Goal: Task Accomplishment & Management: Manage account settings

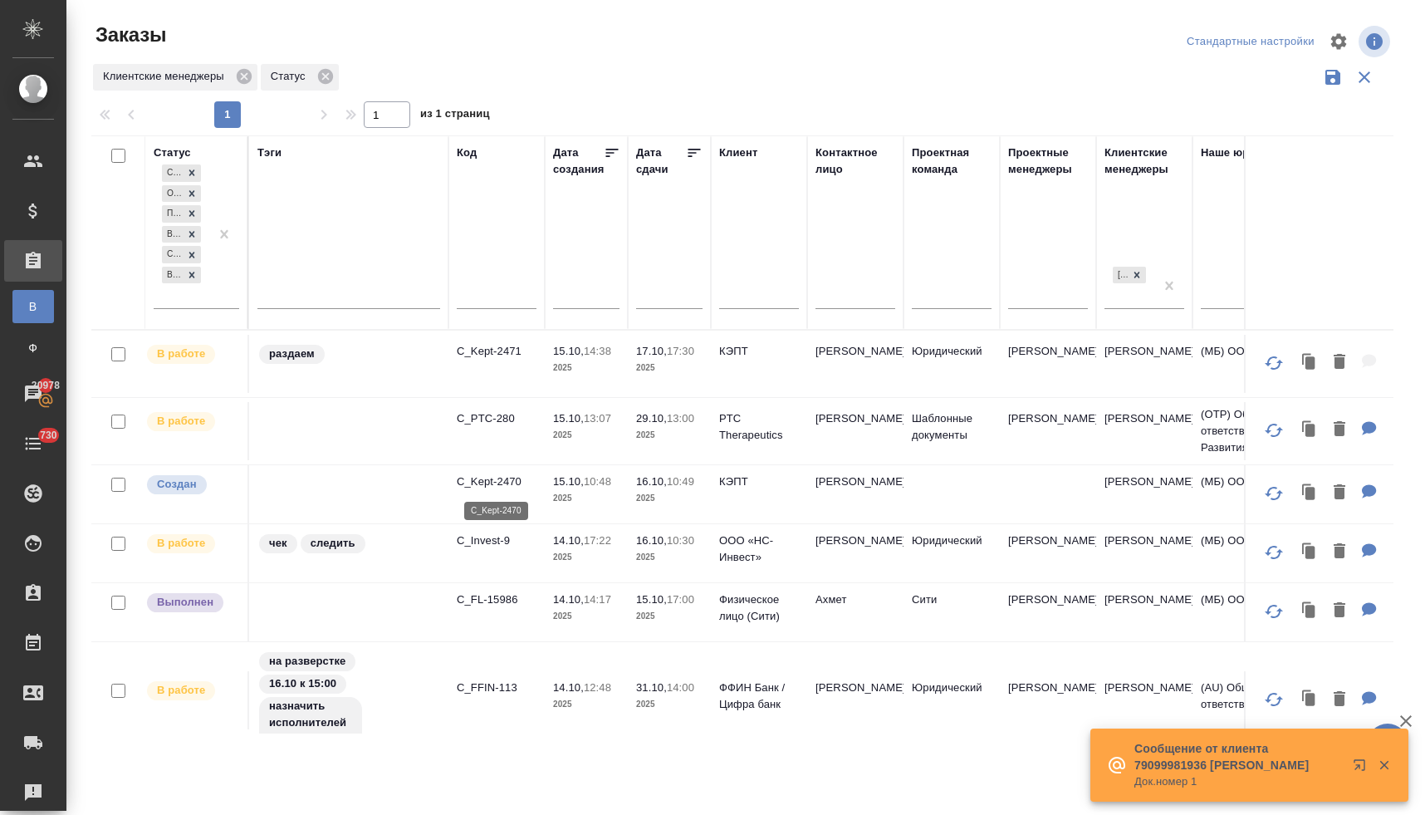
click at [497, 482] on p "C_Kept-2470" at bounding box center [497, 481] width 80 height 17
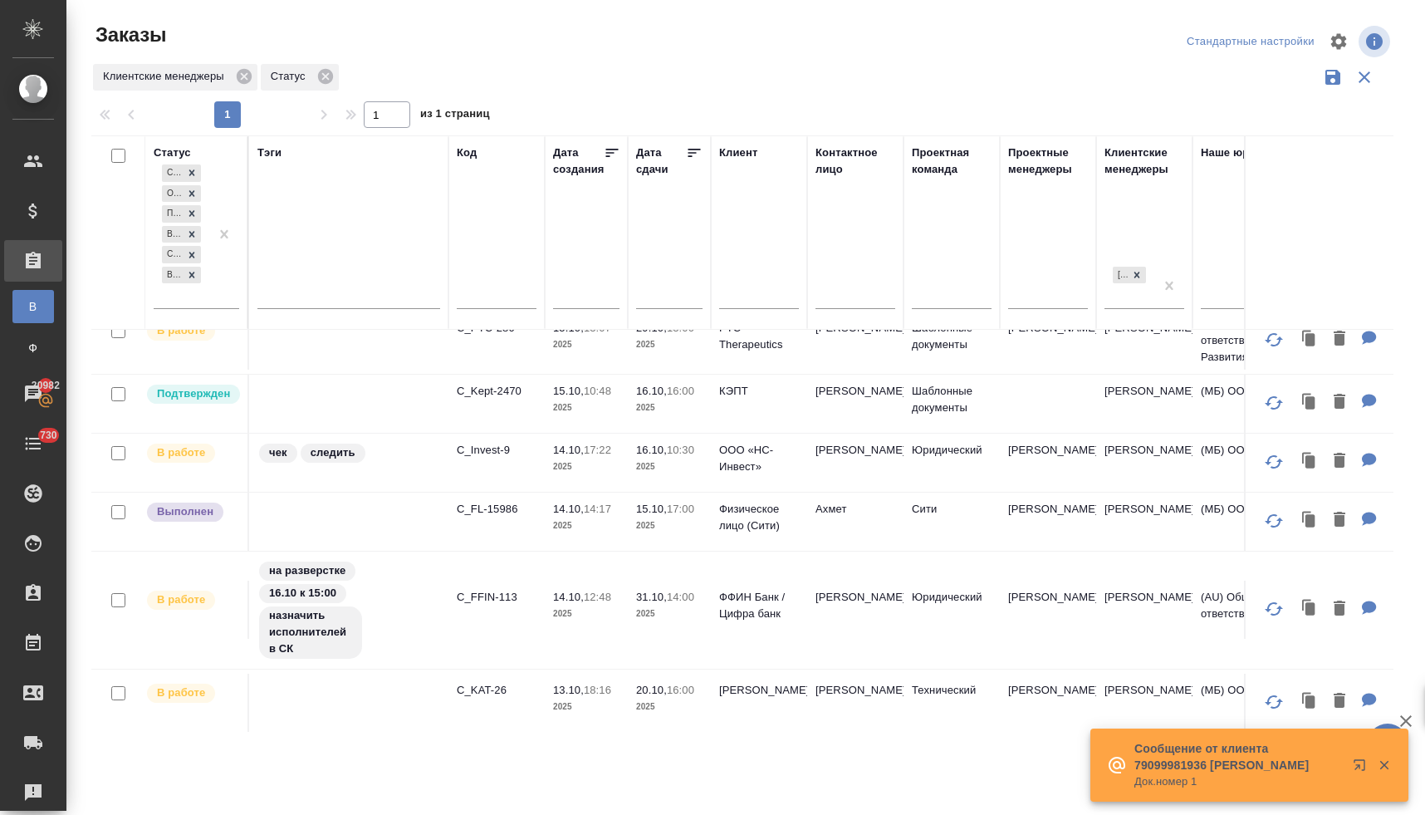
scroll to position [90, 0]
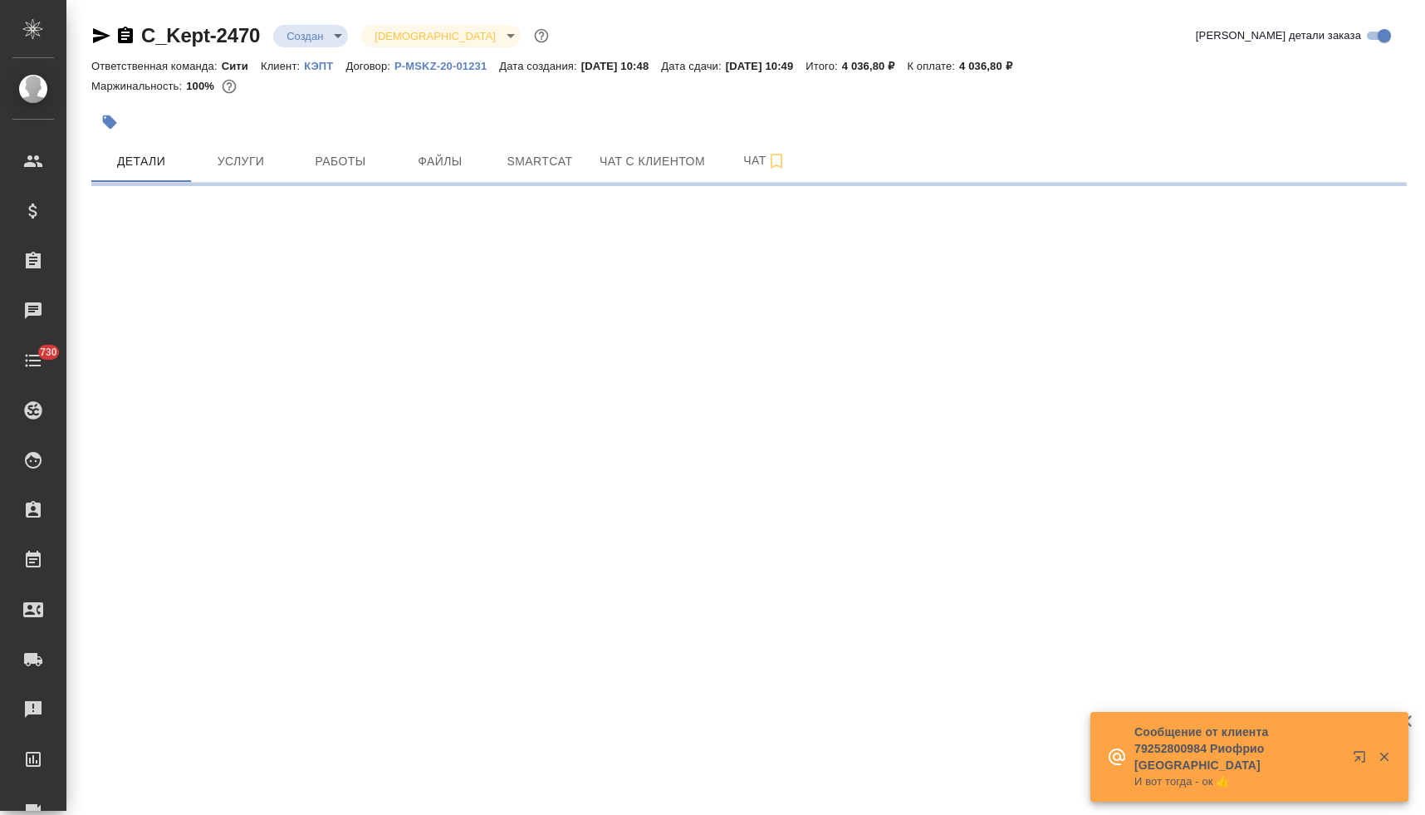
select select "RU"
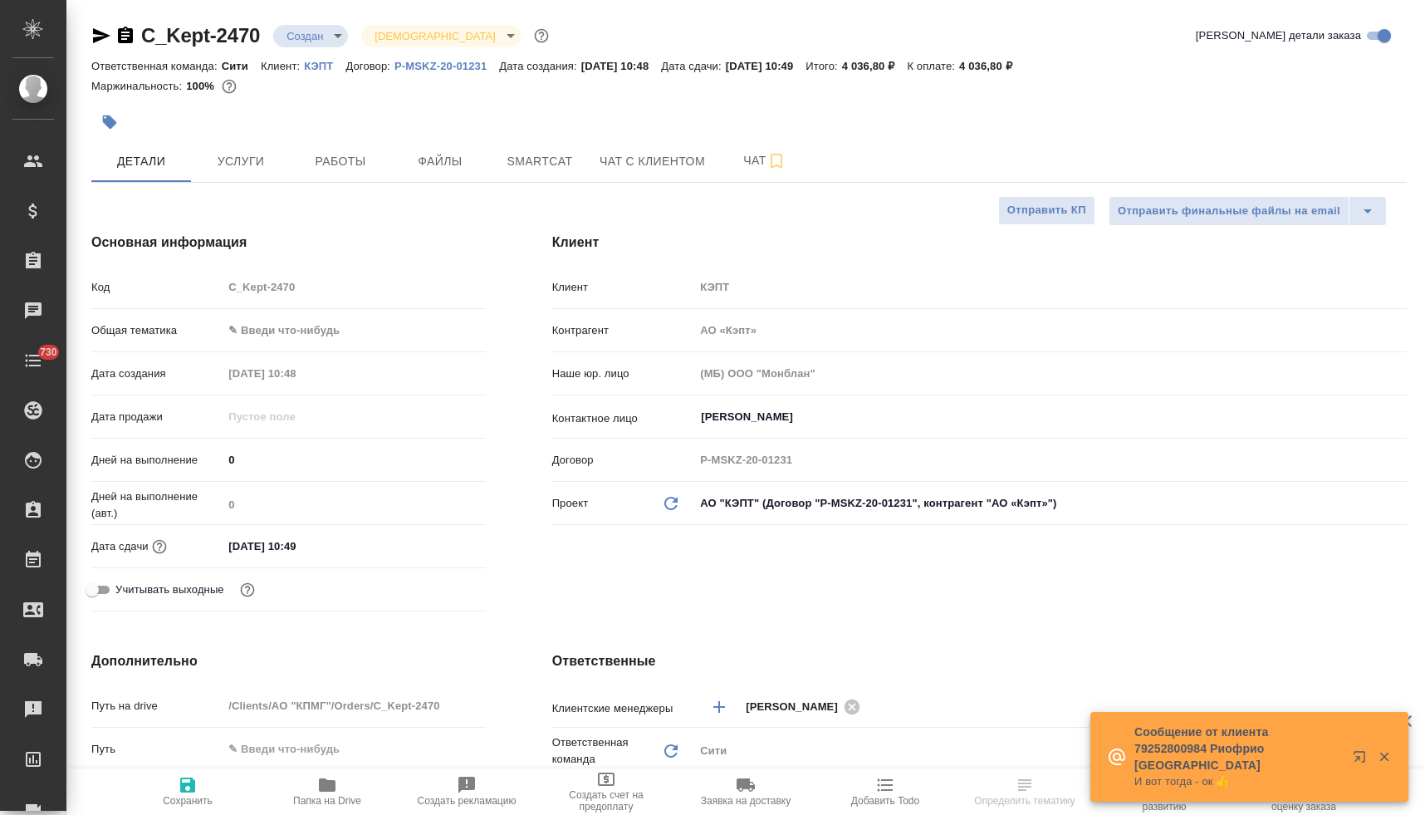
type textarea "x"
type input "[PERSON_NAME]pereverzeva"
type textarea "x"
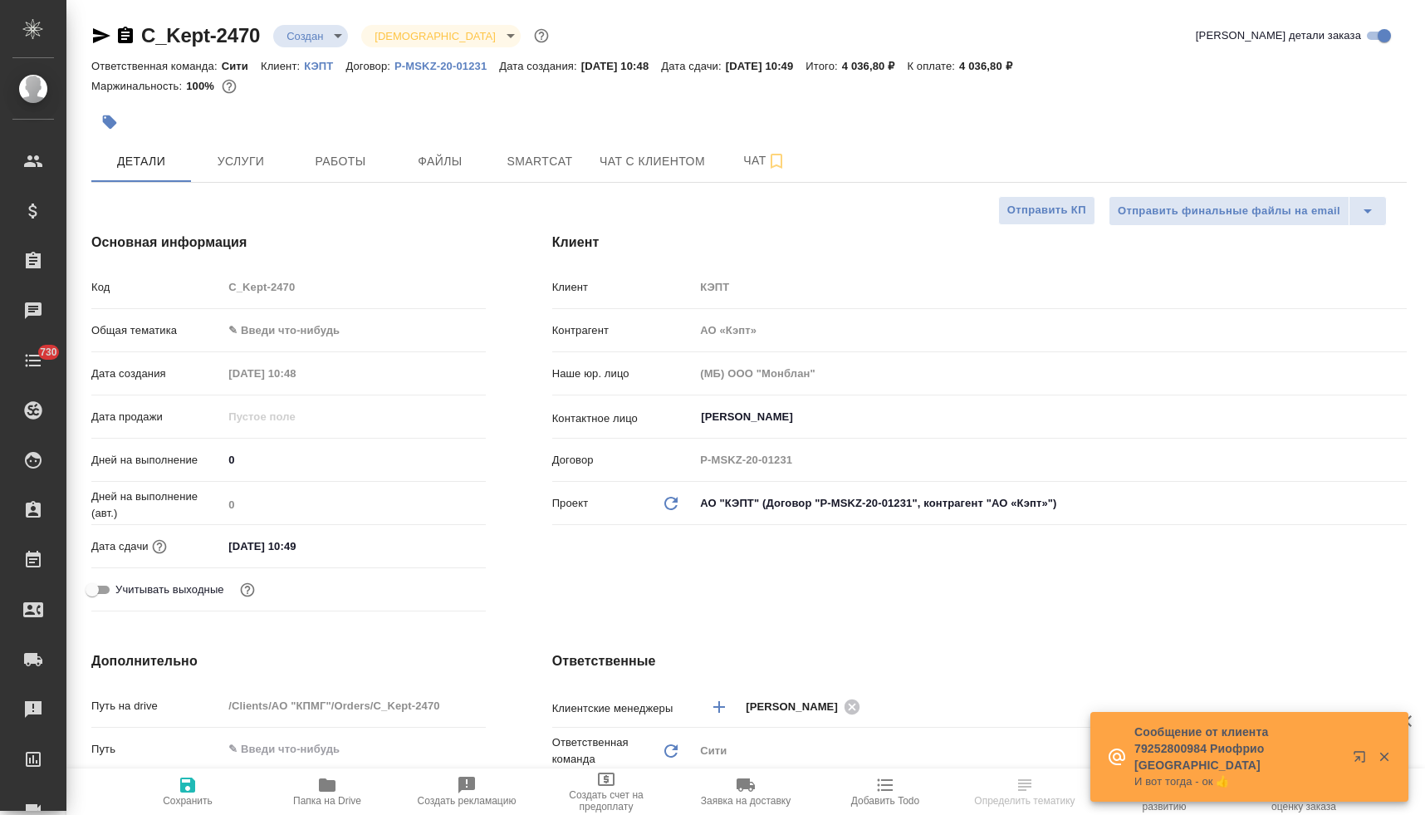
type textarea "x"
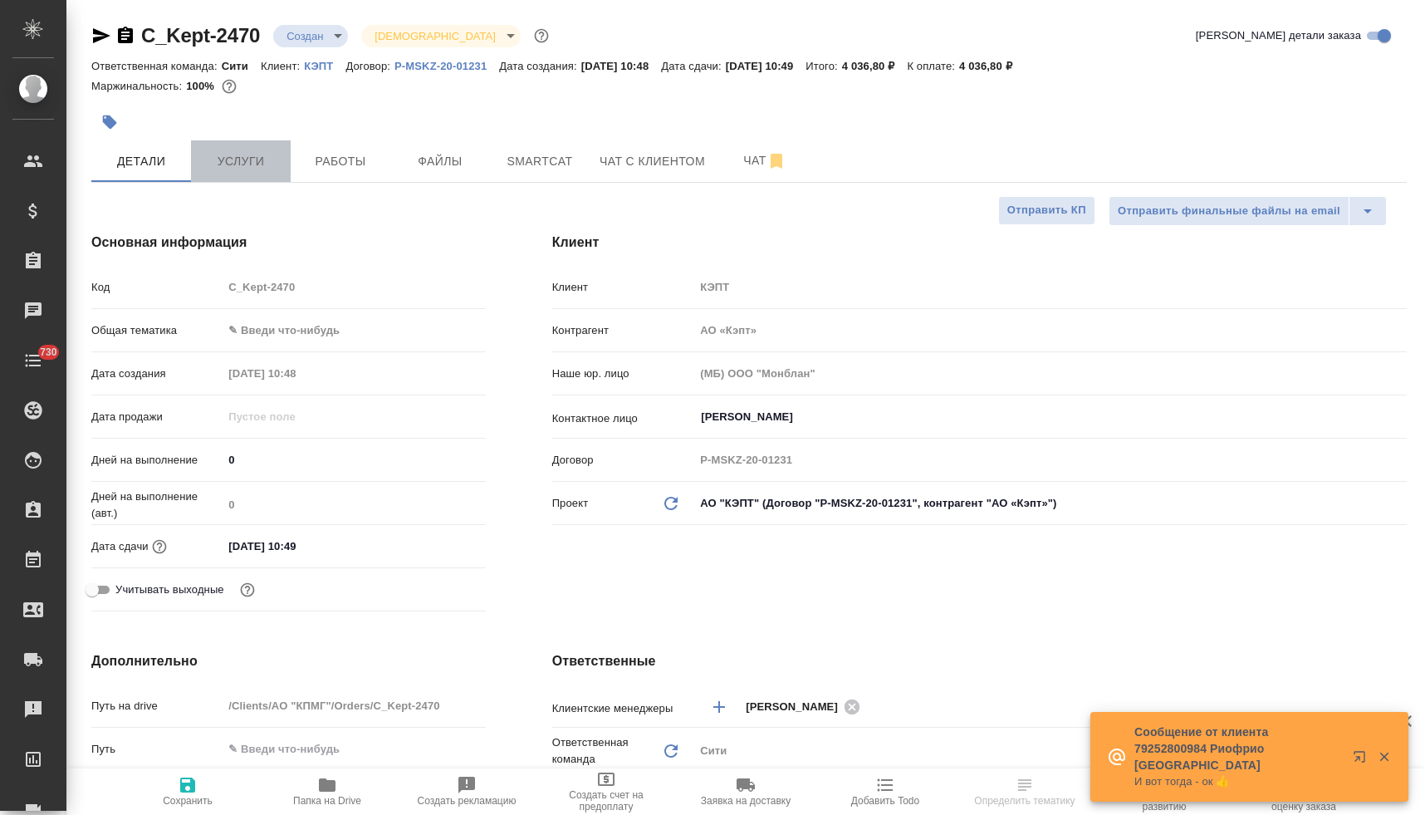
click at [237, 154] on span "Услуги" at bounding box center [241, 161] width 80 height 21
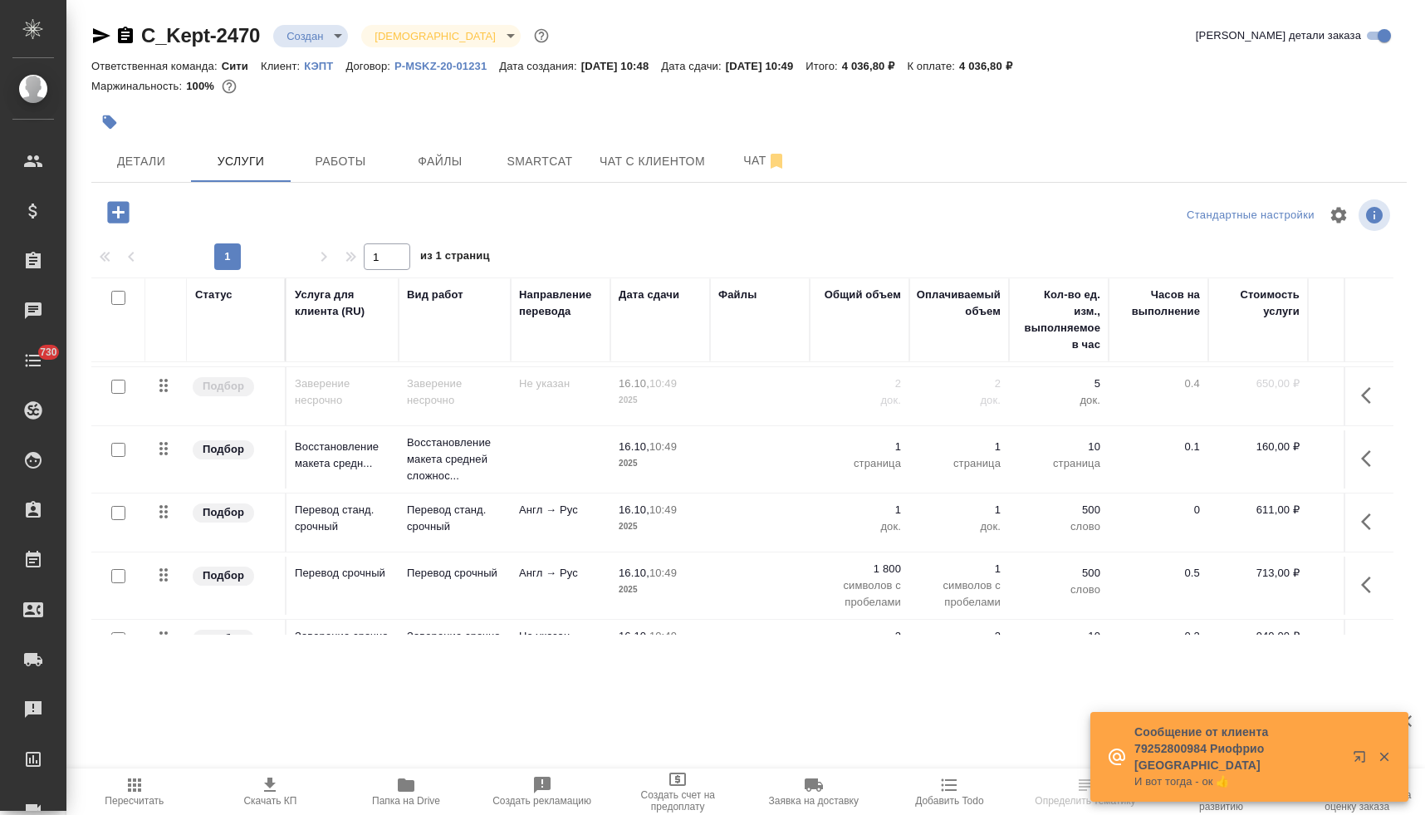
scroll to position [166, 0]
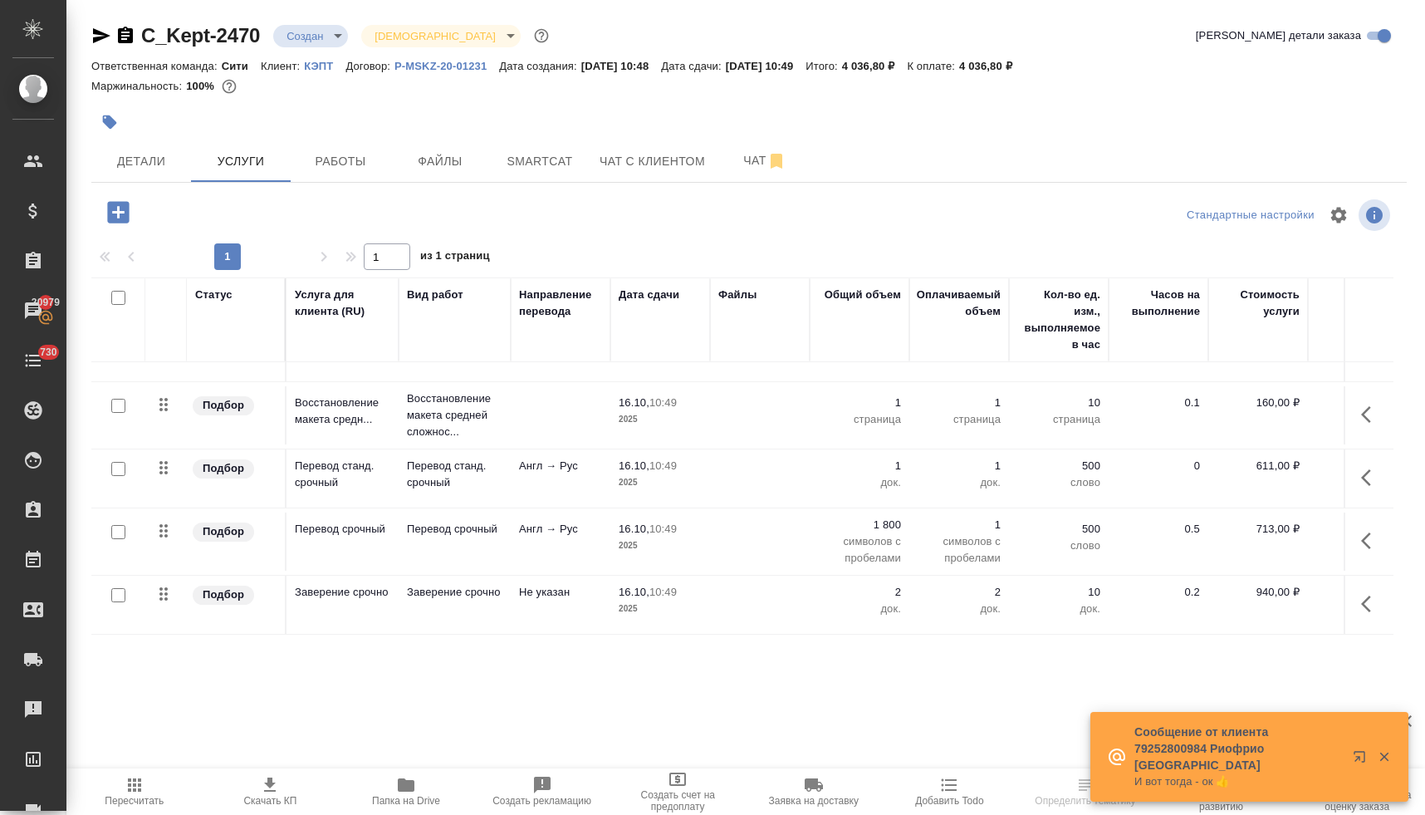
click at [120, 471] on input "checkbox" at bounding box center [118, 469] width 14 height 14
checkbox input "true"
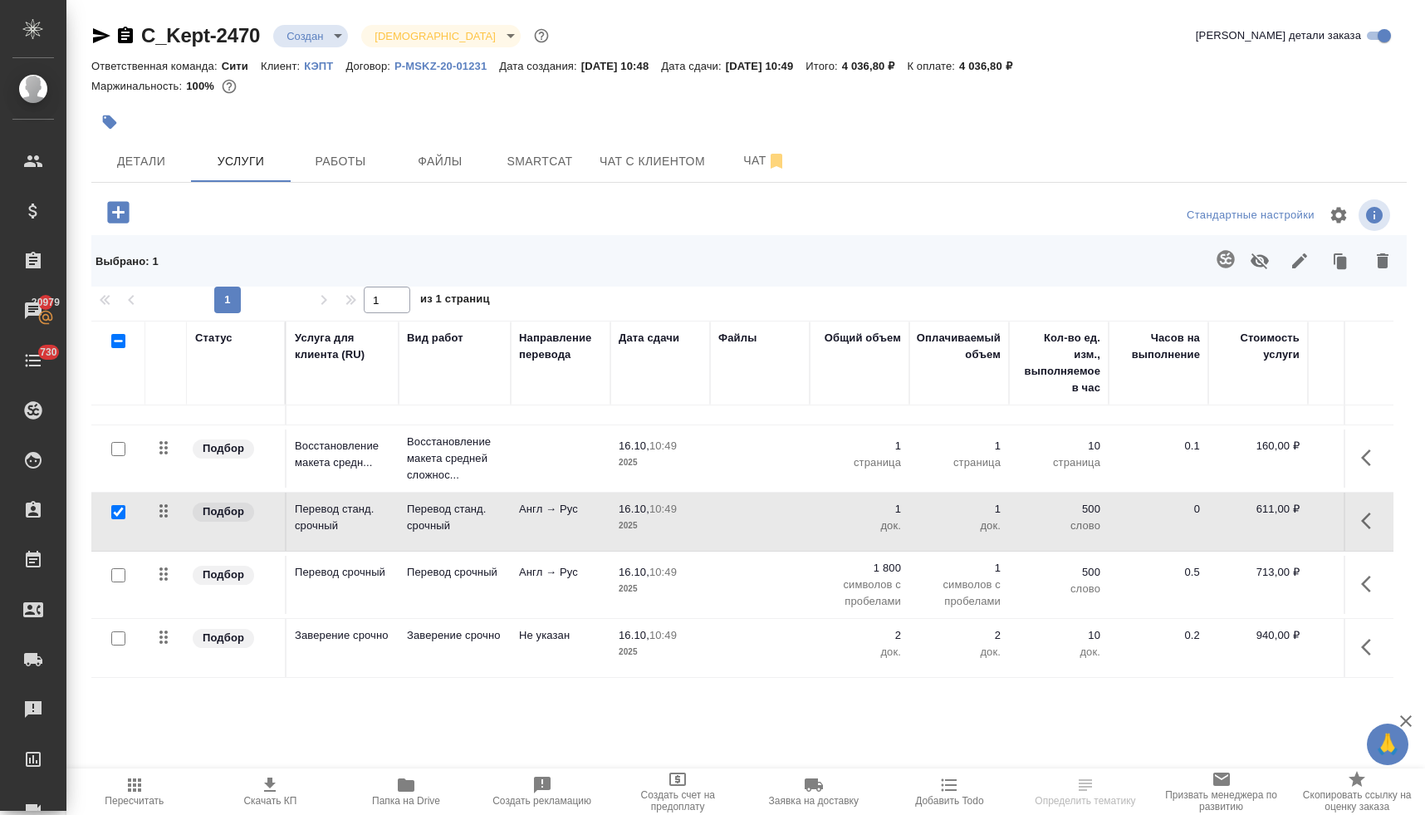
click at [120, 574] on input "checkbox" at bounding box center [118, 575] width 14 height 14
checkbox input "true"
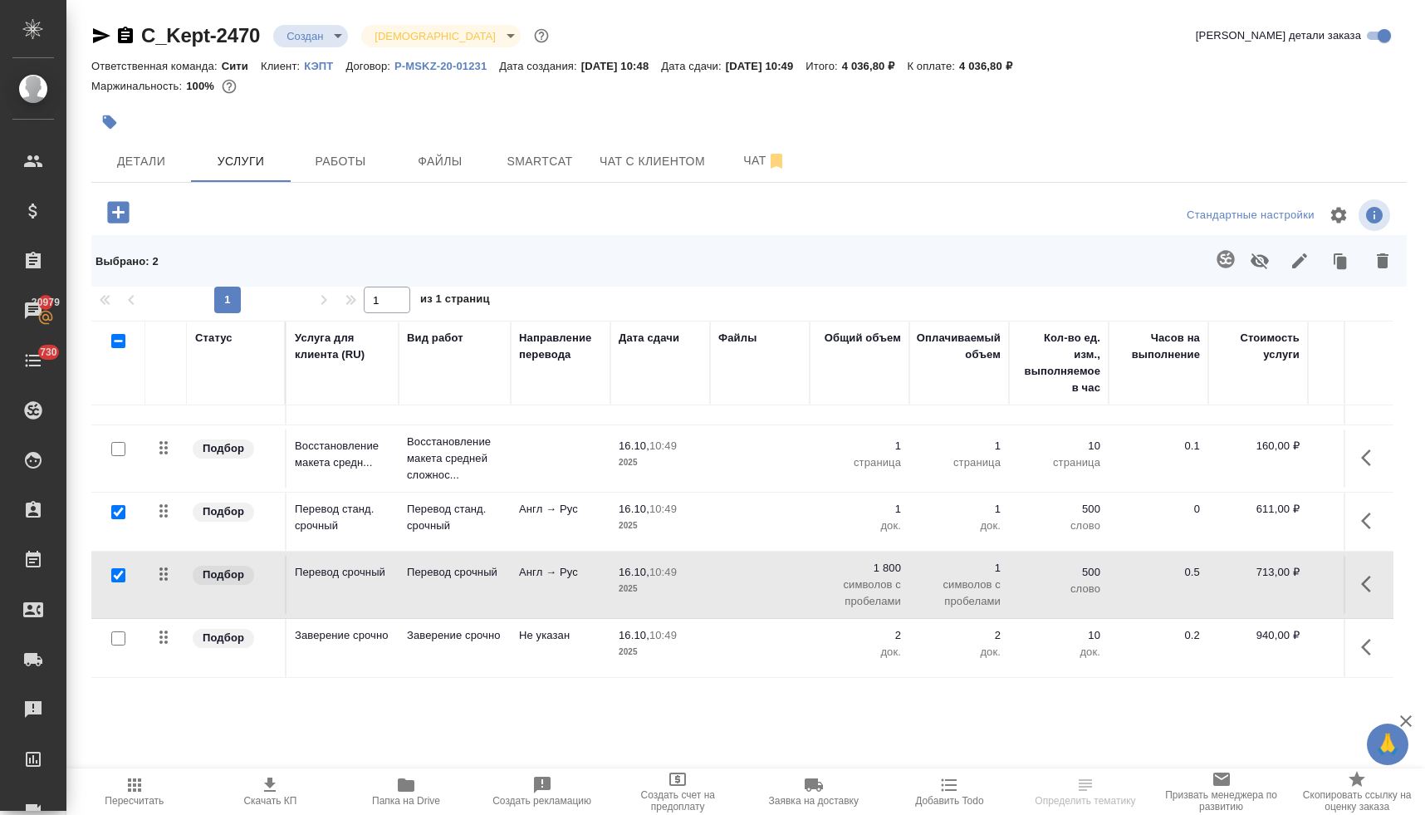
click at [118, 644] on input "checkbox" at bounding box center [118, 638] width 14 height 14
checkbox input "true"
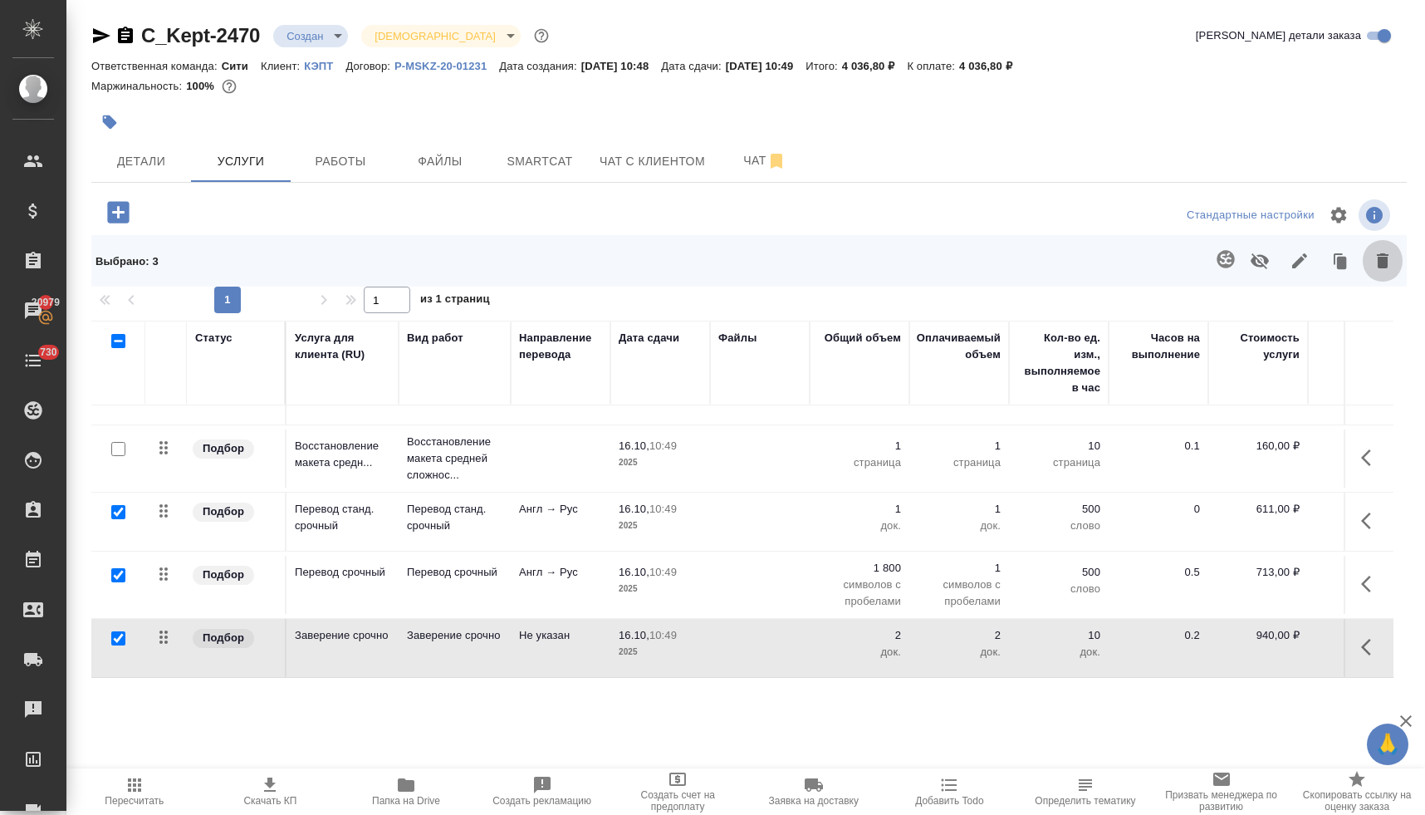
click at [1384, 260] on icon "button" at bounding box center [1383, 260] width 12 height 15
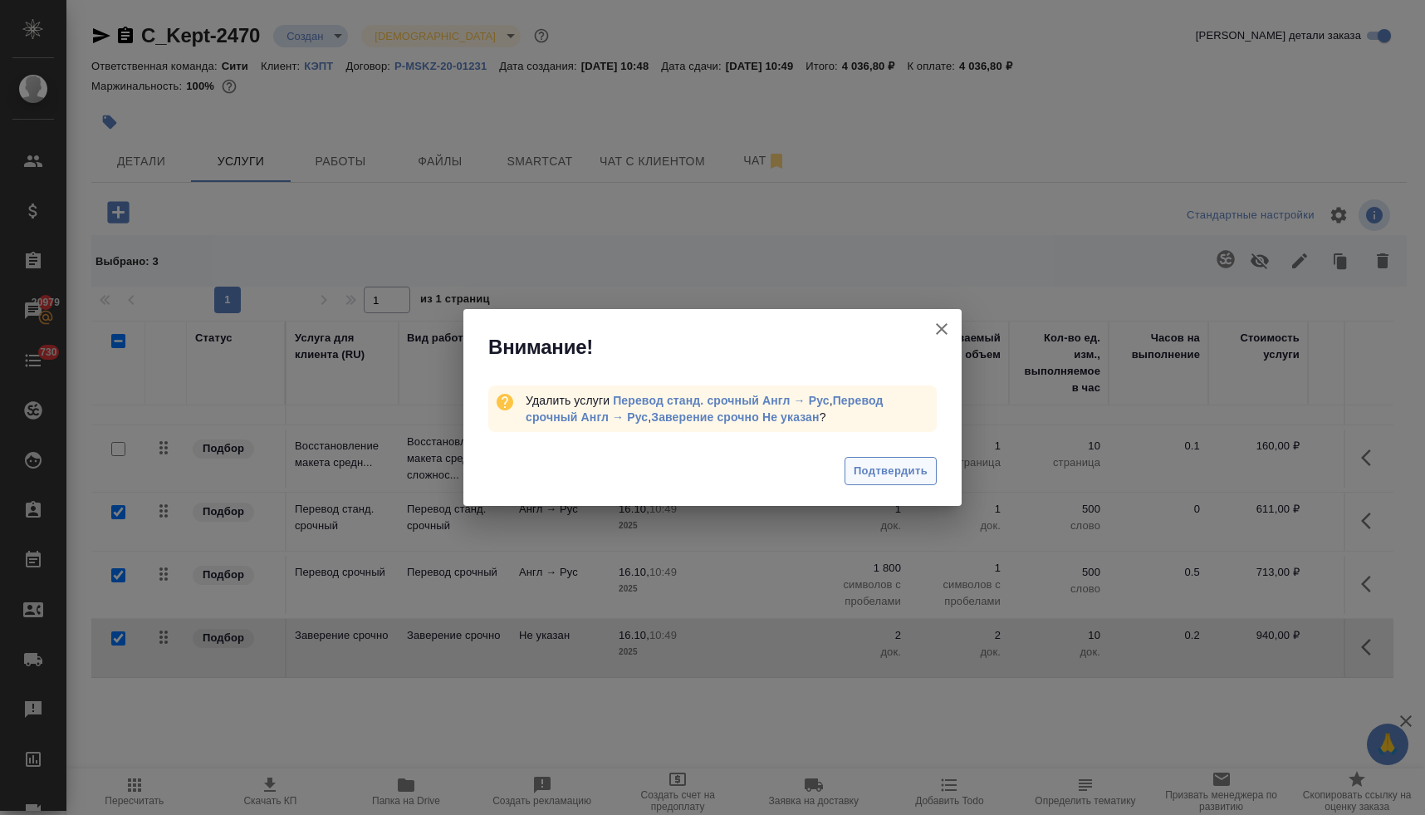
click at [920, 472] on span "Подтвердить" at bounding box center [891, 471] width 74 height 19
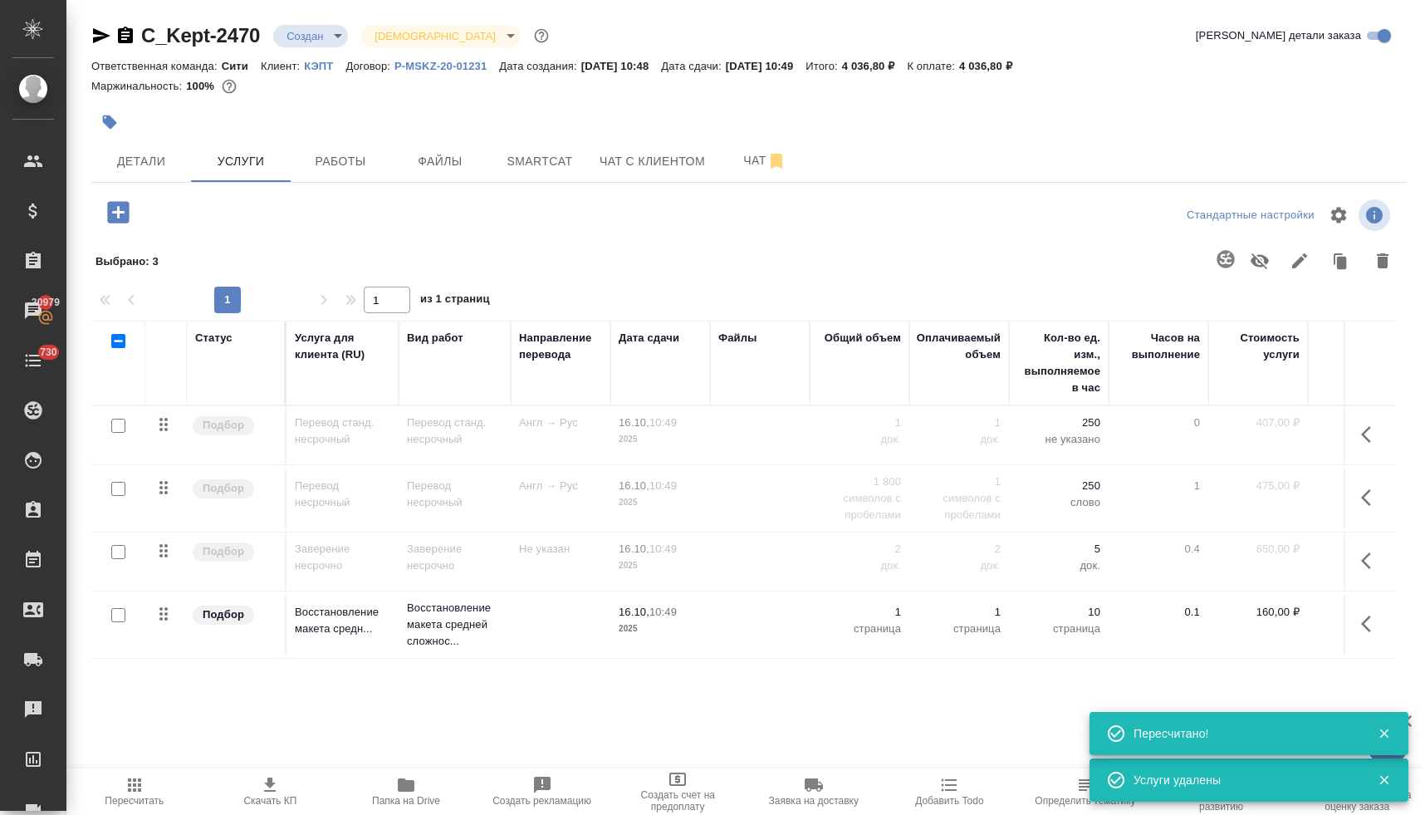
scroll to position [0, 0]
click at [119, 552] on input "checkbox" at bounding box center [118, 552] width 14 height 14
checkbox input "true"
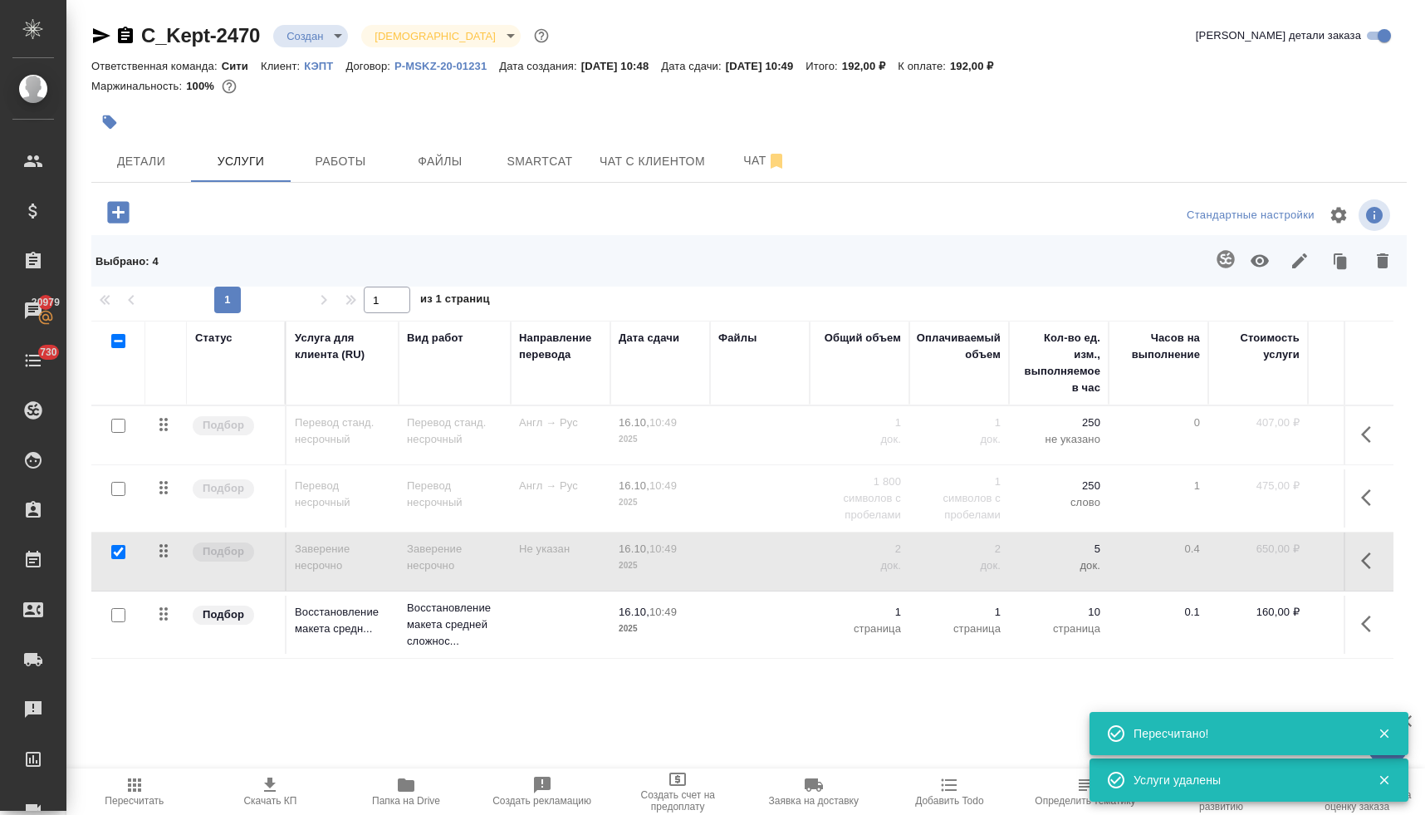
click at [119, 491] on input "checkbox" at bounding box center [118, 489] width 14 height 14
checkbox input "true"
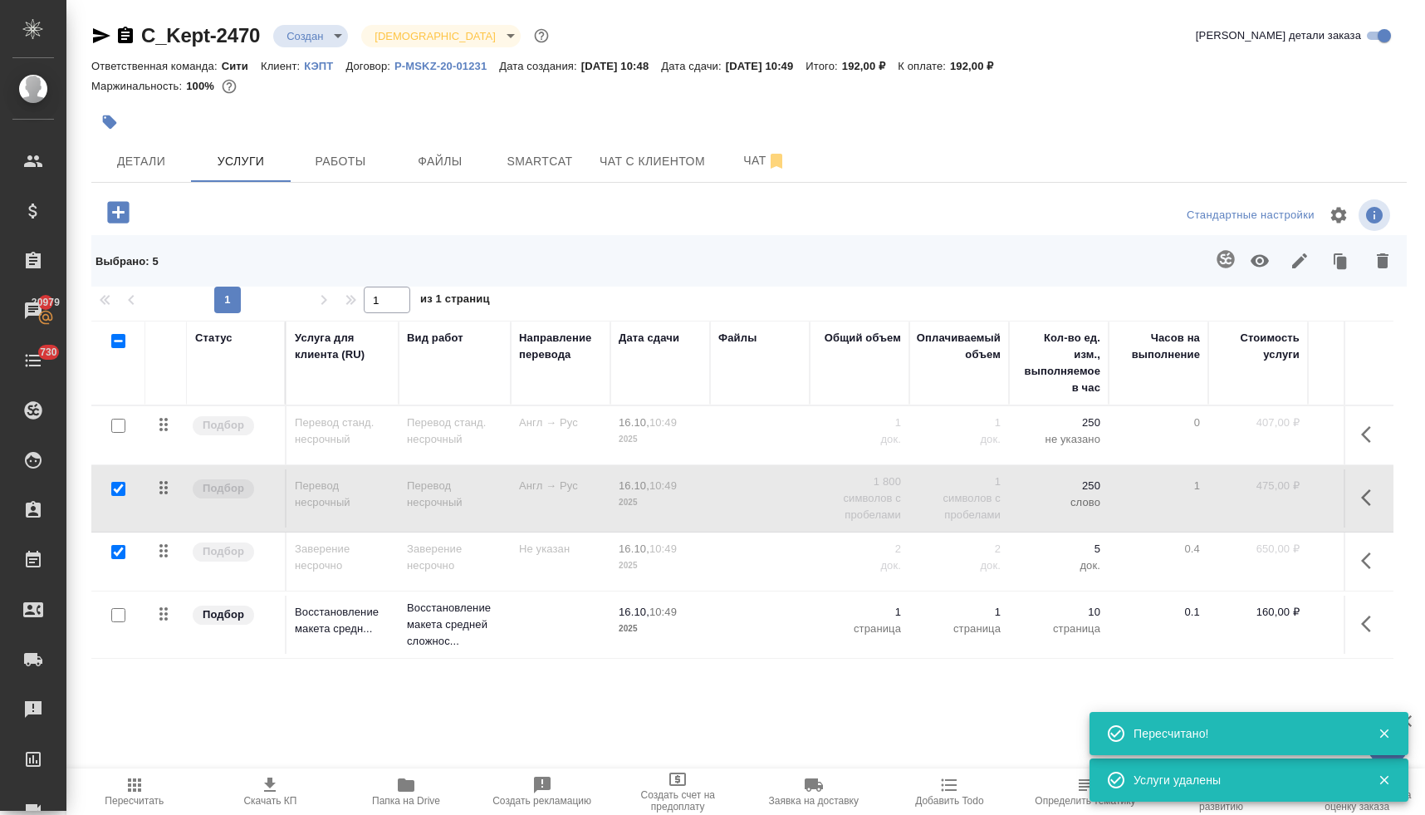
click at [120, 420] on input "checkbox" at bounding box center [118, 426] width 14 height 14
checkbox input "true"
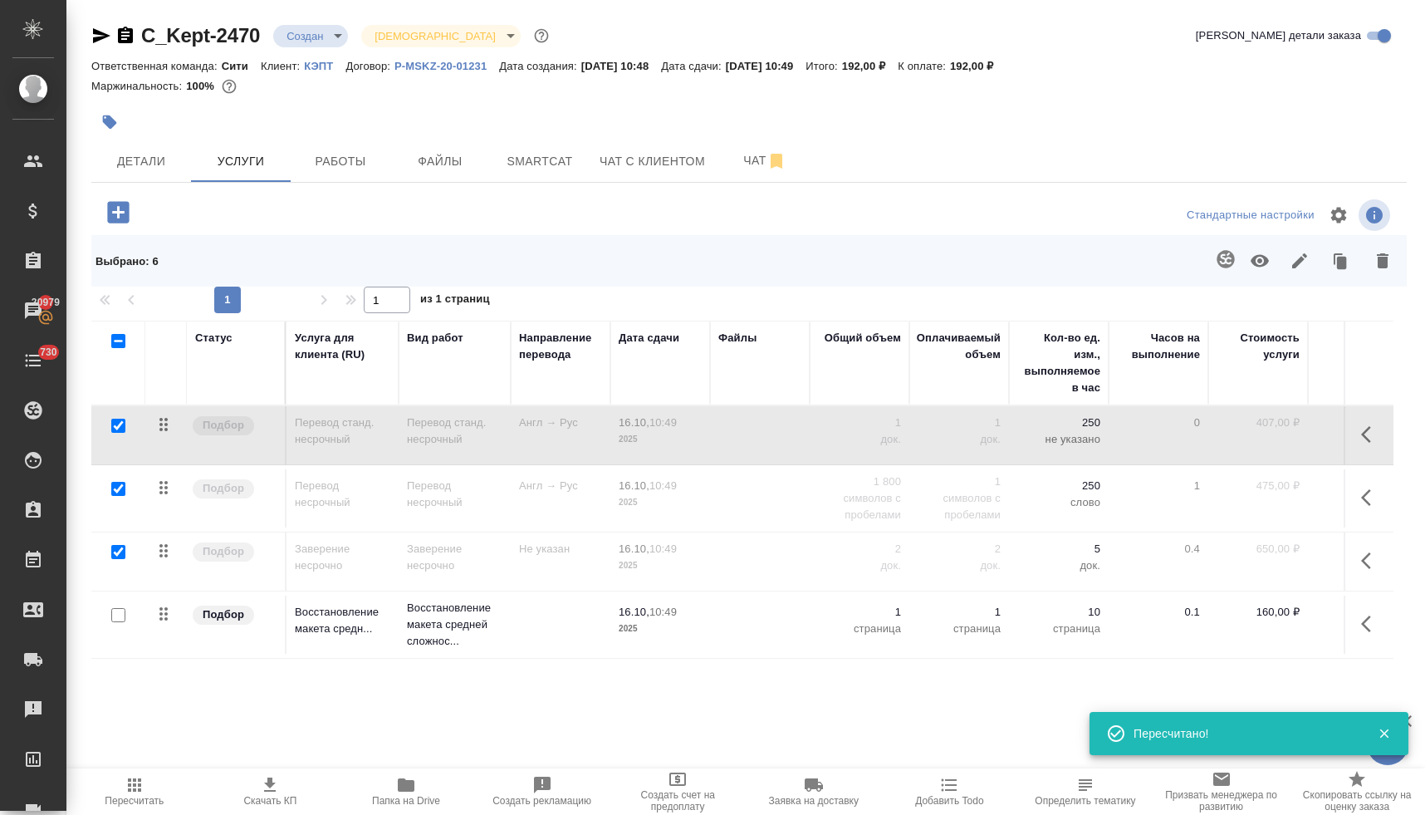
click at [1262, 258] on icon "button" at bounding box center [1260, 261] width 20 height 20
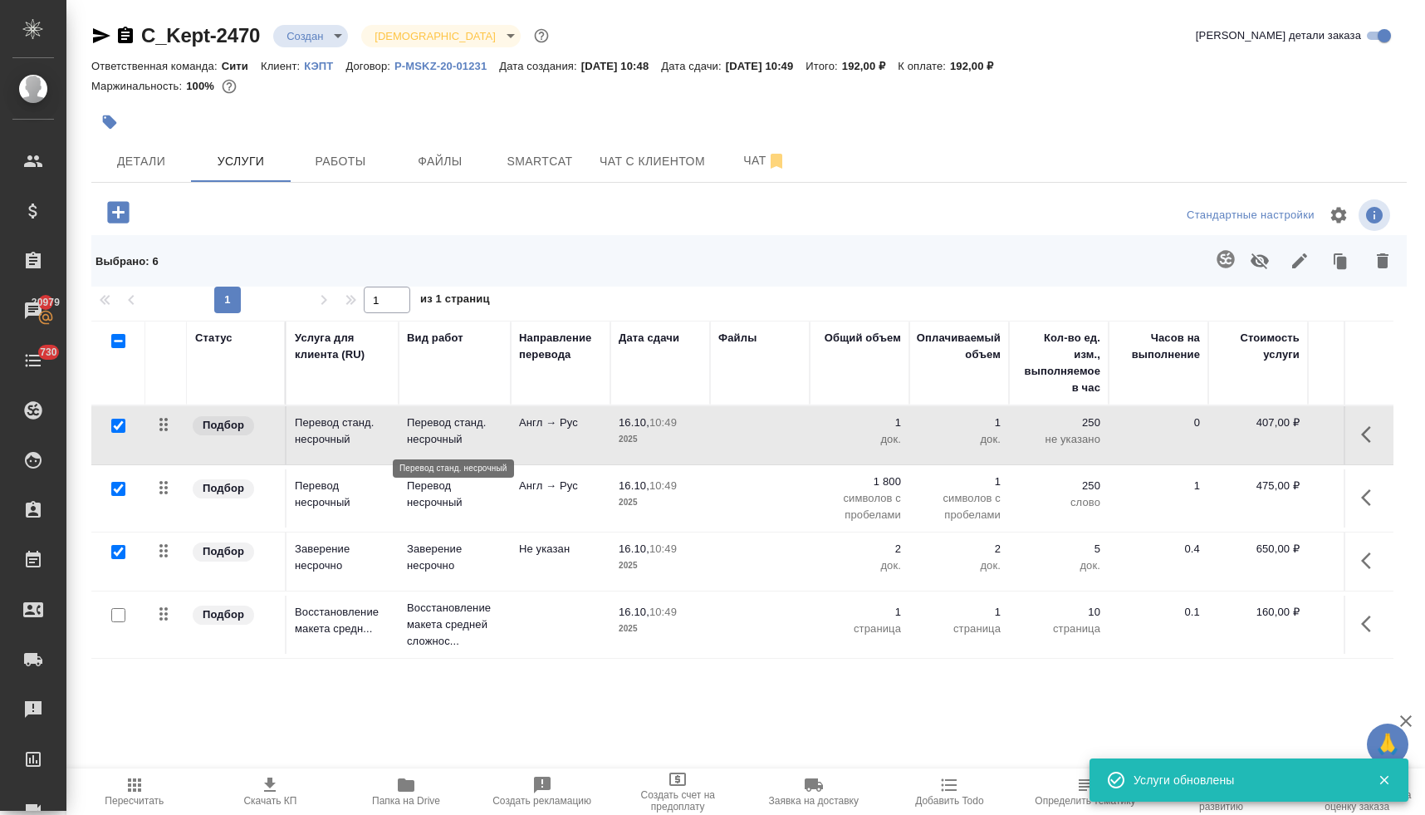
click at [420, 432] on p "Перевод станд. несрочный" at bounding box center [454, 430] width 95 height 33
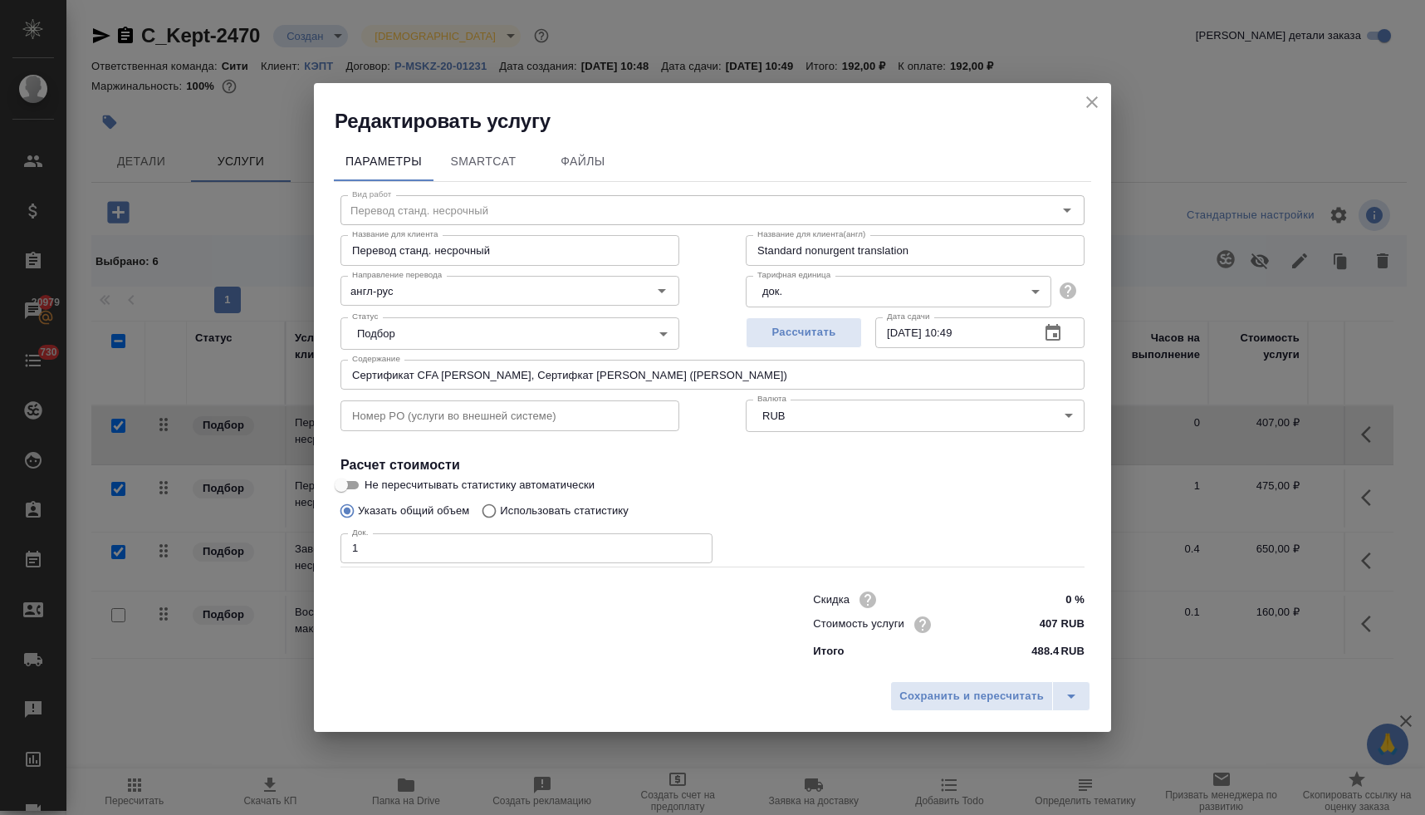
click at [732, 374] on input "Сертификат CFA [PERSON_NAME], Сертифкат [PERSON_NAME] ([PERSON_NAME])" at bounding box center [712, 375] width 744 height 30
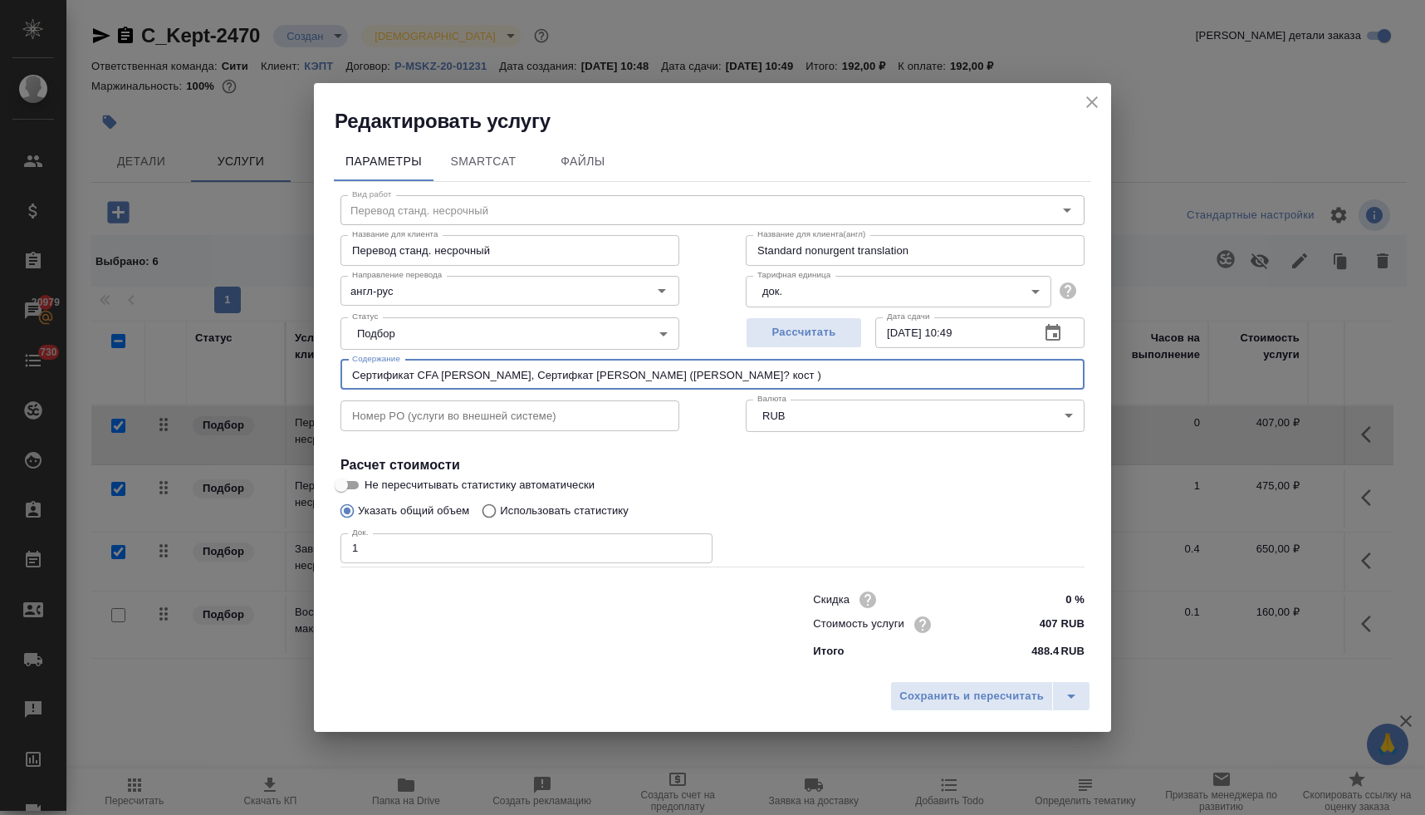
paste input "110326"
click at [737, 374] on input "Сертификат CFA [PERSON_NAME], Сертифкат [PERSON_NAME] ([PERSON_NAME]? кост 1103…" at bounding box center [712, 375] width 744 height 30
drag, startPoint x: 814, startPoint y: 373, endPoint x: 340, endPoint y: 355, distance: 474.5
click at [340, 355] on div "Вид работ Перевод станд. несрочный Вид работ Название для клиента Перевод станд…" at bounding box center [712, 424] width 757 height 484
type input "Сертификат CFA [PERSON_NAME], Сертифкат [PERSON_NAME] ([PERSON_NAME], кост 1103…"
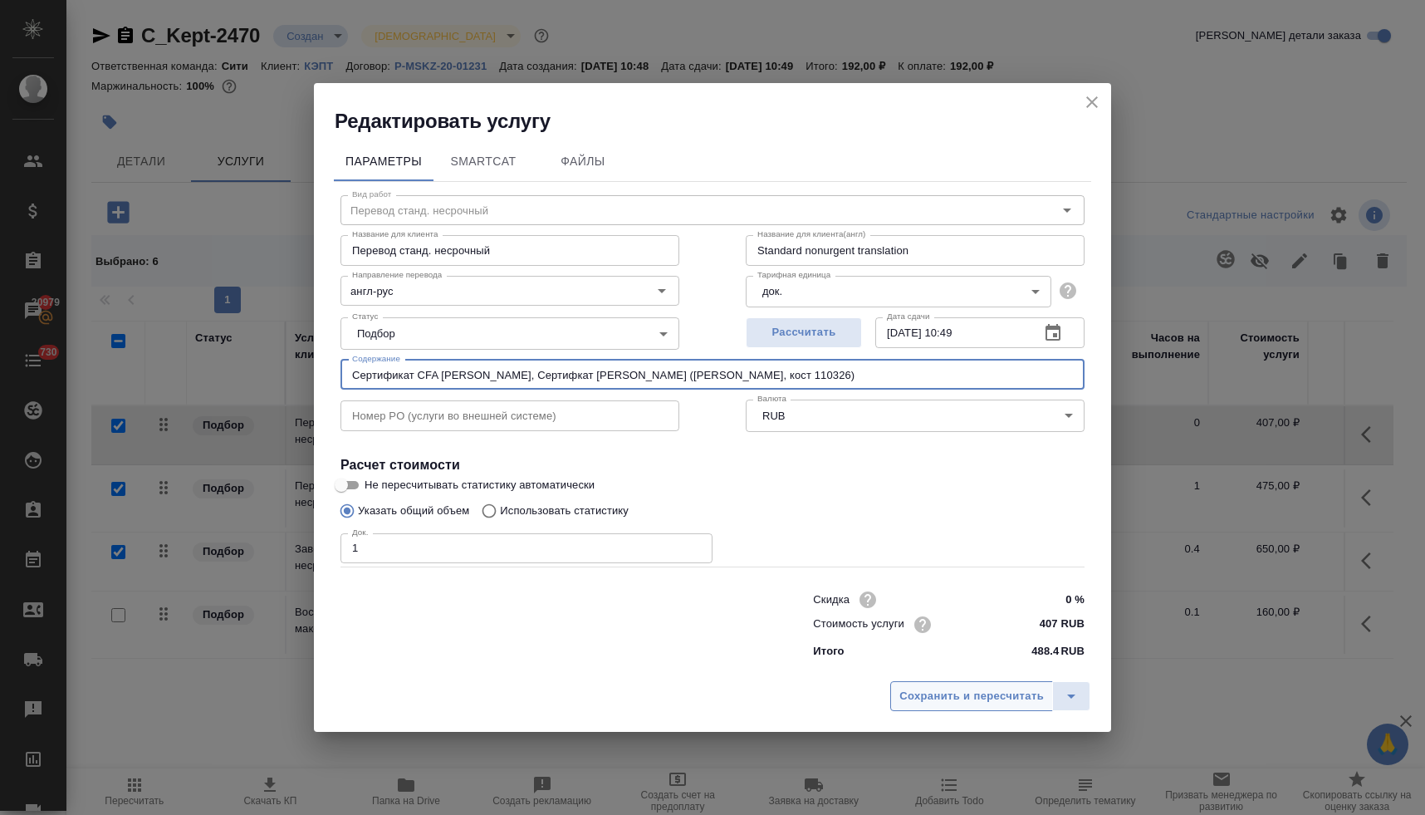
click at [946, 697] on span "Сохранить и пересчитать" at bounding box center [971, 696] width 144 height 19
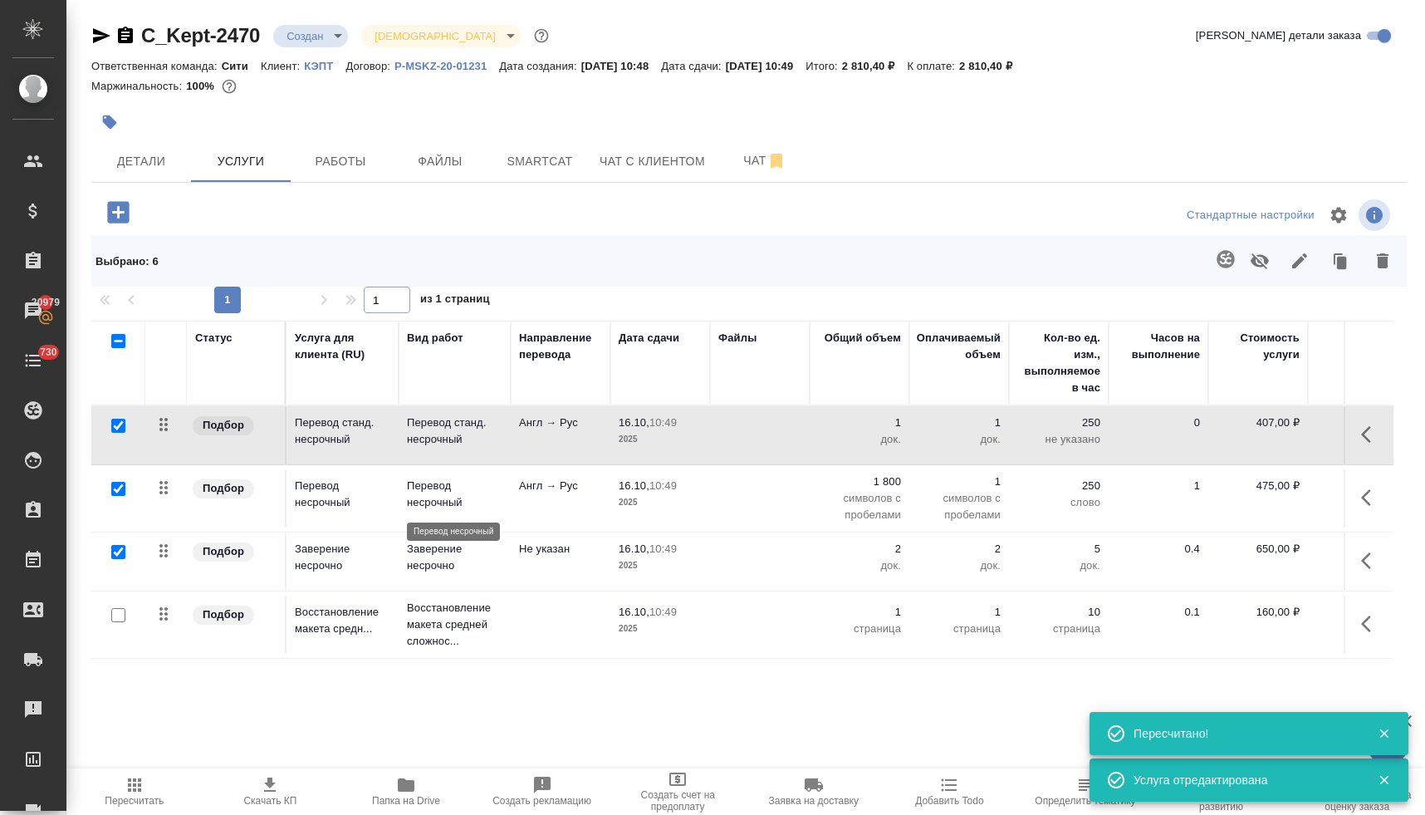
click at [433, 500] on p "Перевод несрочный" at bounding box center [454, 493] width 95 height 33
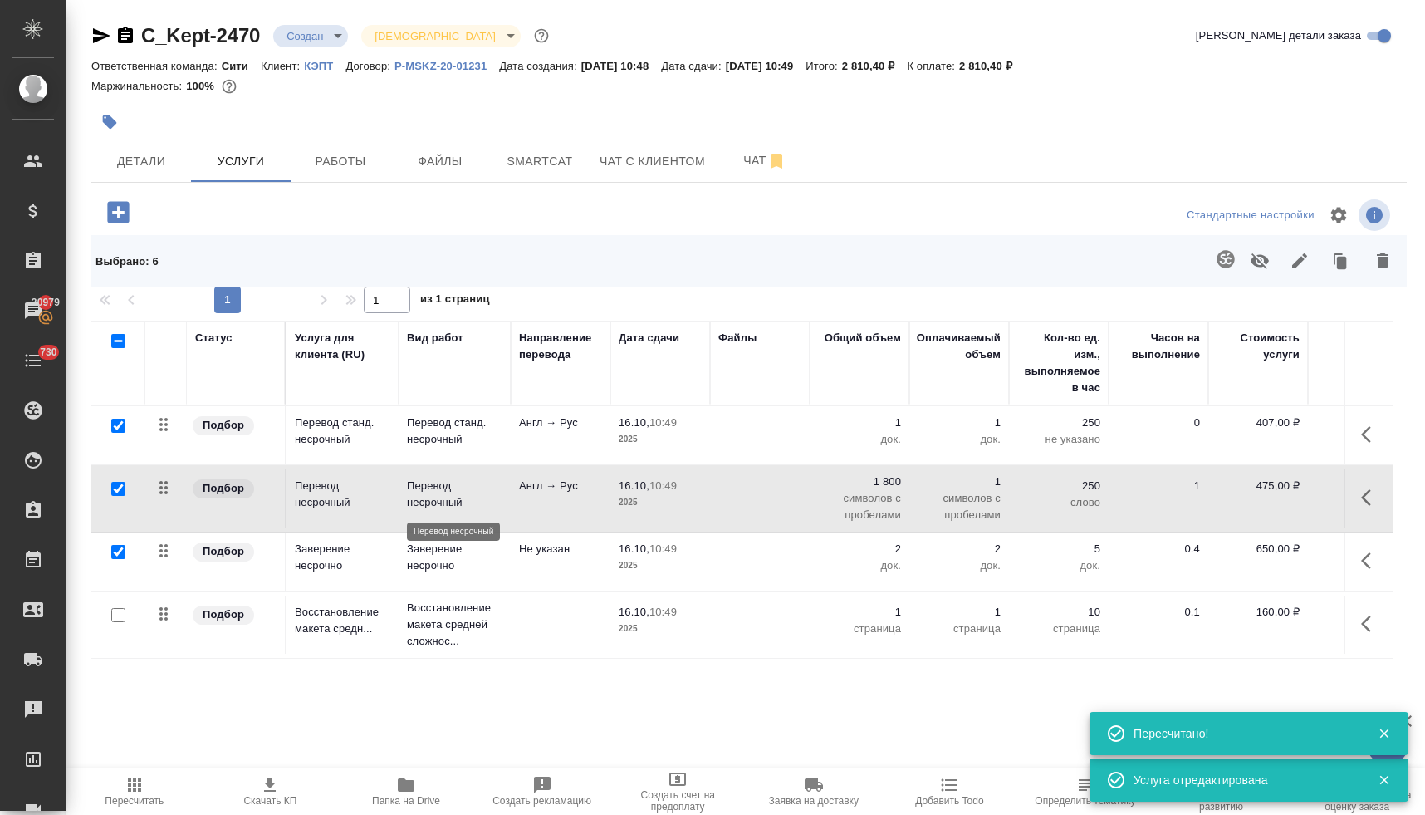
click at [433, 500] on p "Перевод несрочный" at bounding box center [454, 493] width 95 height 33
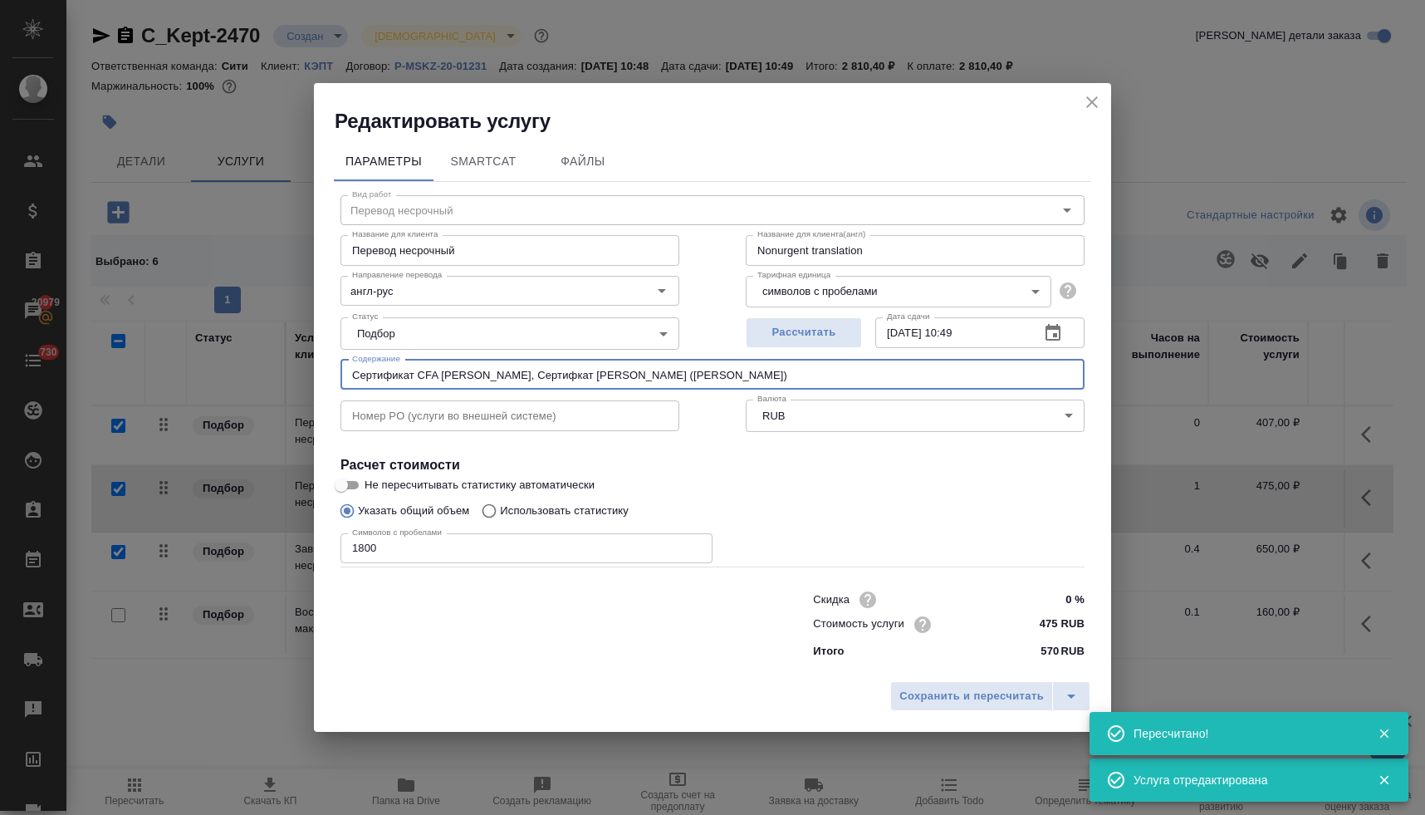
drag, startPoint x: 729, startPoint y: 379, endPoint x: 232, endPoint y: 368, distance: 497.5
click at [232, 368] on div "Редактировать услугу Параметры SmartCat Файлы Вид работ Перевод несрочный Вид р…" at bounding box center [712, 407] width 1425 height 815
paste input ", кост 110326"
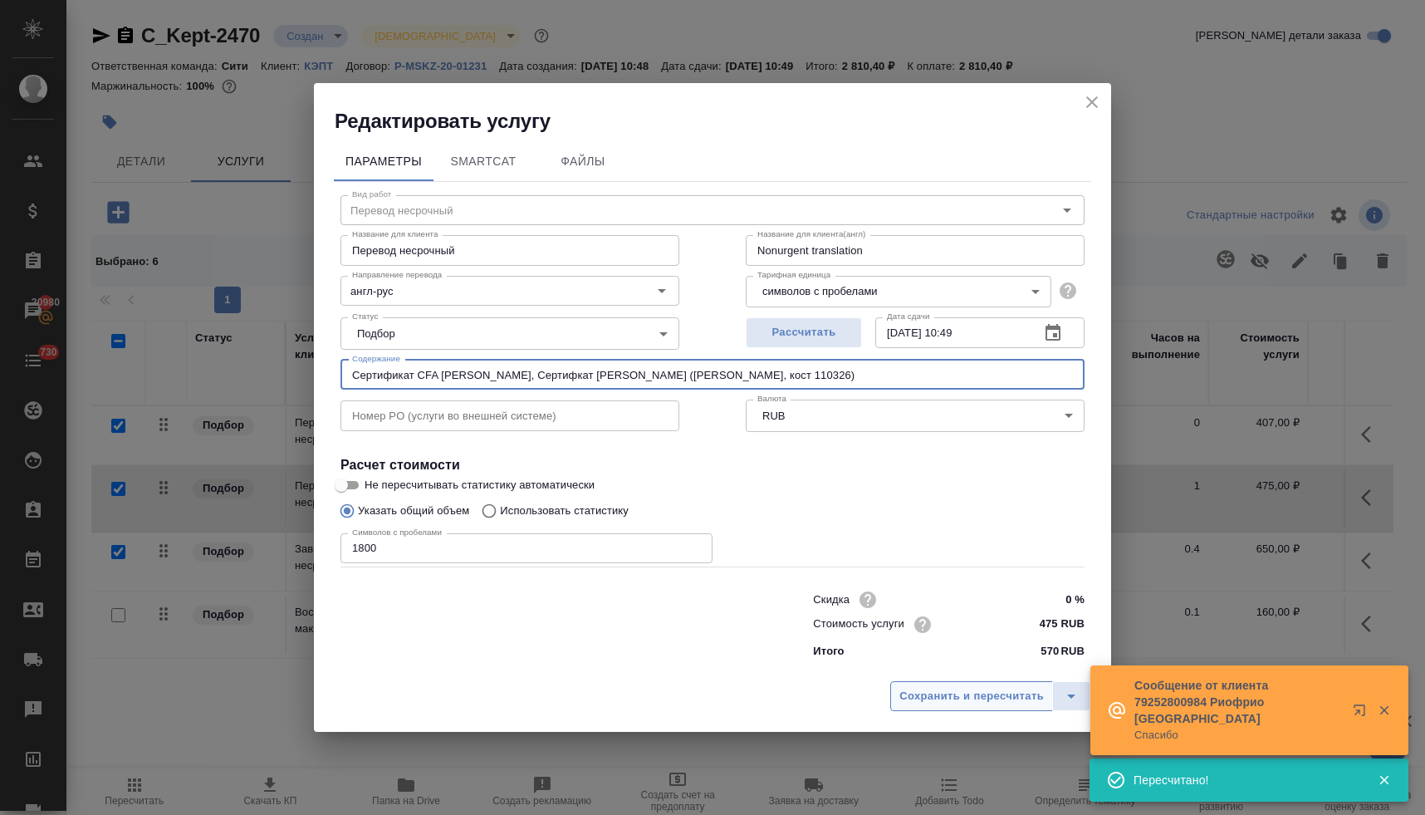
type input "Сертификат CFA [PERSON_NAME], Сертифкат [PERSON_NAME] ([PERSON_NAME], кост 1103…"
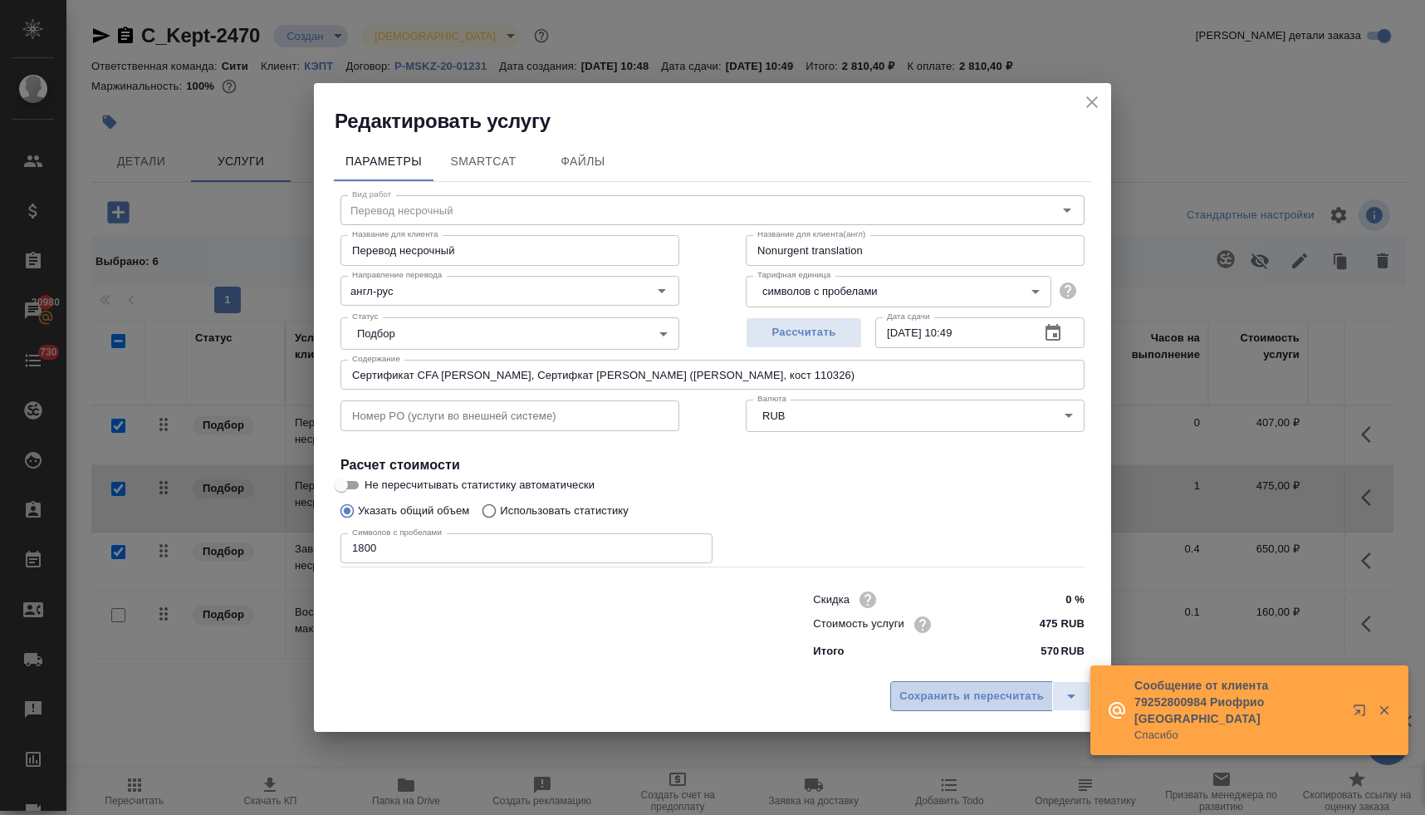
click at [937, 688] on span "Сохранить и пересчитать" at bounding box center [971, 696] width 144 height 19
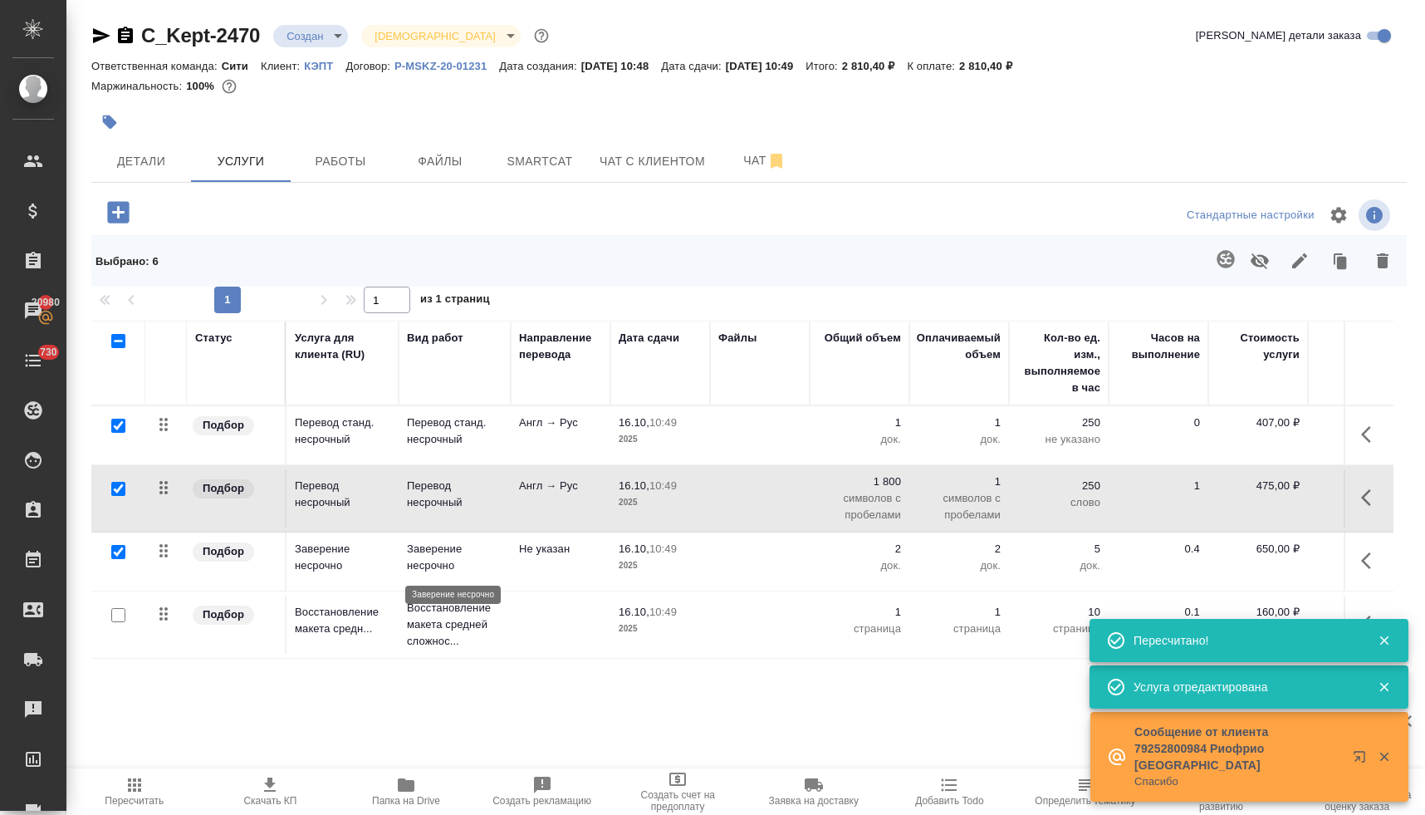
click at [428, 555] on p "Заверение несрочно" at bounding box center [454, 557] width 95 height 33
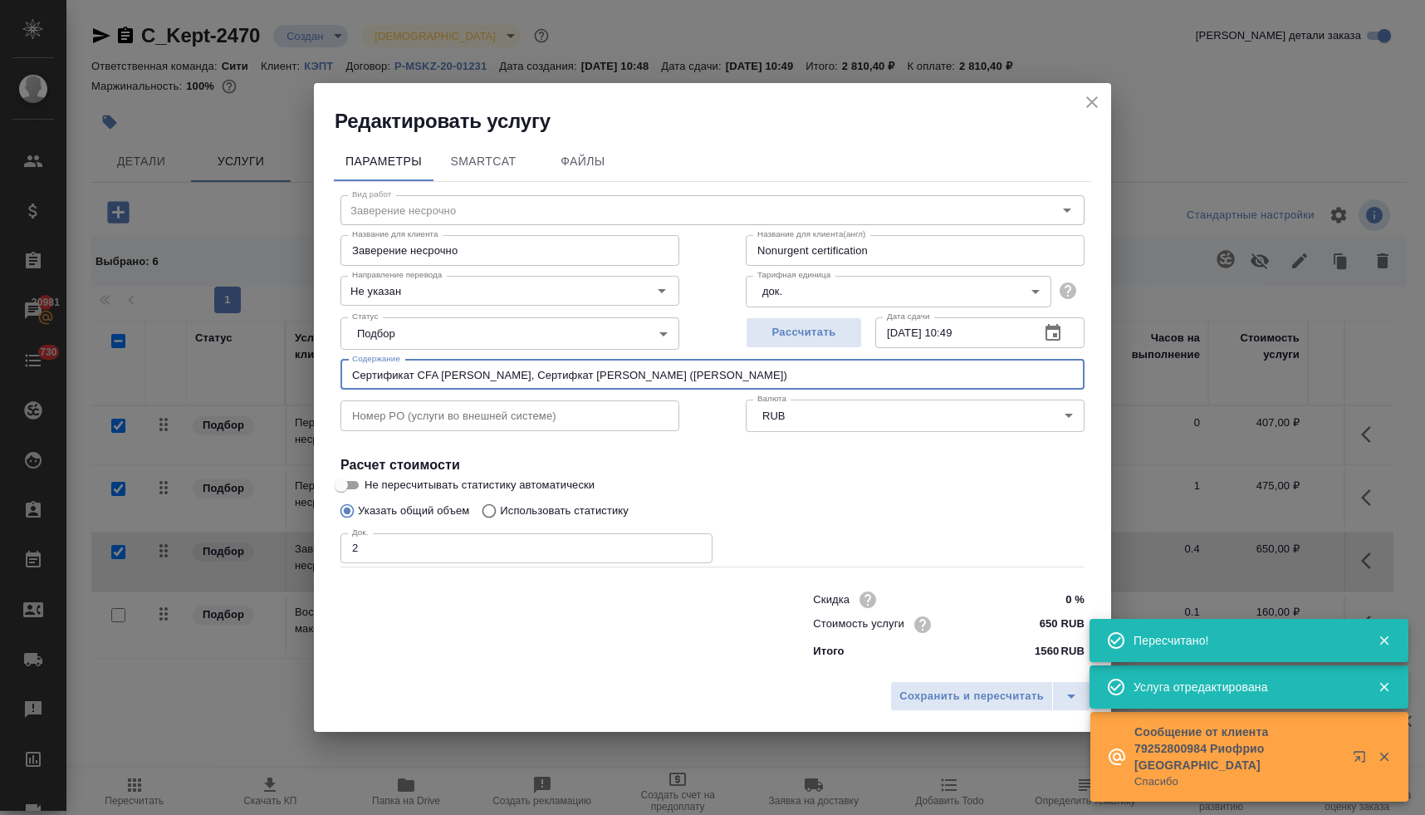
drag, startPoint x: 756, startPoint y: 373, endPoint x: 286, endPoint y: 374, distance: 470.8
click at [286, 374] on div "Редактировать услугу Параметры SmartCat Файлы Вид работ Заверение несрочно Вид …" at bounding box center [712, 407] width 1425 height 815
paste input ", кост 110326"
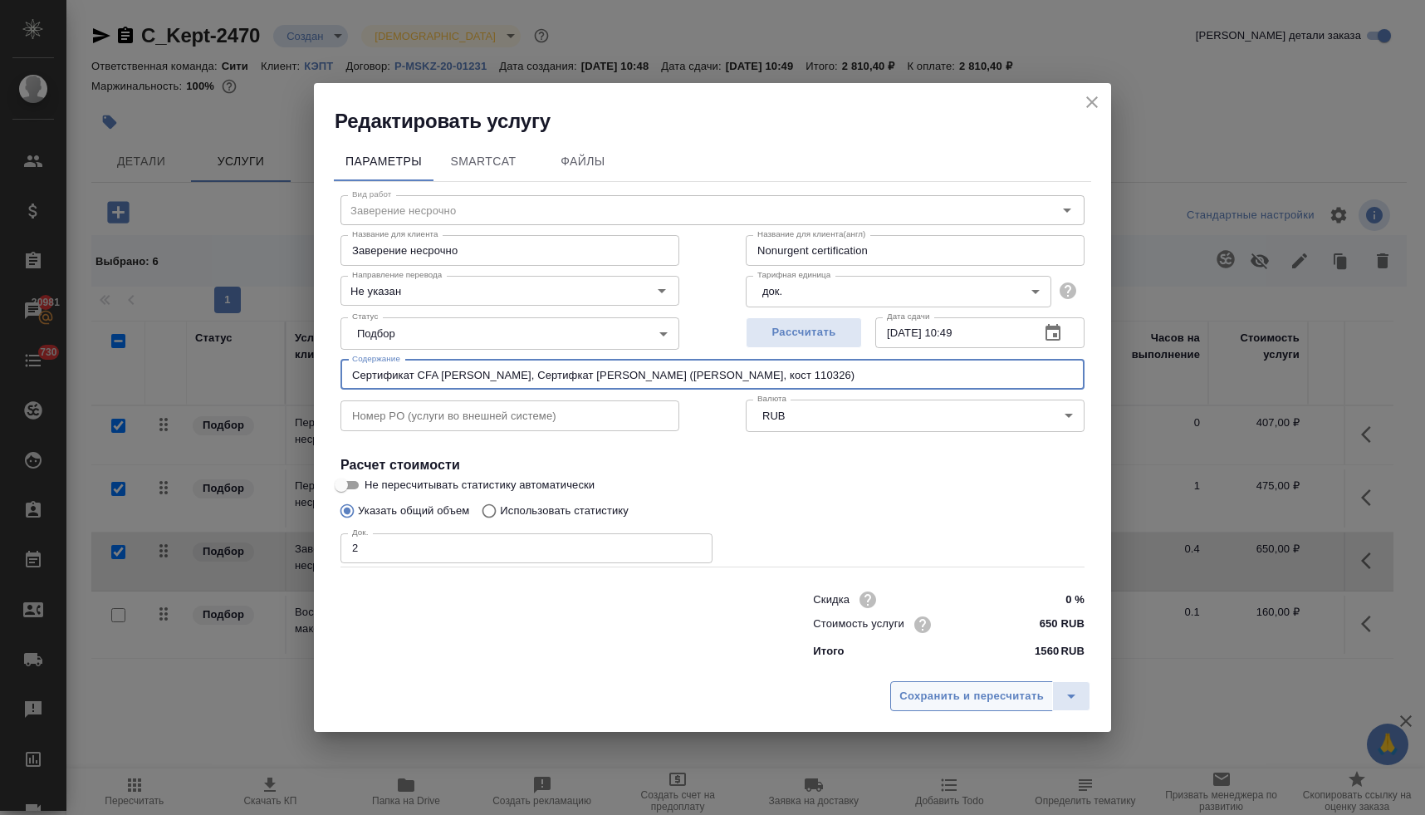
type input "Сертификат CFA [PERSON_NAME], Сертифкат [PERSON_NAME] ([PERSON_NAME], кост 1103…"
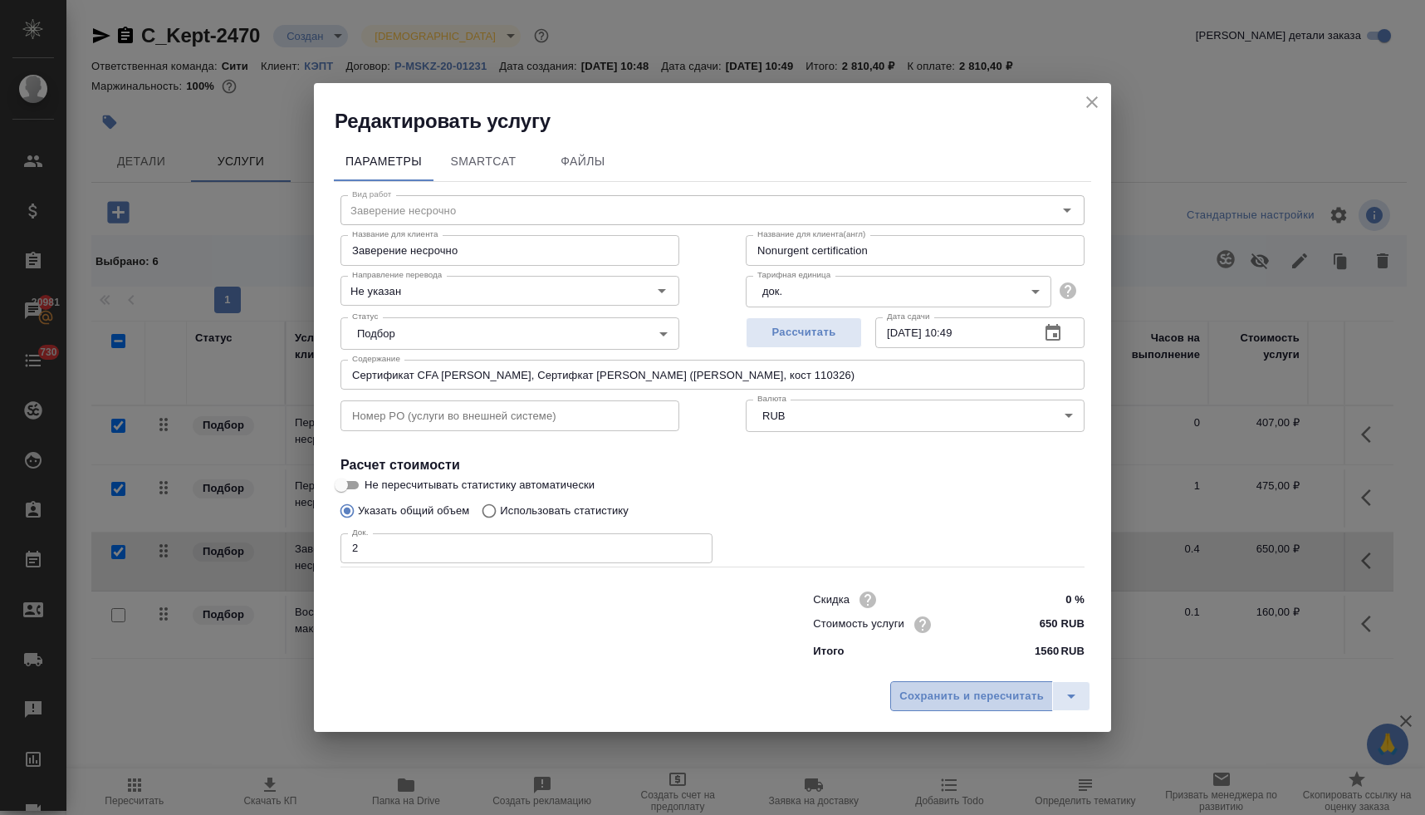
click at [919, 691] on span "Сохранить и пересчитать" at bounding box center [971, 696] width 144 height 19
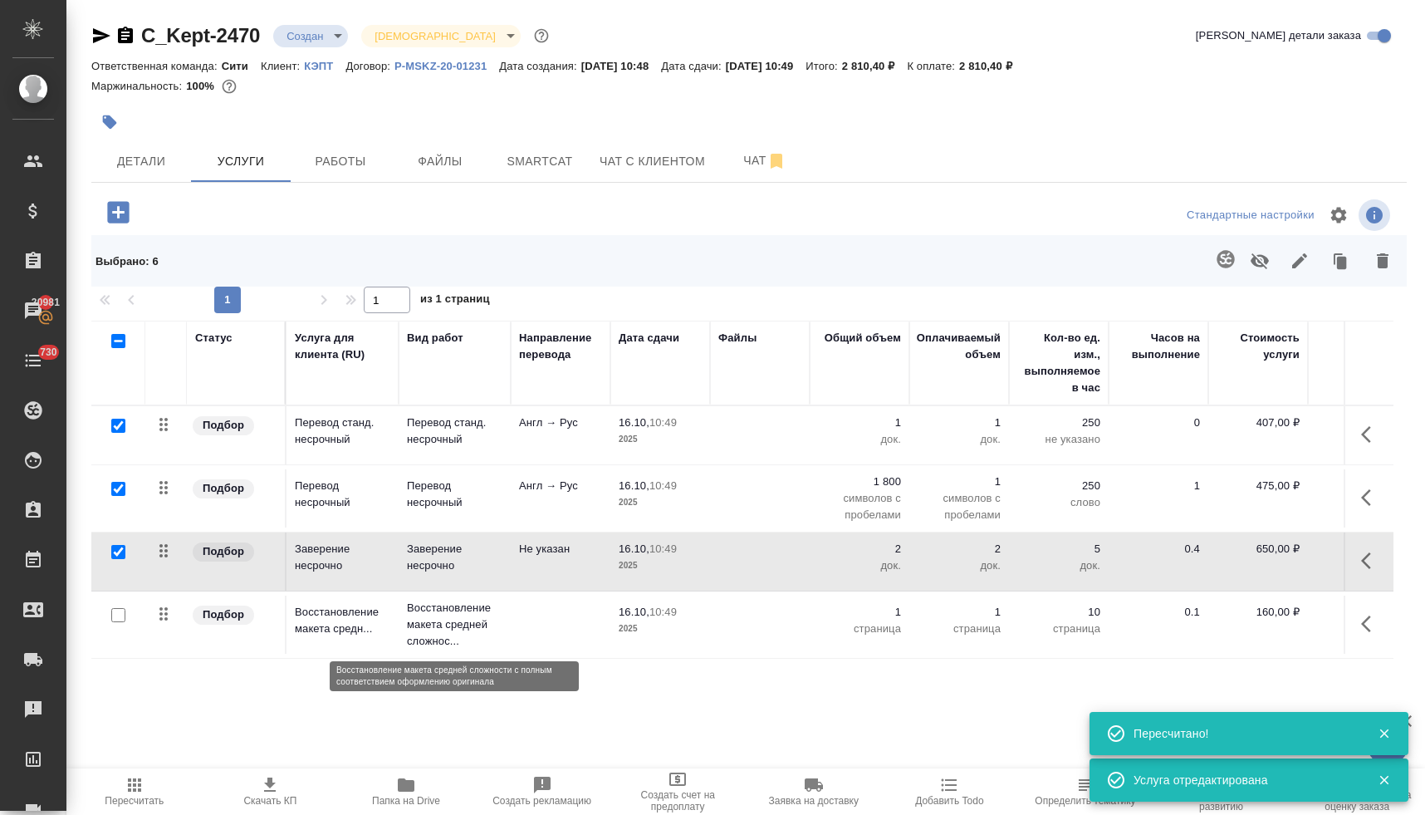
click at [433, 621] on p "Восстановление макета средней сложнос..." at bounding box center [454, 625] width 95 height 50
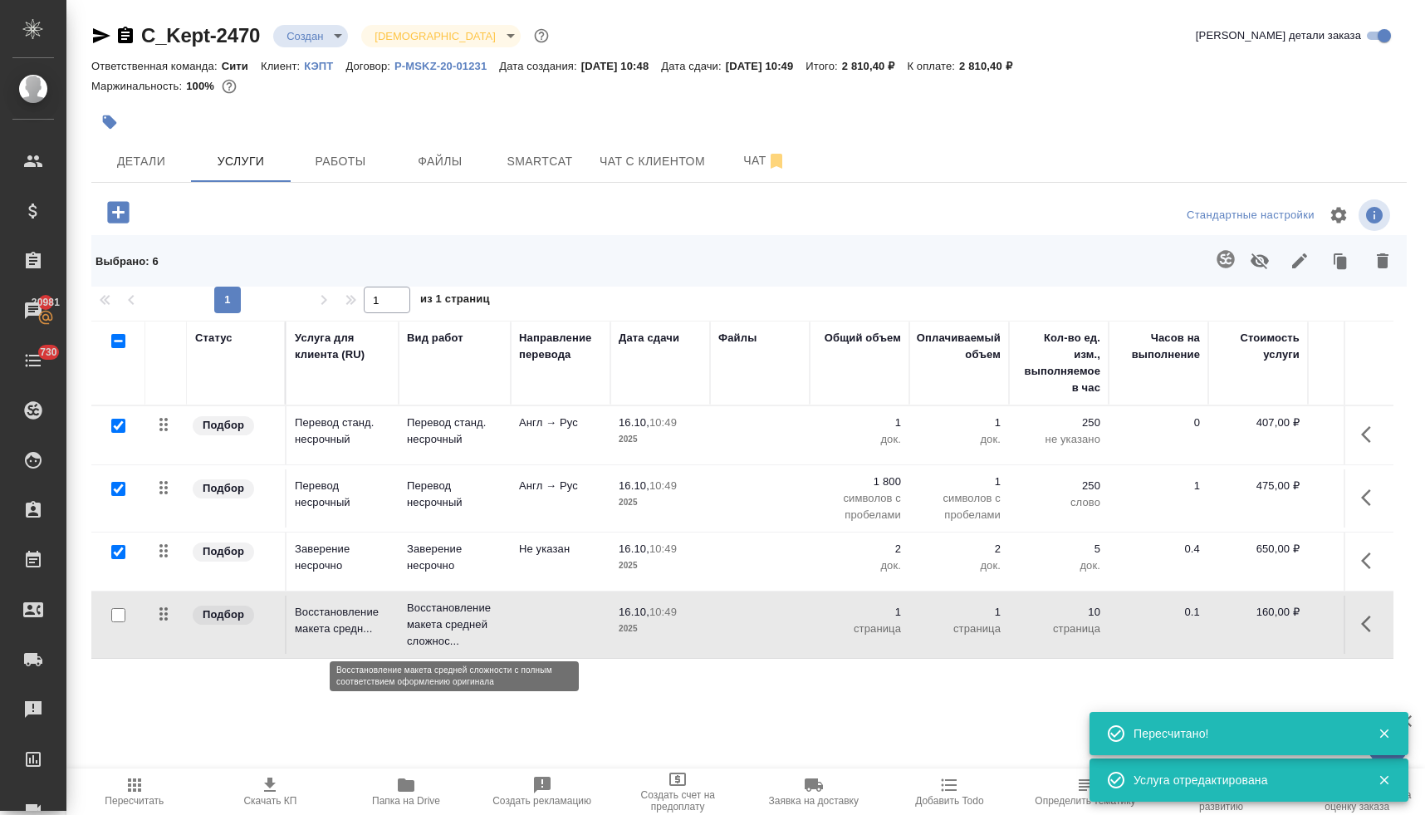
click at [433, 621] on p "Восстановление макета средней сложнос..." at bounding box center [454, 625] width 95 height 50
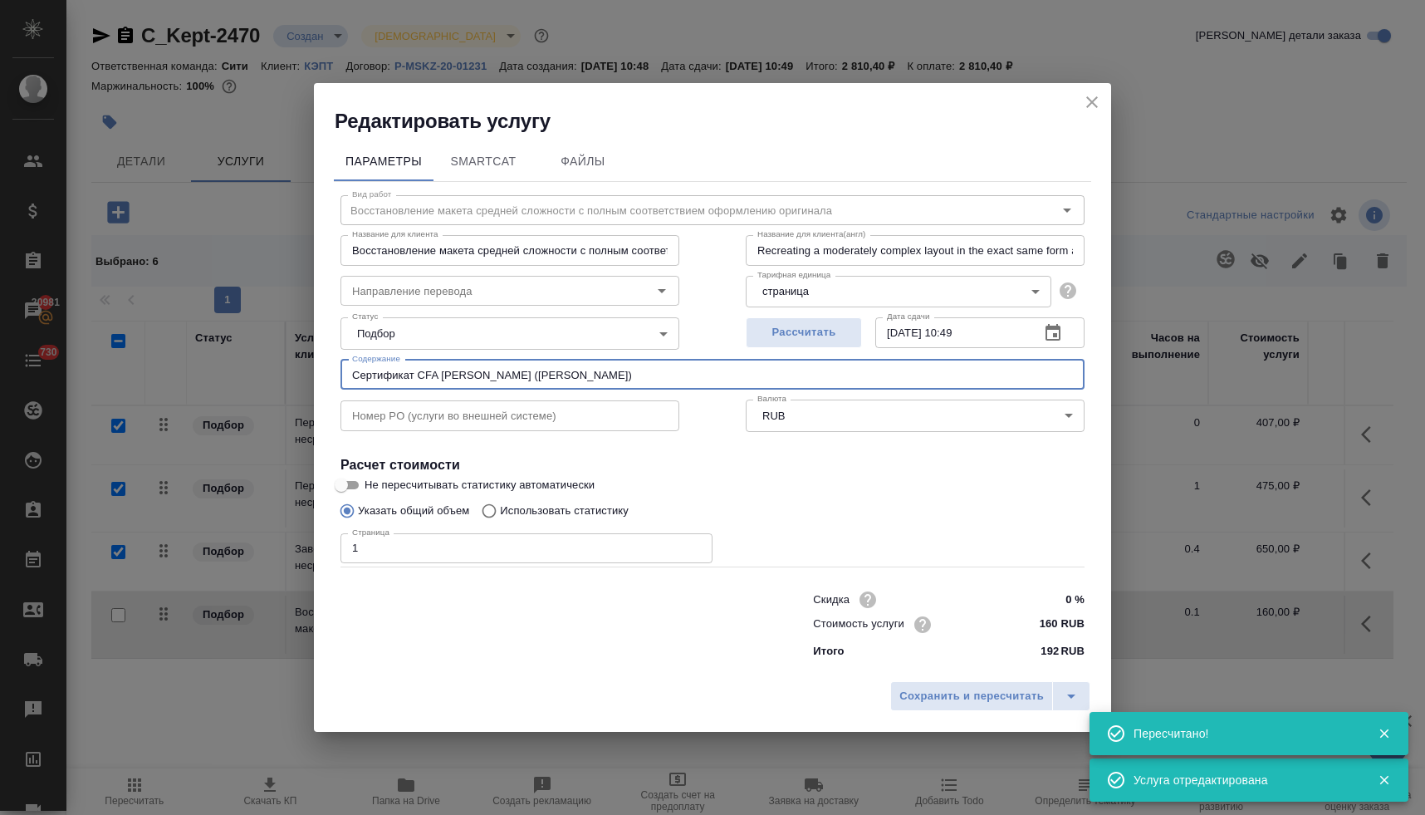
drag, startPoint x: 596, startPoint y: 377, endPoint x: 273, endPoint y: 355, distance: 323.8
click at [273, 355] on div "Редактировать услугу Параметры SmartCat Файлы Вид работ Восстановление макета с…" at bounding box center [712, 407] width 1425 height 815
paste input ", Сертифкат [PERSON_NAME] ([PERSON_NAME], кост 110326"
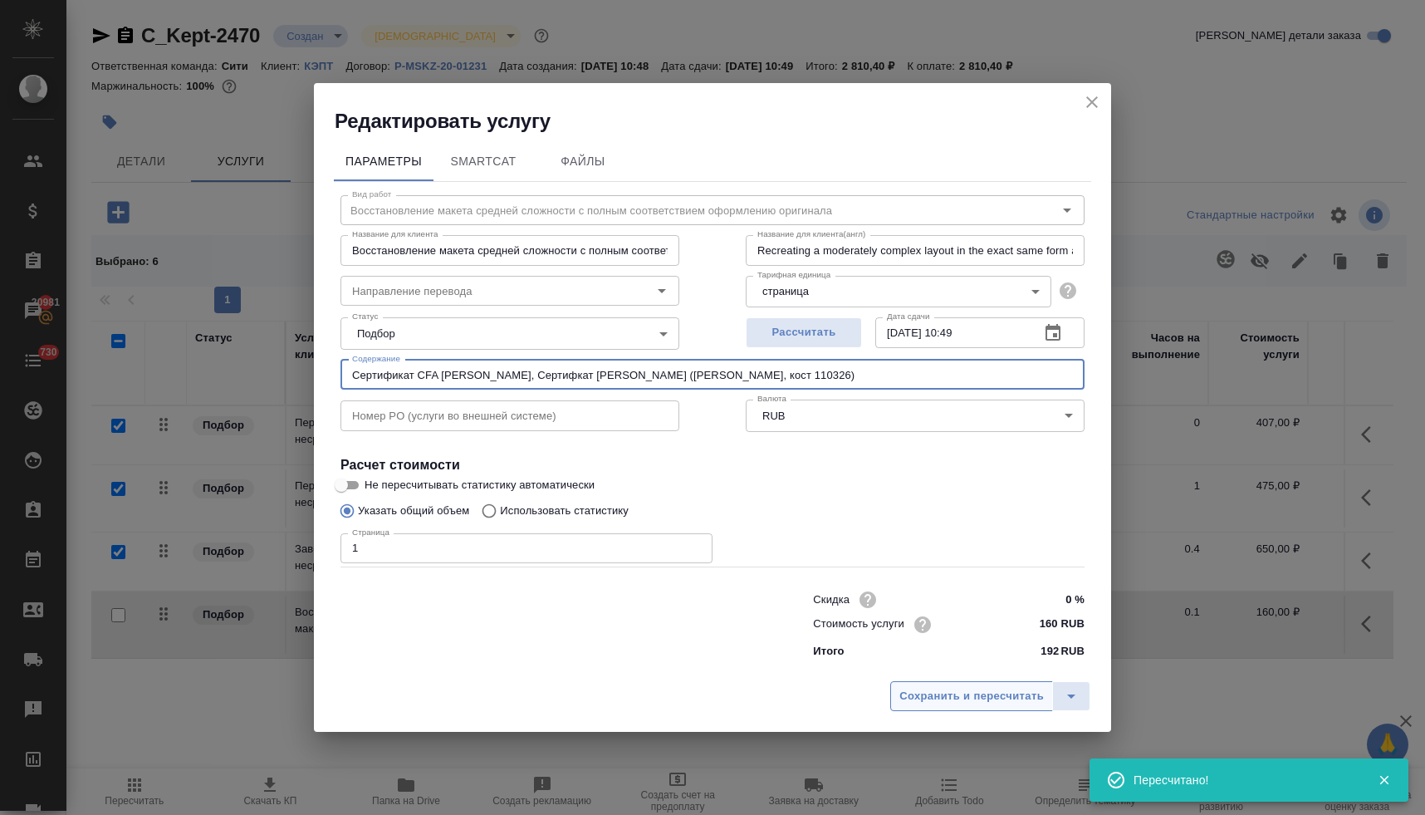
type input "Сертификат CFA [PERSON_NAME], Сертифкат [PERSON_NAME] ([PERSON_NAME], кост 1103…"
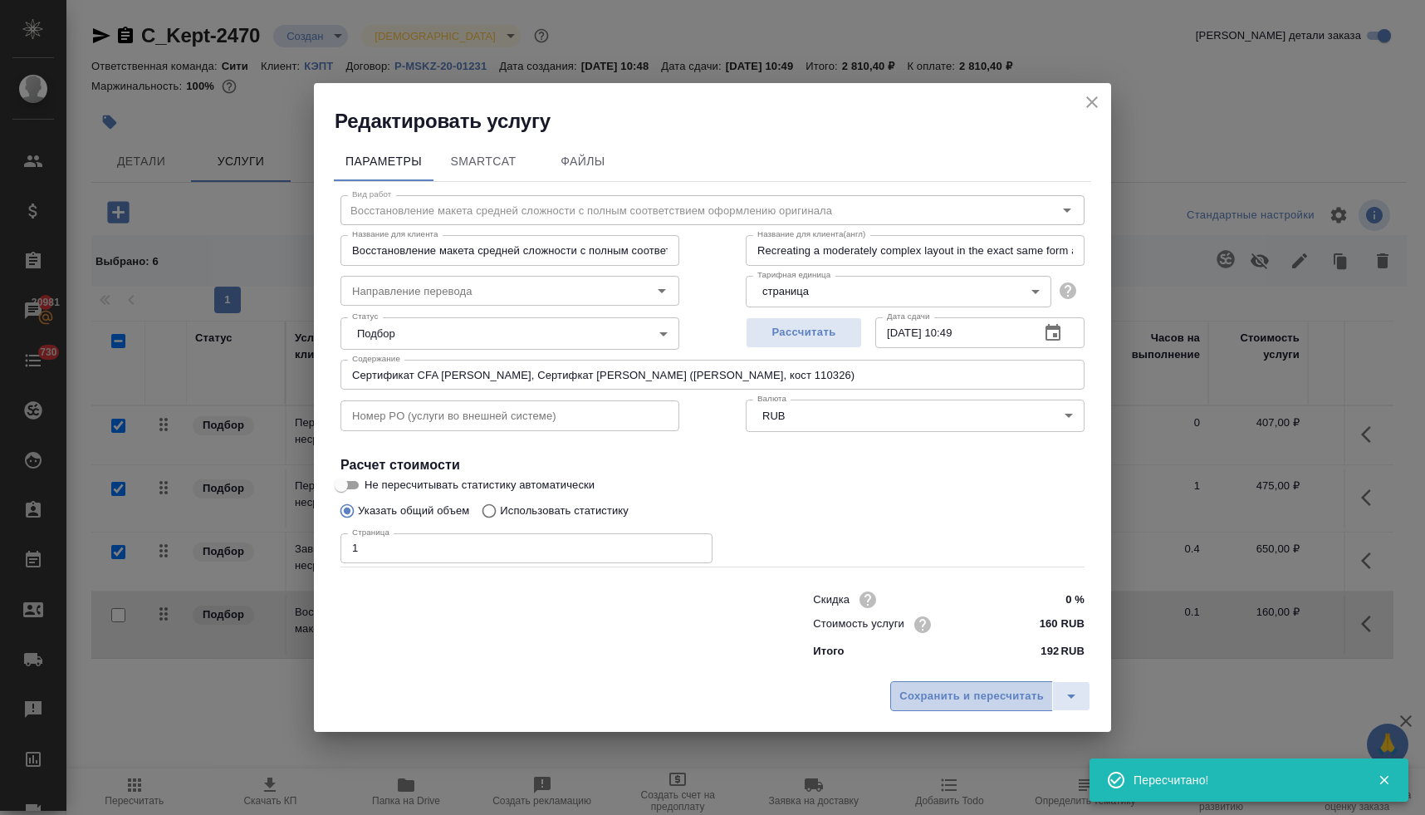
click at [939, 693] on span "Сохранить и пересчитать" at bounding box center [971, 696] width 144 height 19
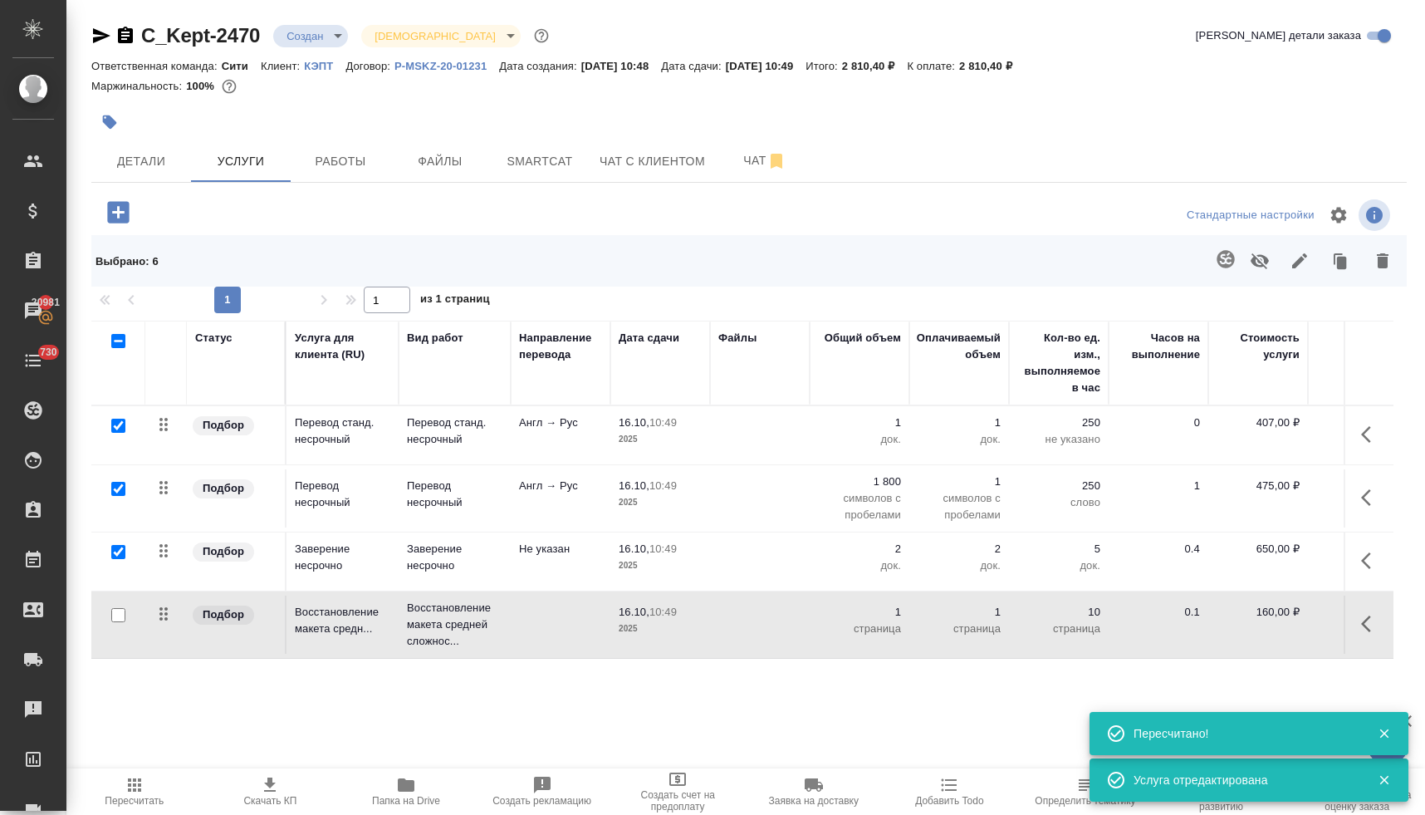
click at [131, 788] on icon "button" at bounding box center [135, 785] width 20 height 20
click at [149, 161] on span "Детали" at bounding box center [141, 161] width 80 height 21
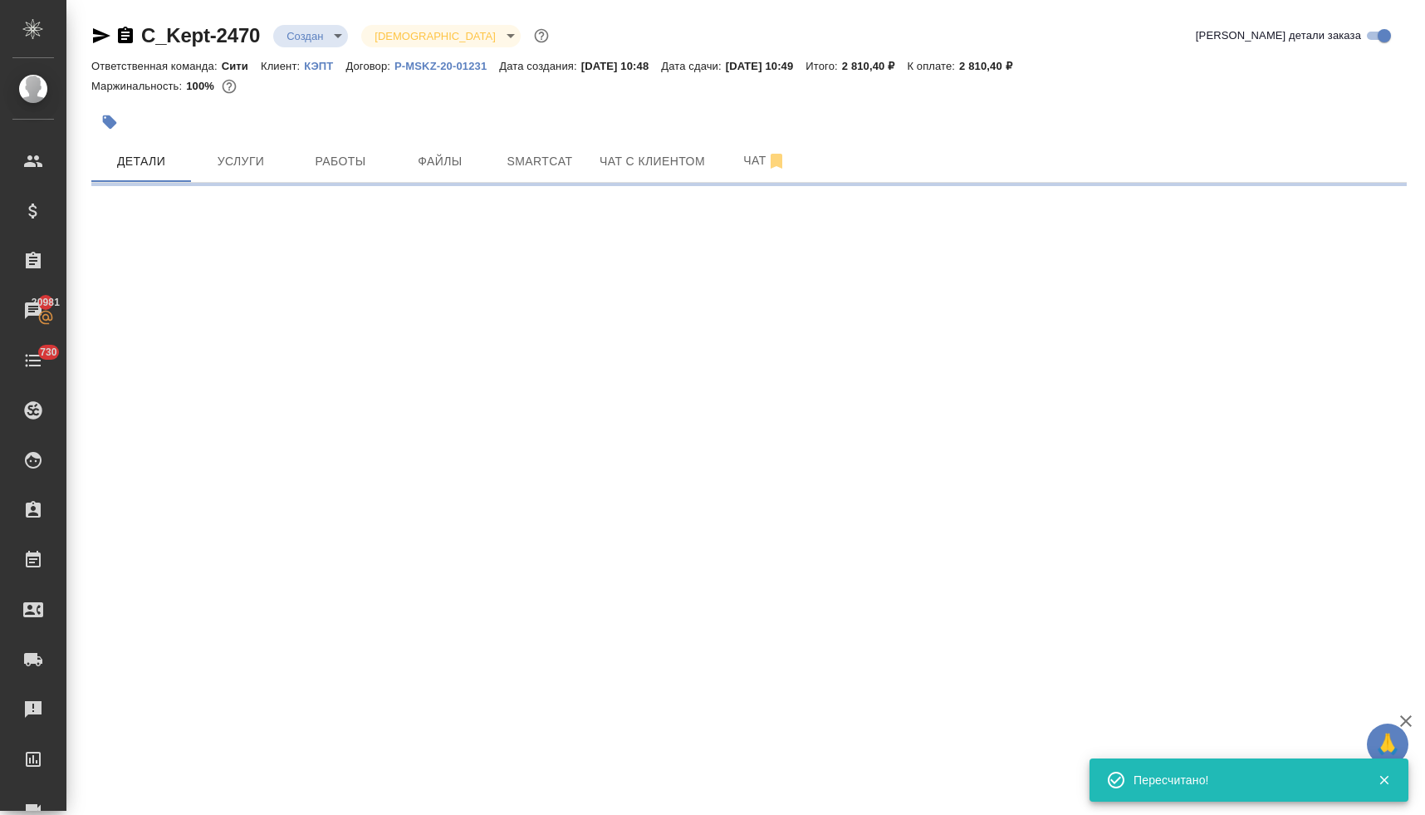
select select "RU"
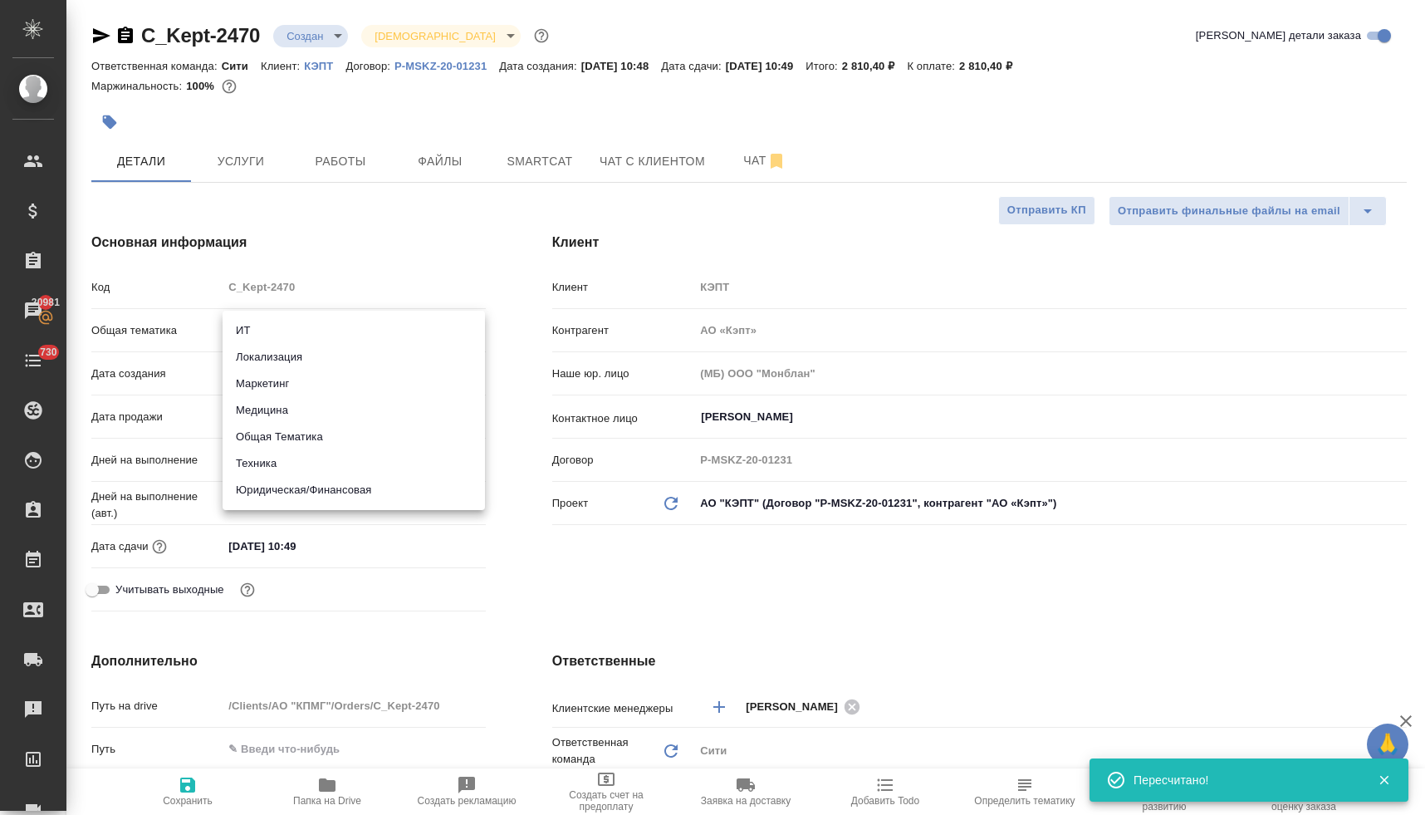
click at [324, 327] on body "🙏 .cls-1 fill:#fff; AWATERA [PERSON_NAME] Спецификации Заказы 20981 Чаты 730 To…" at bounding box center [712, 407] width 1425 height 815
click at [335, 494] on li "Юридическая/Финансовая" at bounding box center [354, 490] width 262 height 27
type input "yr-fn"
type textarea "x"
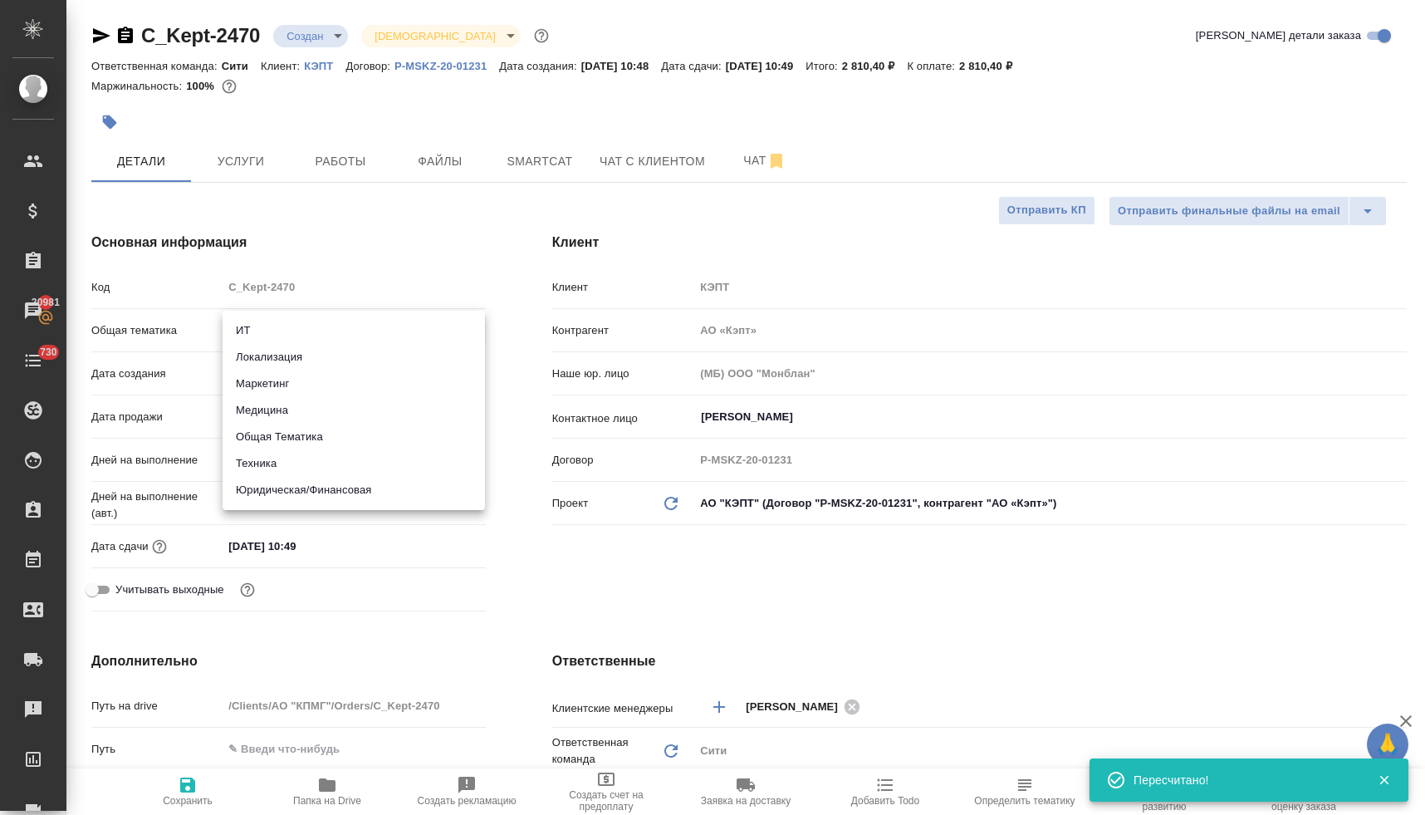
type textarea "x"
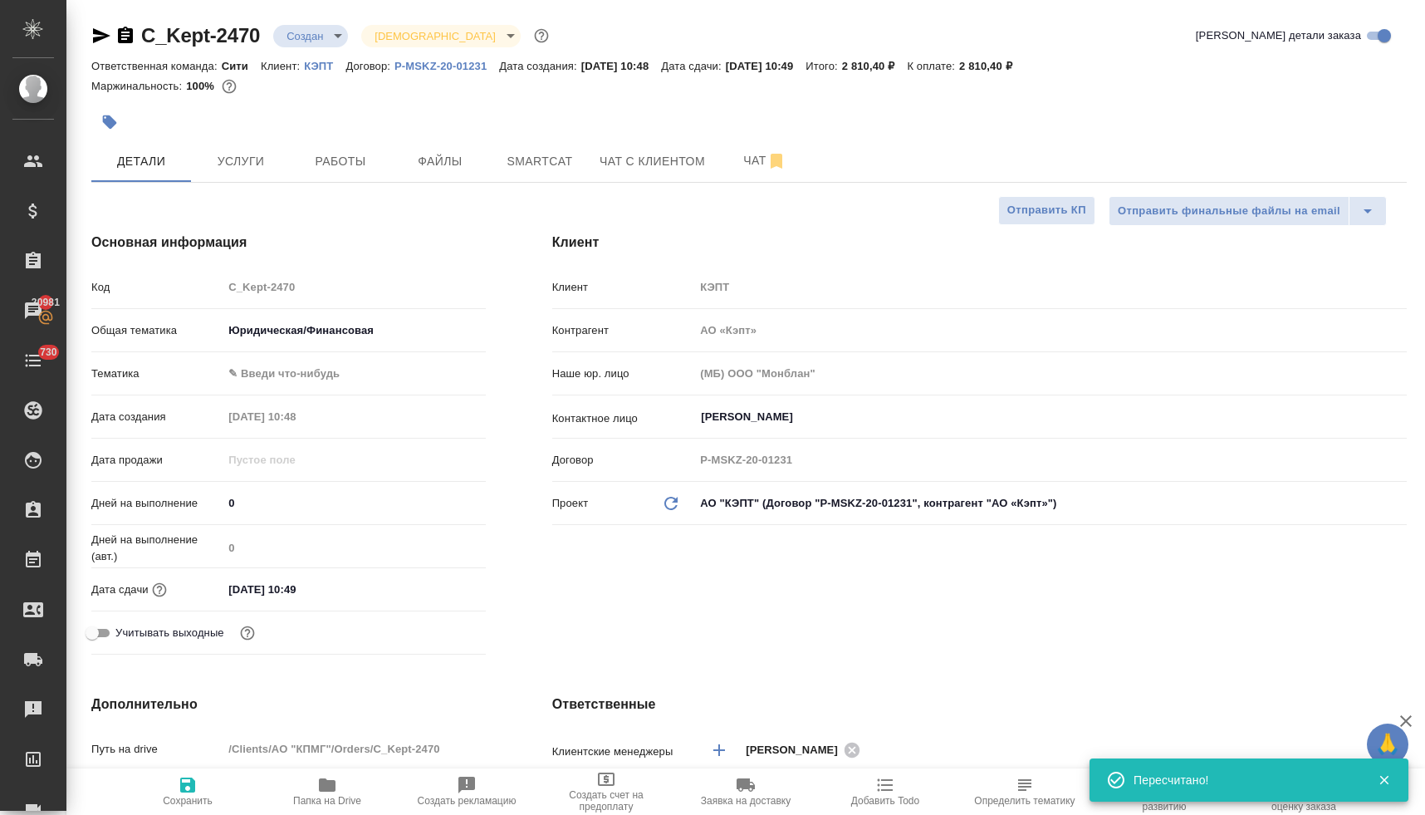
click at [328, 377] on body "🙏 .cls-1 fill:#fff; AWATERA [PERSON_NAME] Спецификации Заказы 20981 Чаты 730 To…" at bounding box center [712, 407] width 1425 height 815
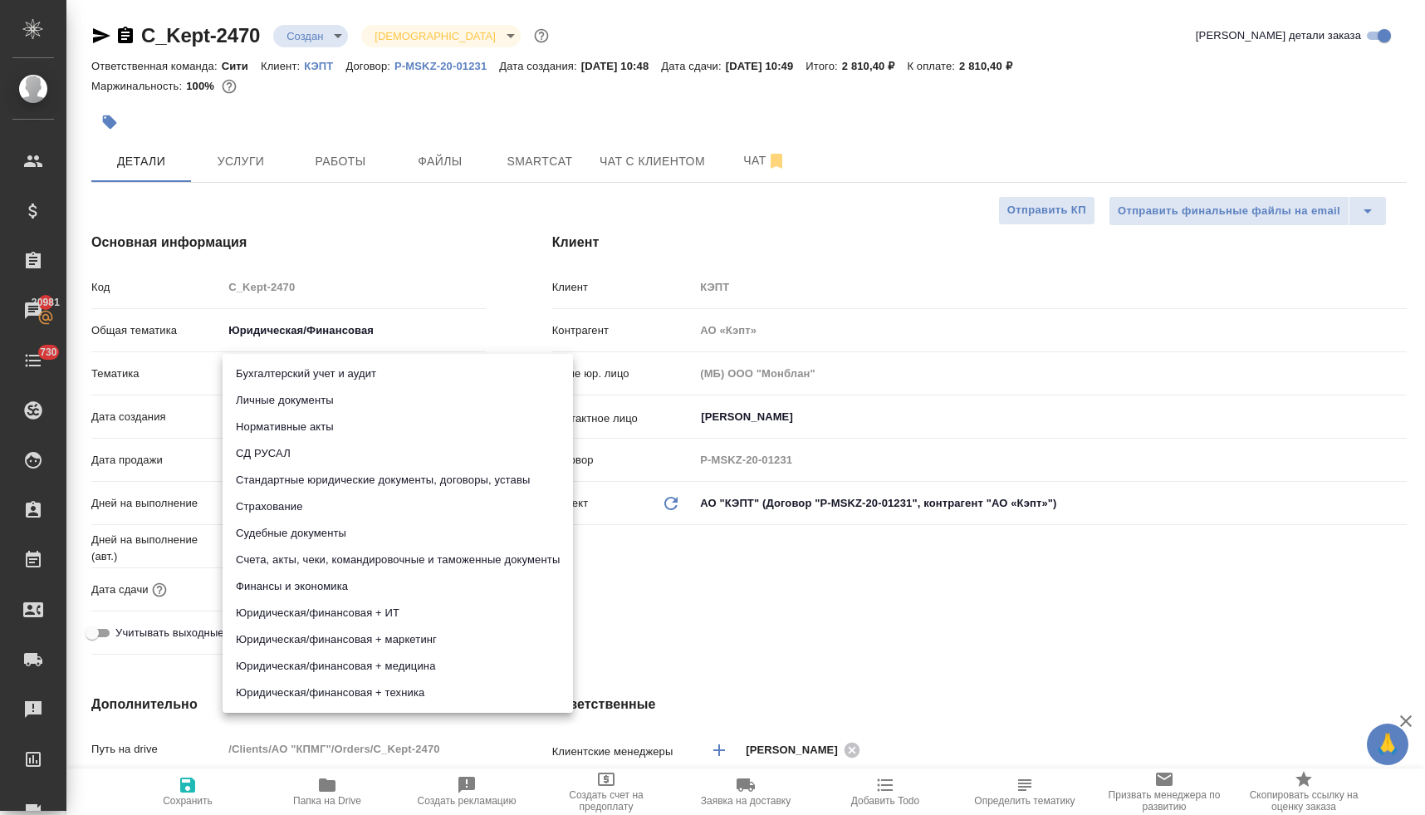
click at [334, 399] on li "Личные документы" at bounding box center [398, 400] width 350 height 27
type textarea "x"
type input "5a8b8b956a9677013d343cfe"
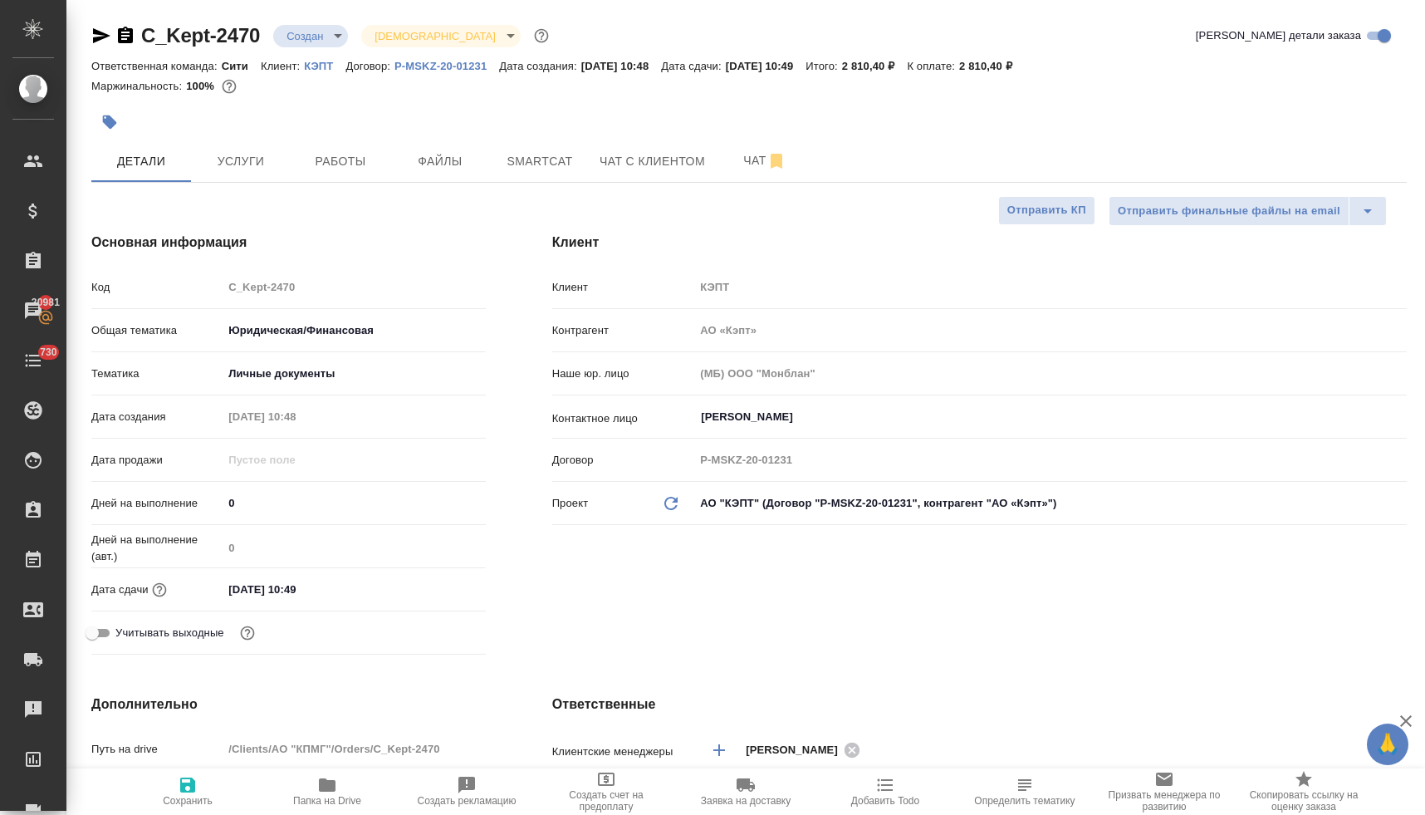
click at [323, 601] on input "[DATE] 10:49" at bounding box center [295, 589] width 145 height 24
click at [438, 586] on icon "button" at bounding box center [438, 588] width 20 height 20
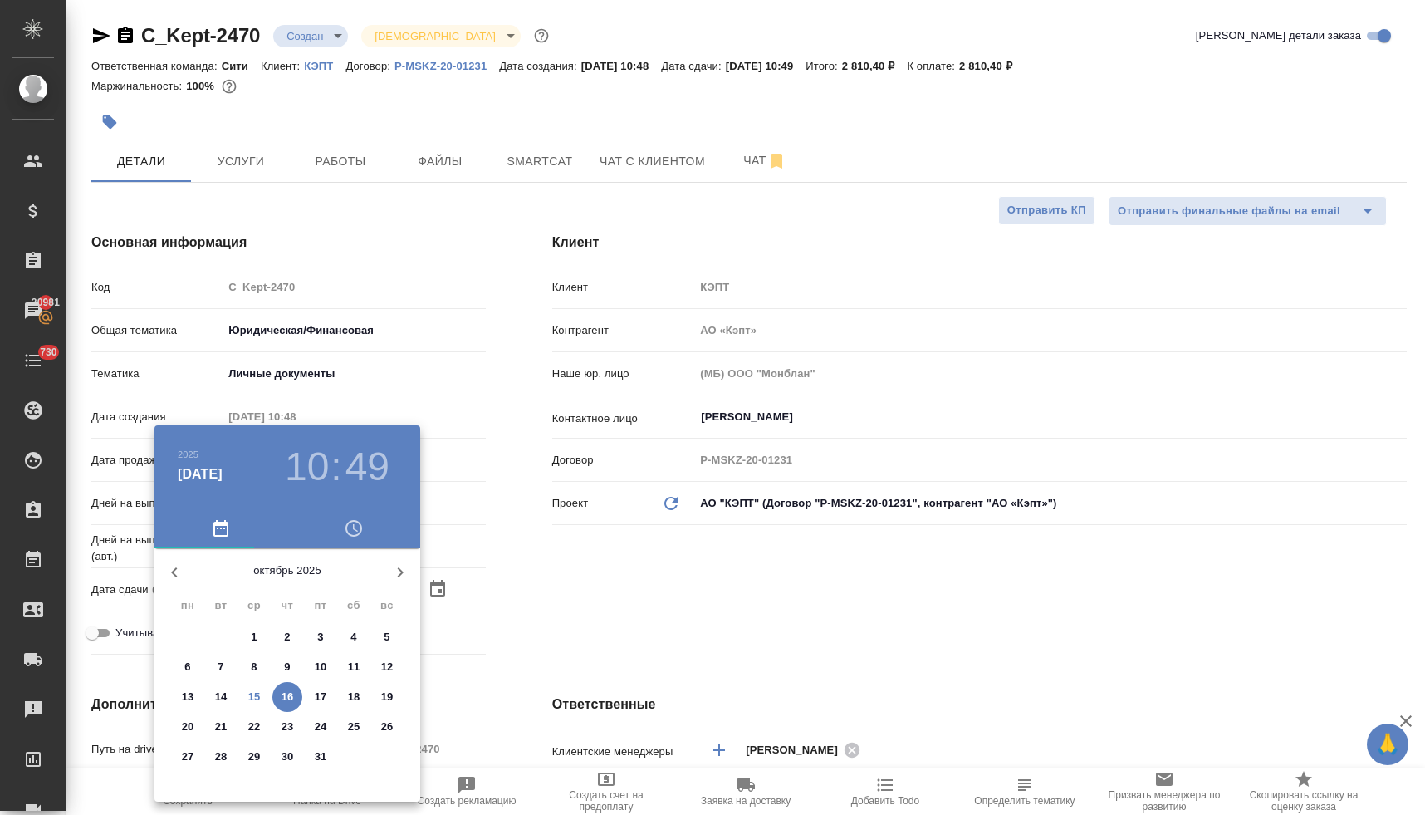
click at [290, 696] on p "16" at bounding box center [287, 696] width 12 height 17
type textarea "x"
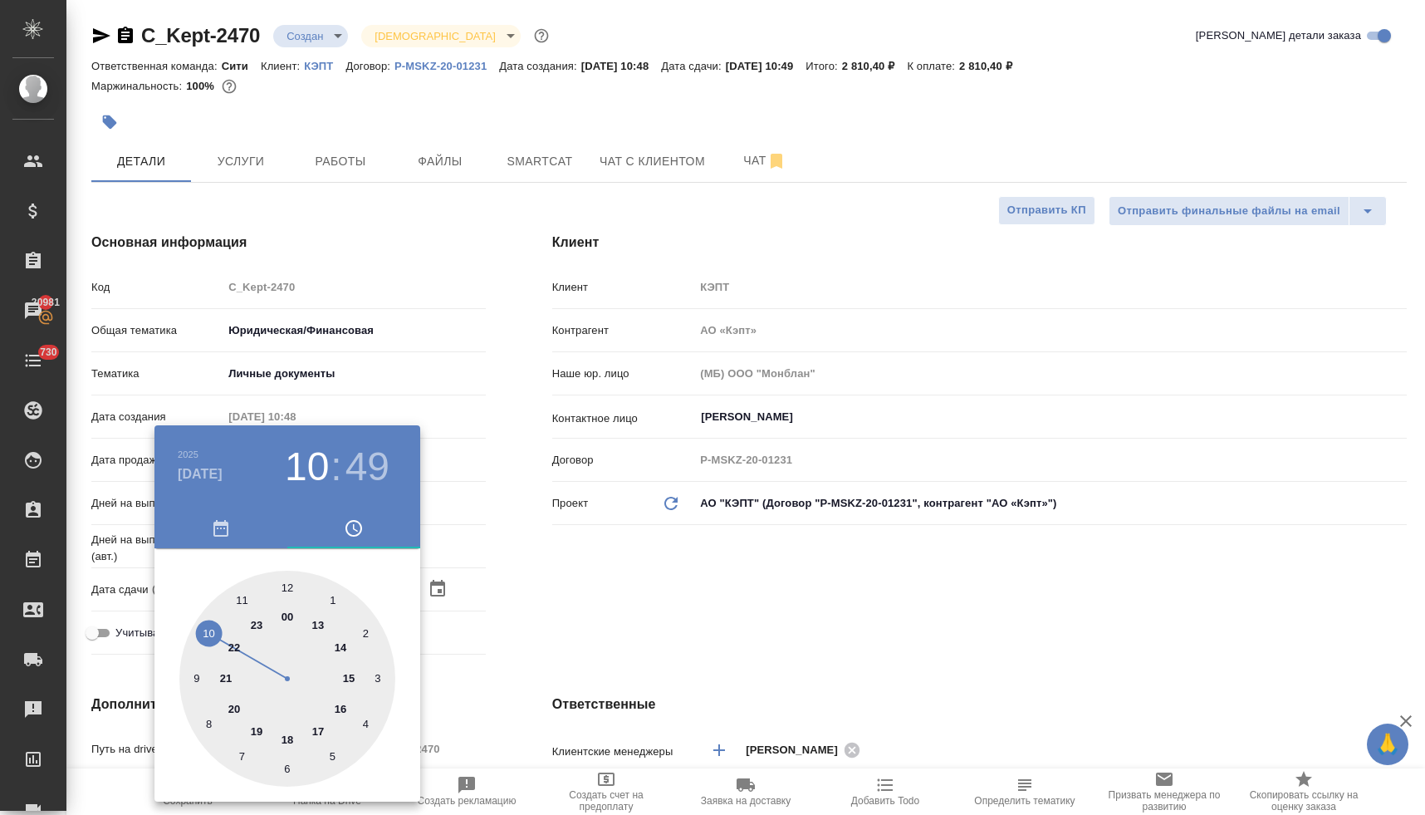
click at [343, 708] on div at bounding box center [287, 678] width 216 height 216
type input "[DATE] 16:49"
type textarea "x"
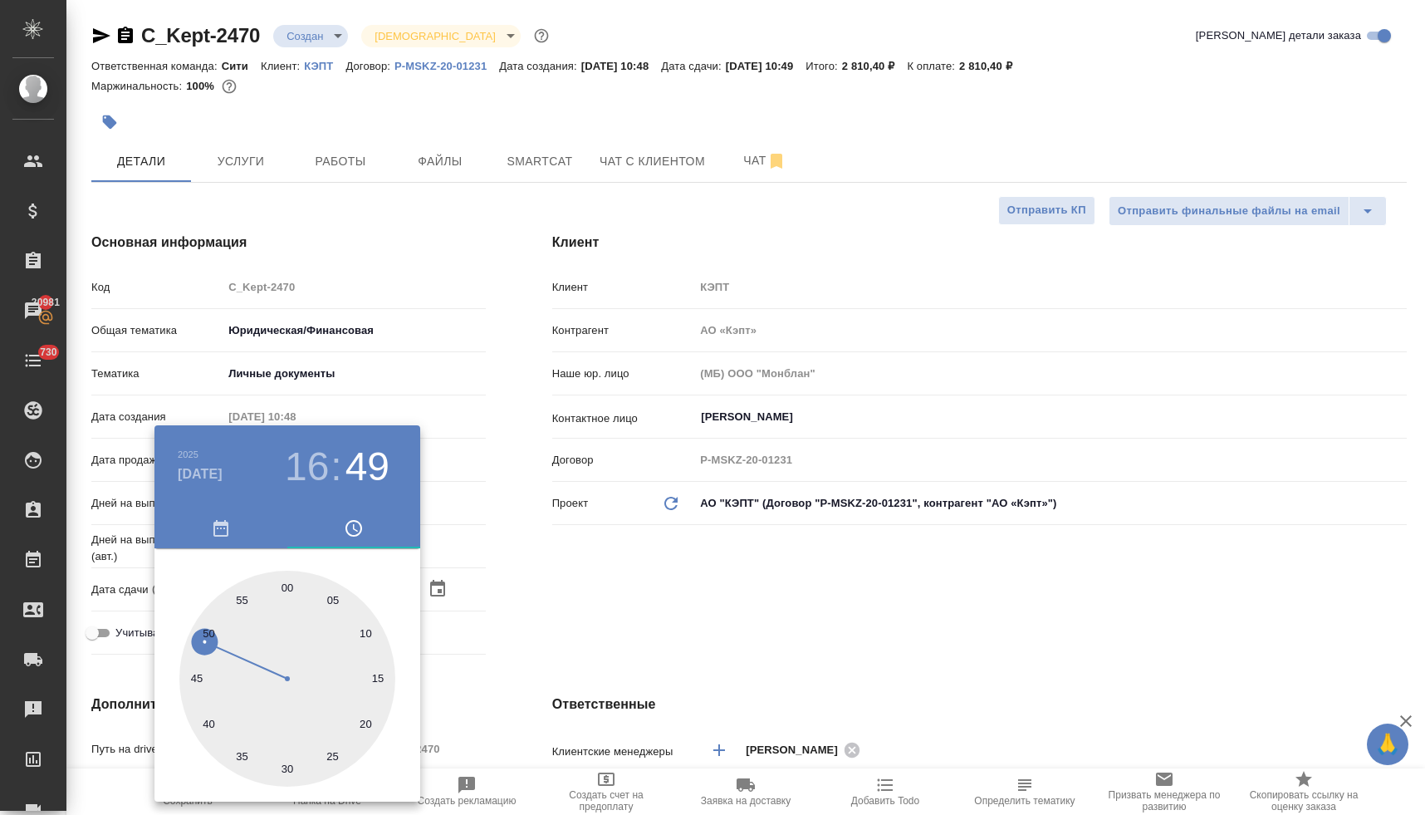
click at [288, 585] on div at bounding box center [287, 678] width 216 height 216
type input "[DATE] 16:00"
type textarea "x"
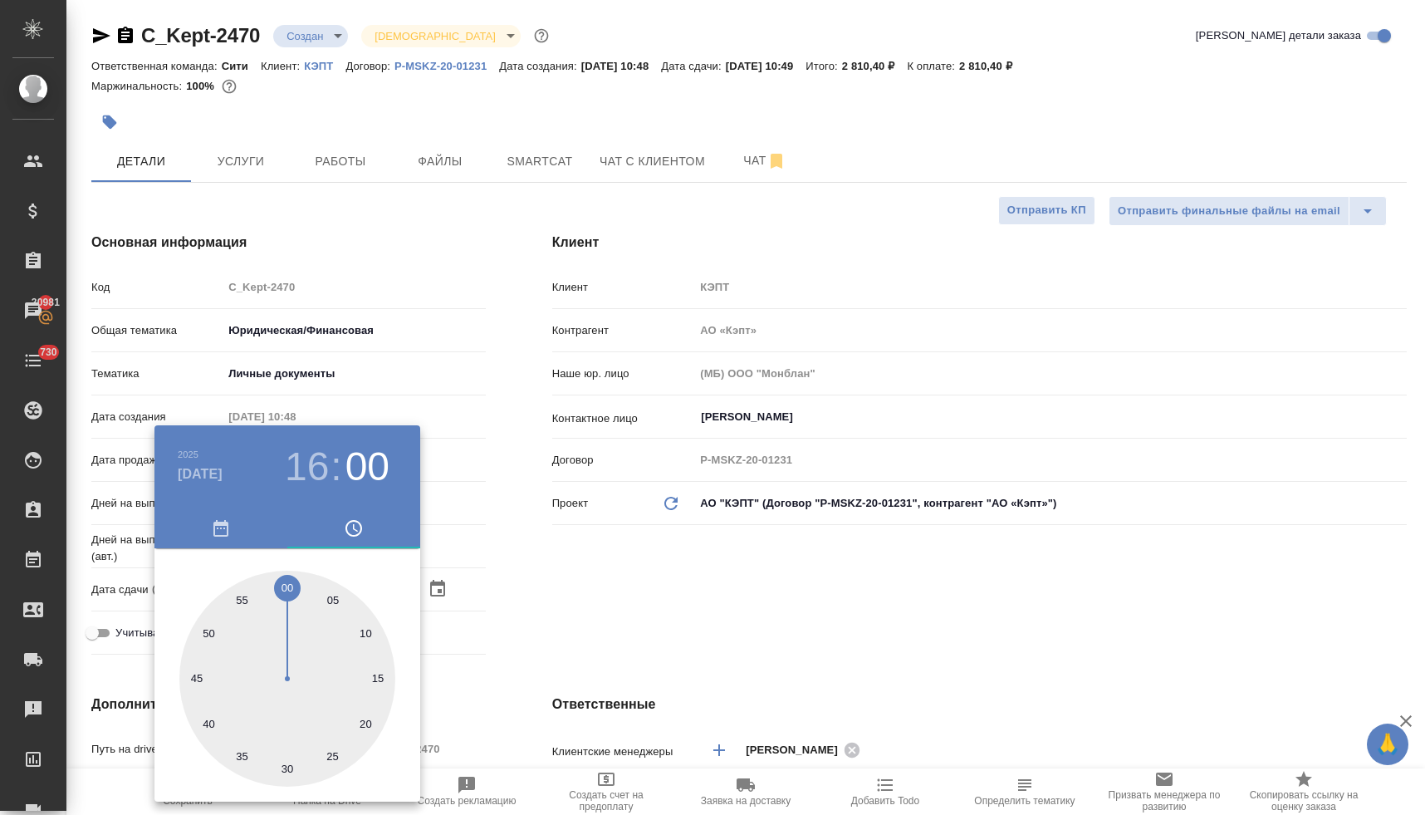
click at [534, 608] on div at bounding box center [712, 407] width 1425 height 815
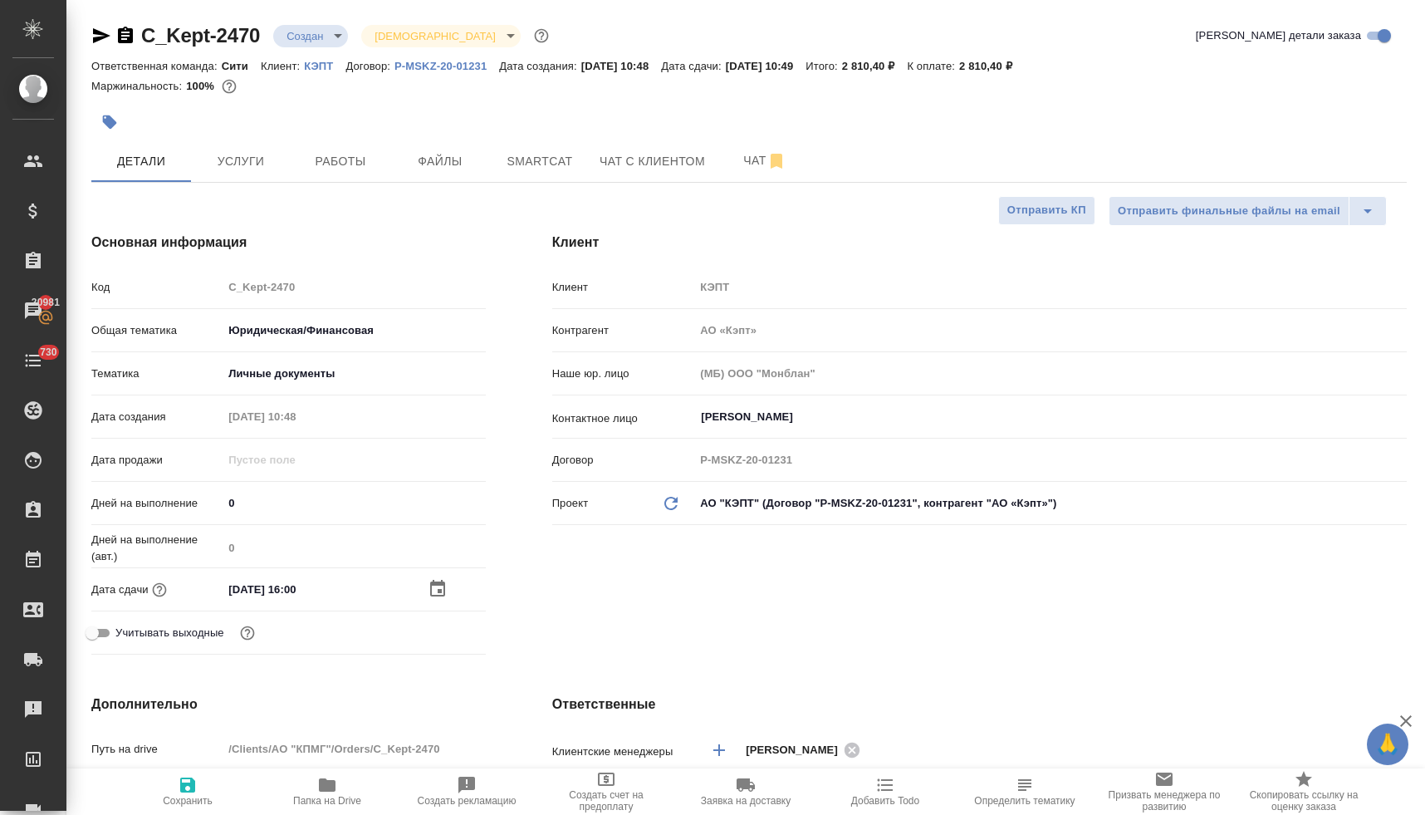
click at [189, 784] on icon "button" at bounding box center [187, 784] width 15 height 15
type textarea "x"
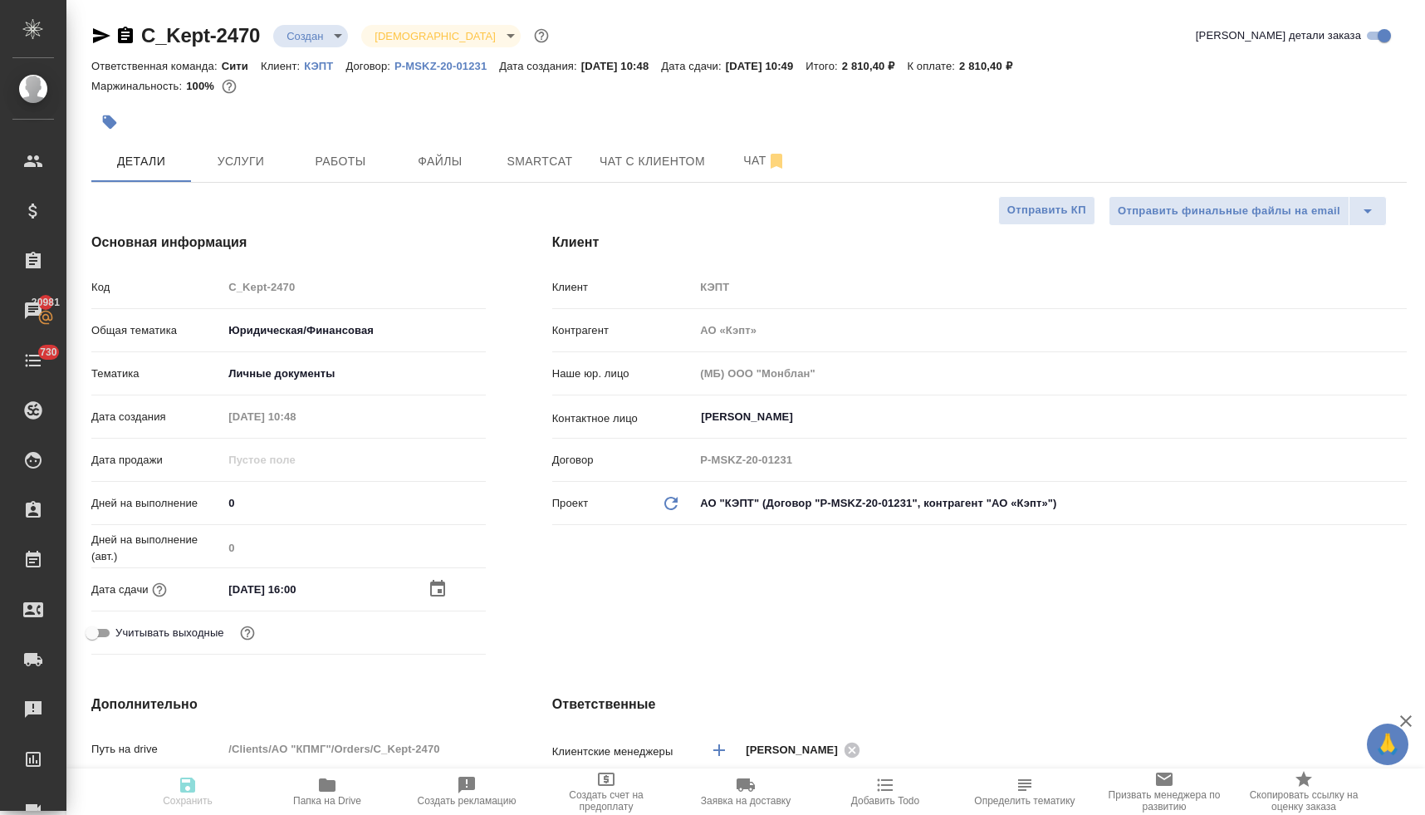
type textarea "x"
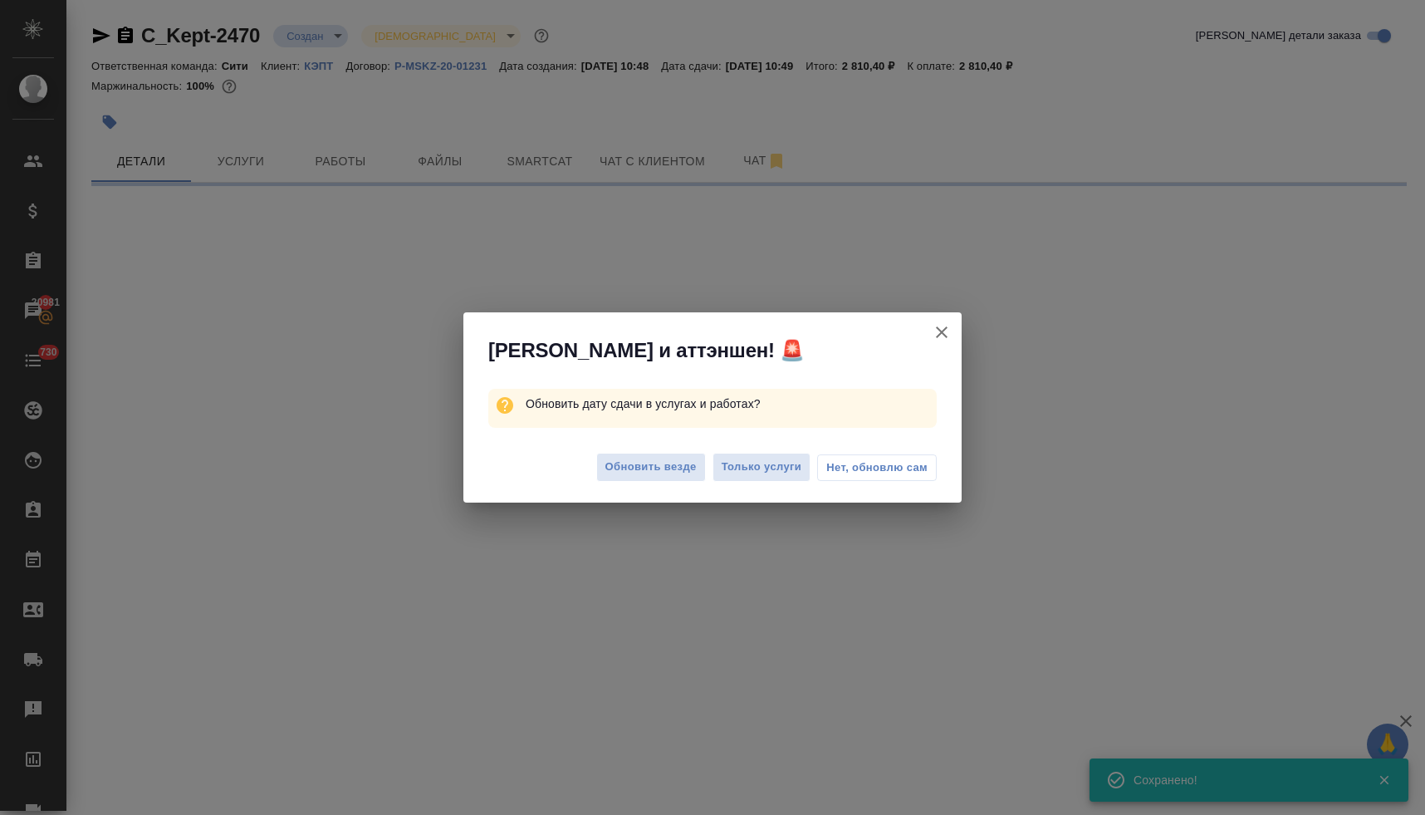
select select "RU"
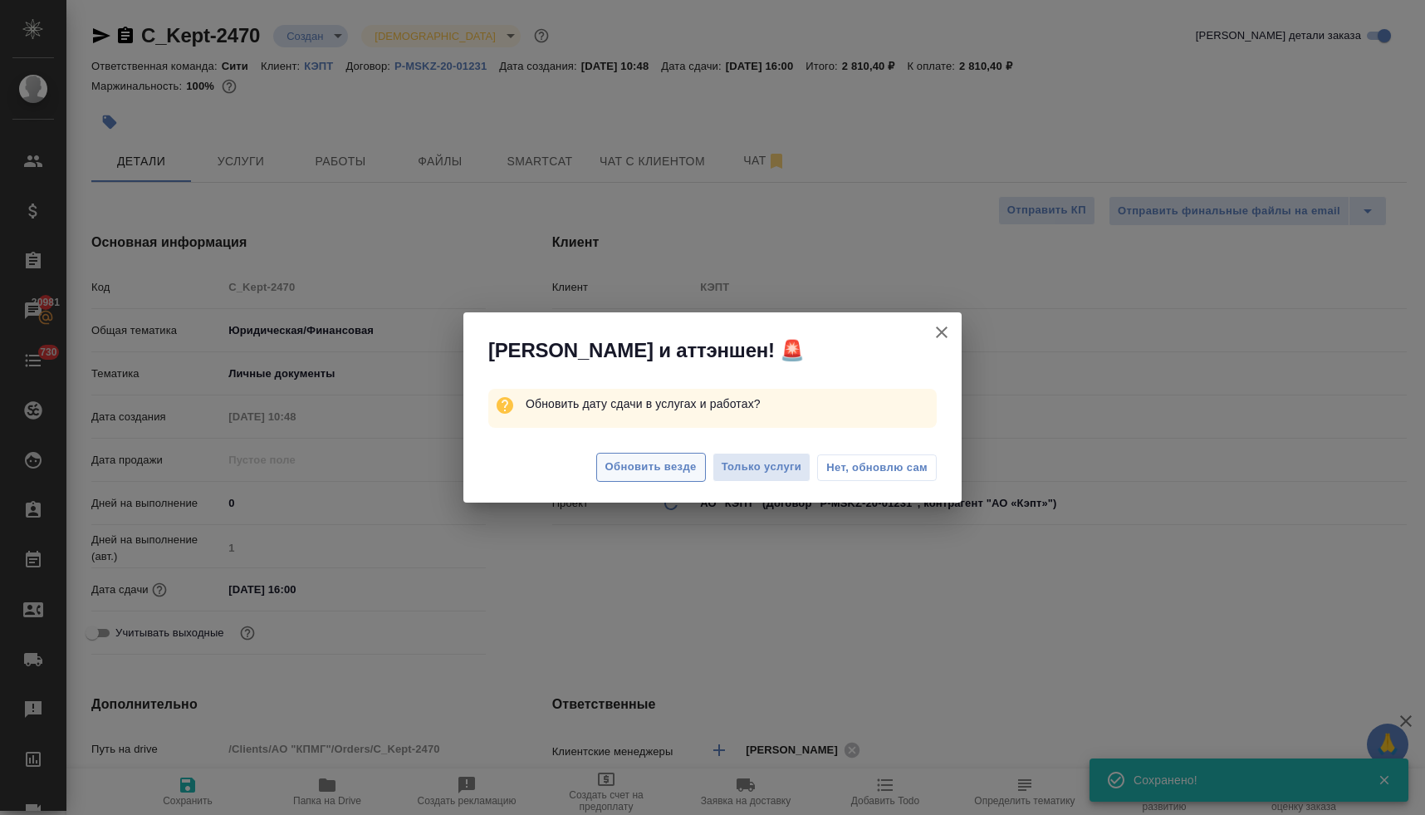
type textarea "x"
click at [659, 462] on span "Обновить везде" at bounding box center [650, 467] width 91 height 19
type textarea "x"
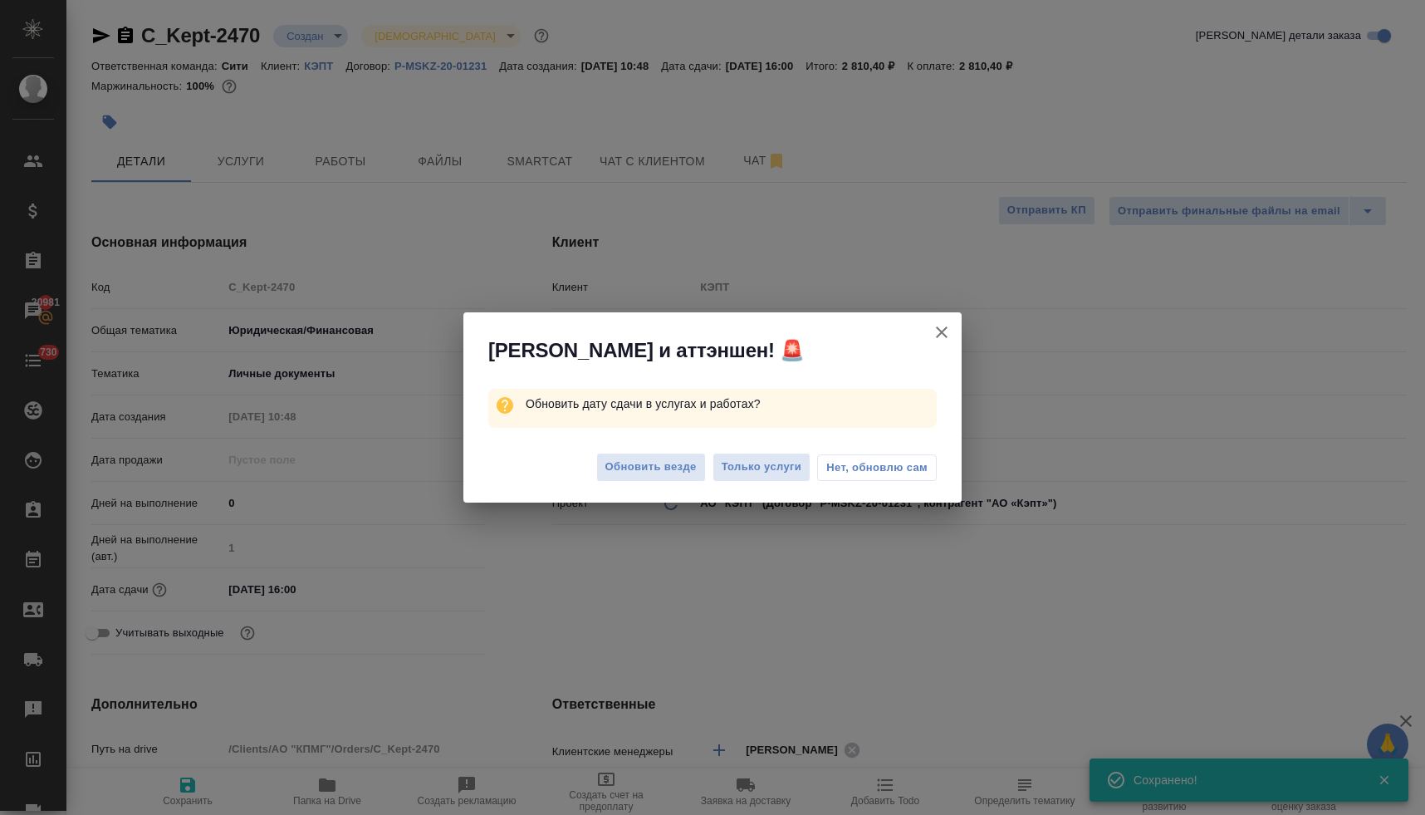
type textarea "x"
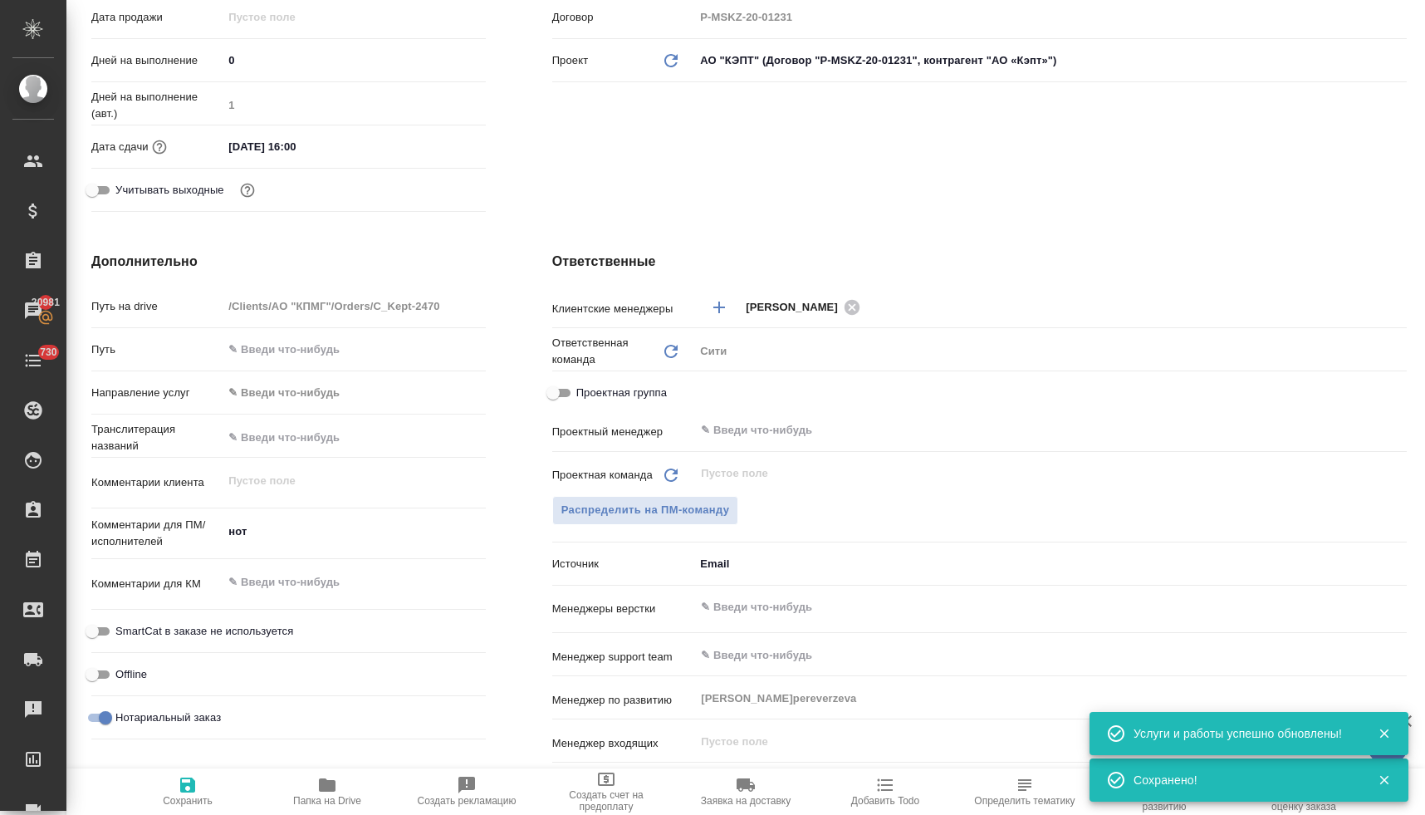
scroll to position [474, 0]
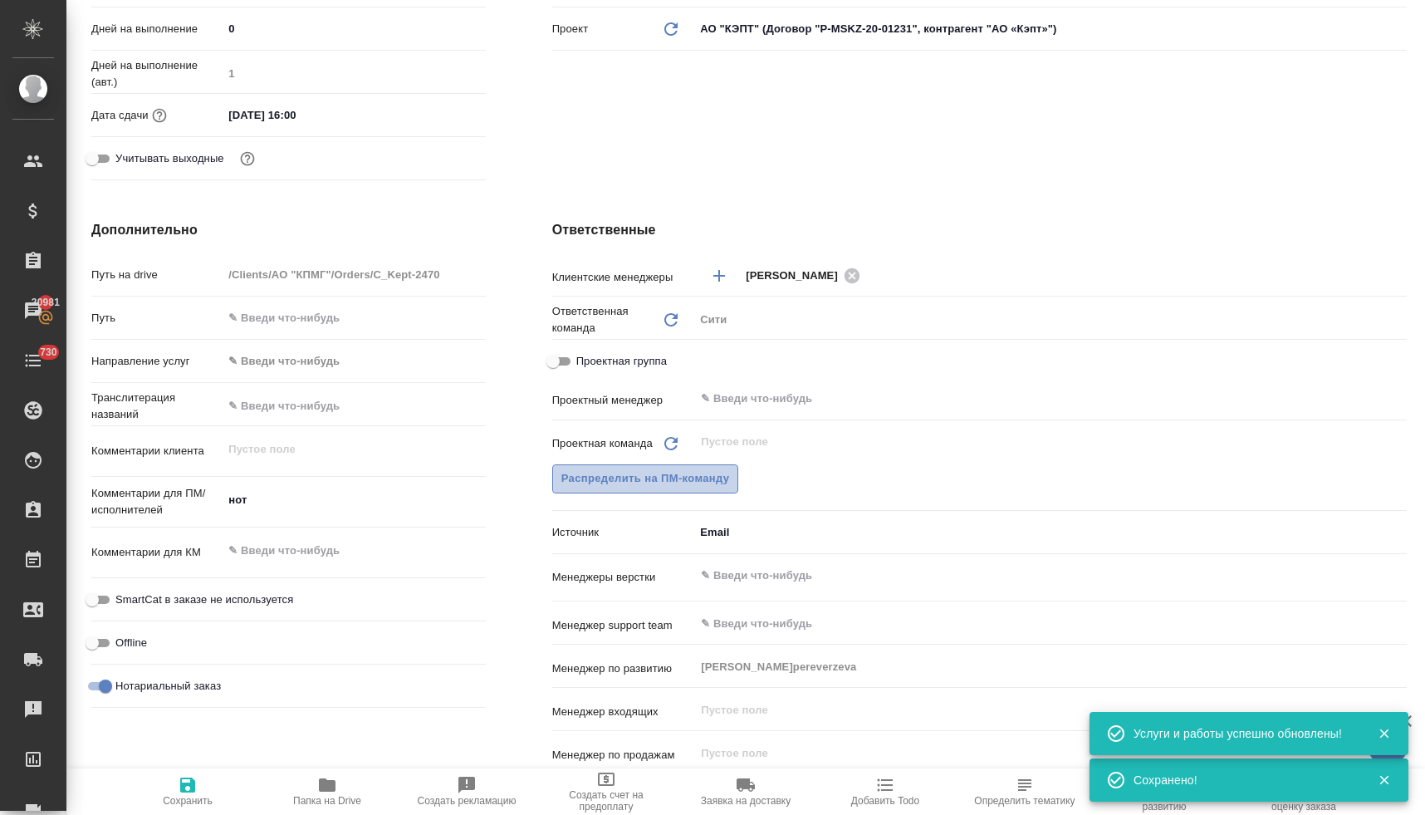
click at [706, 483] on span "Распределить на ПМ-команду" at bounding box center [645, 478] width 169 height 19
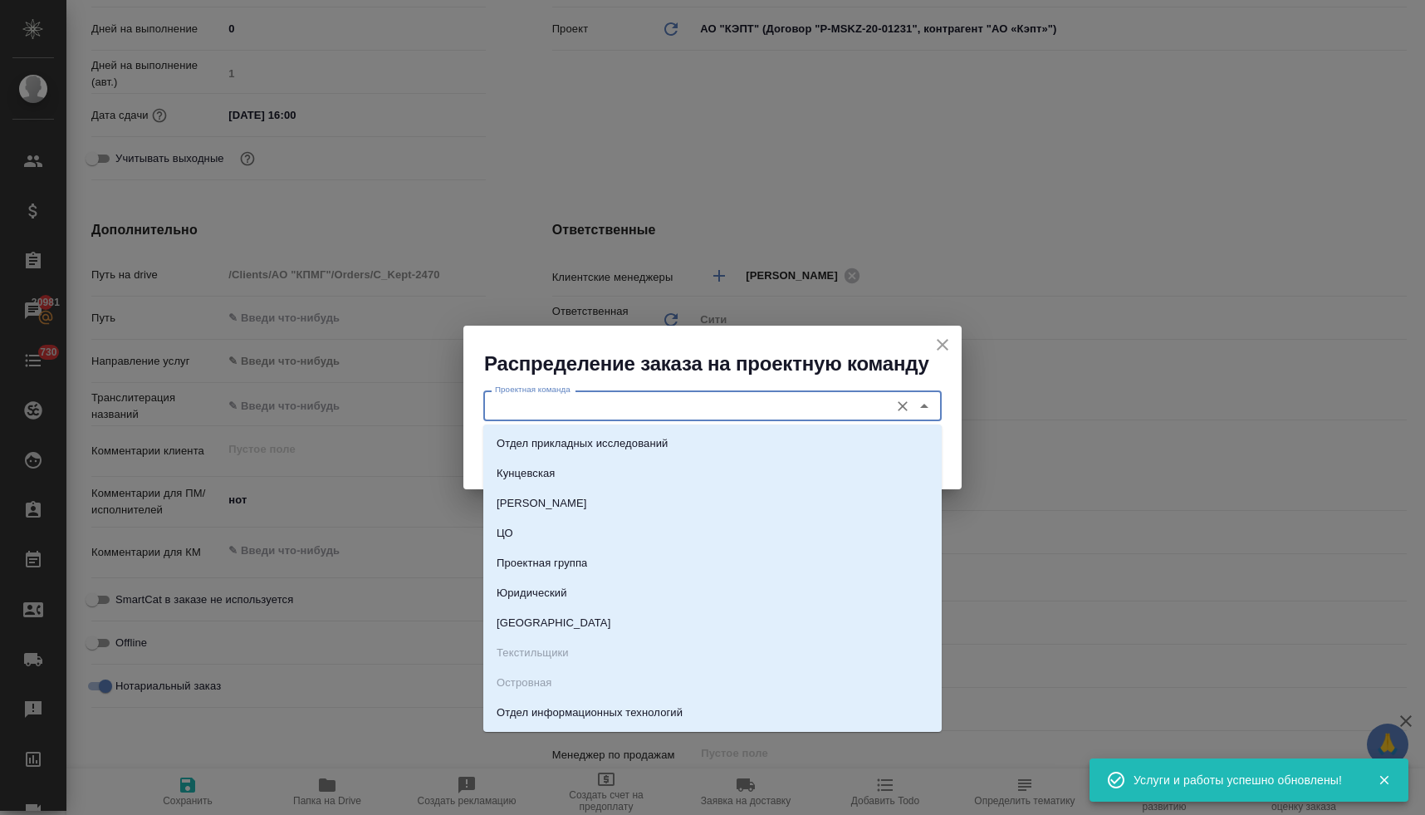
click at [685, 399] on input "Проектная команда" at bounding box center [684, 405] width 393 height 20
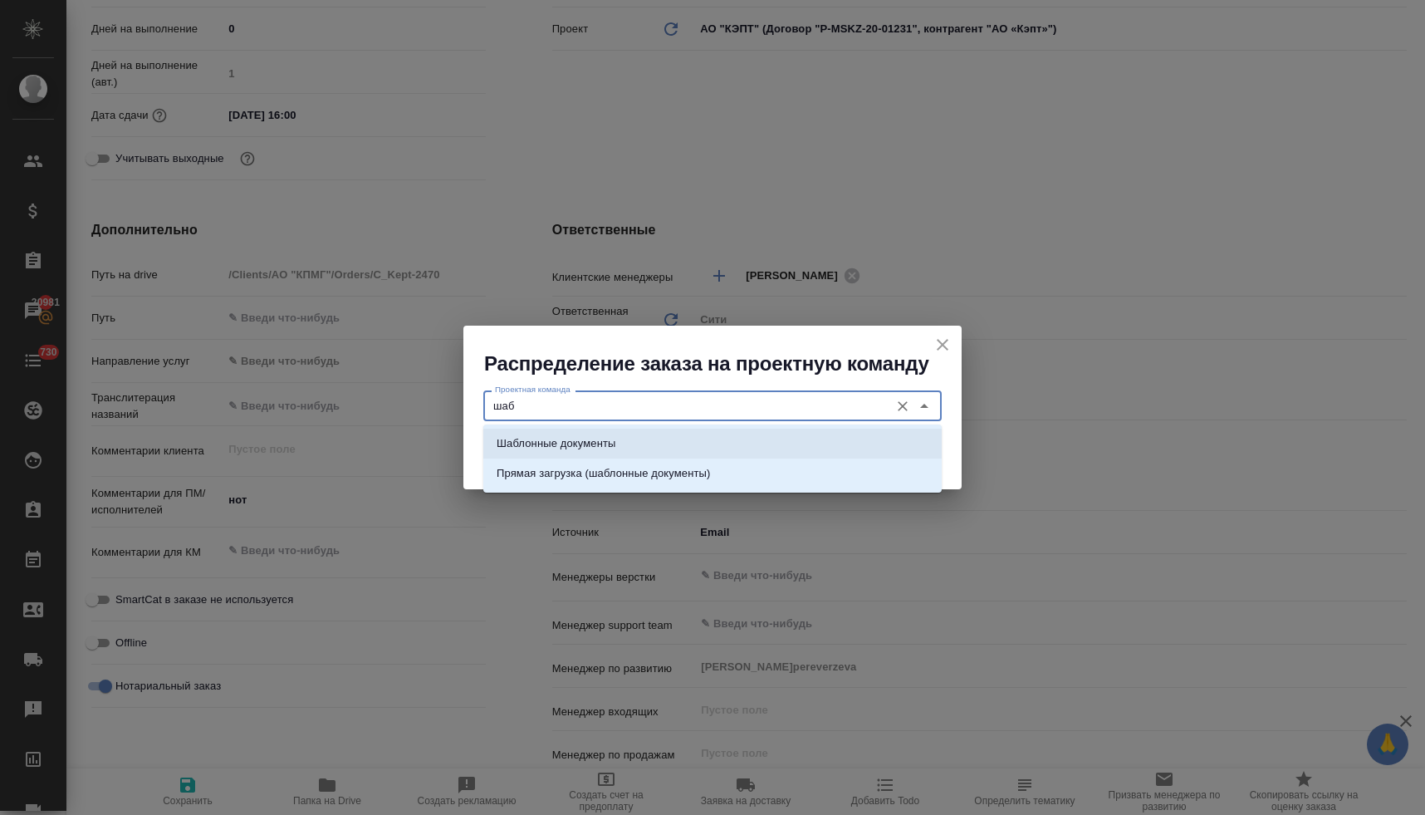
click at [673, 448] on li "Шаблонные документы" at bounding box center [712, 443] width 458 height 30
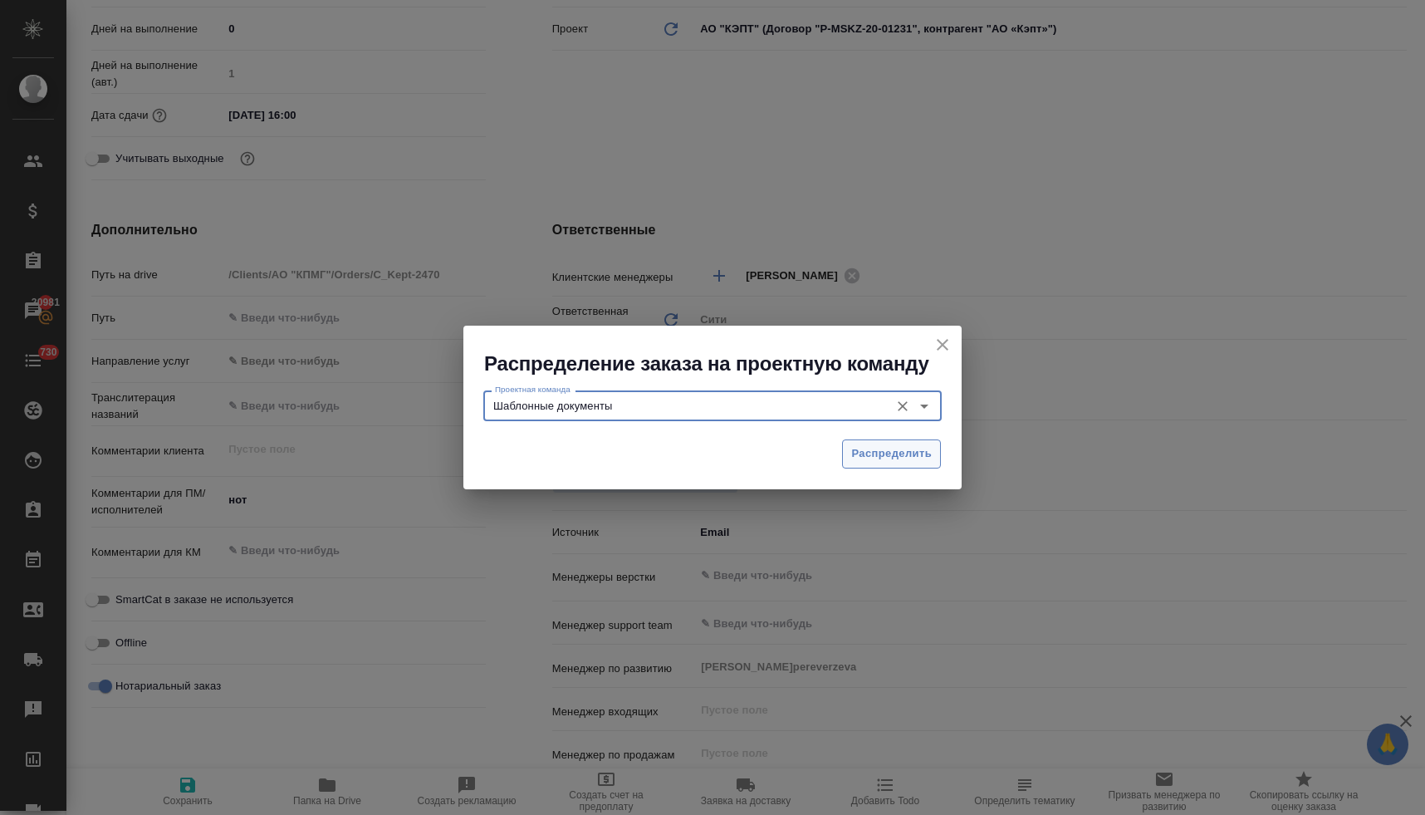
type input "Шаблонные документы"
click at [864, 455] on span "Распределить" at bounding box center [891, 453] width 81 height 19
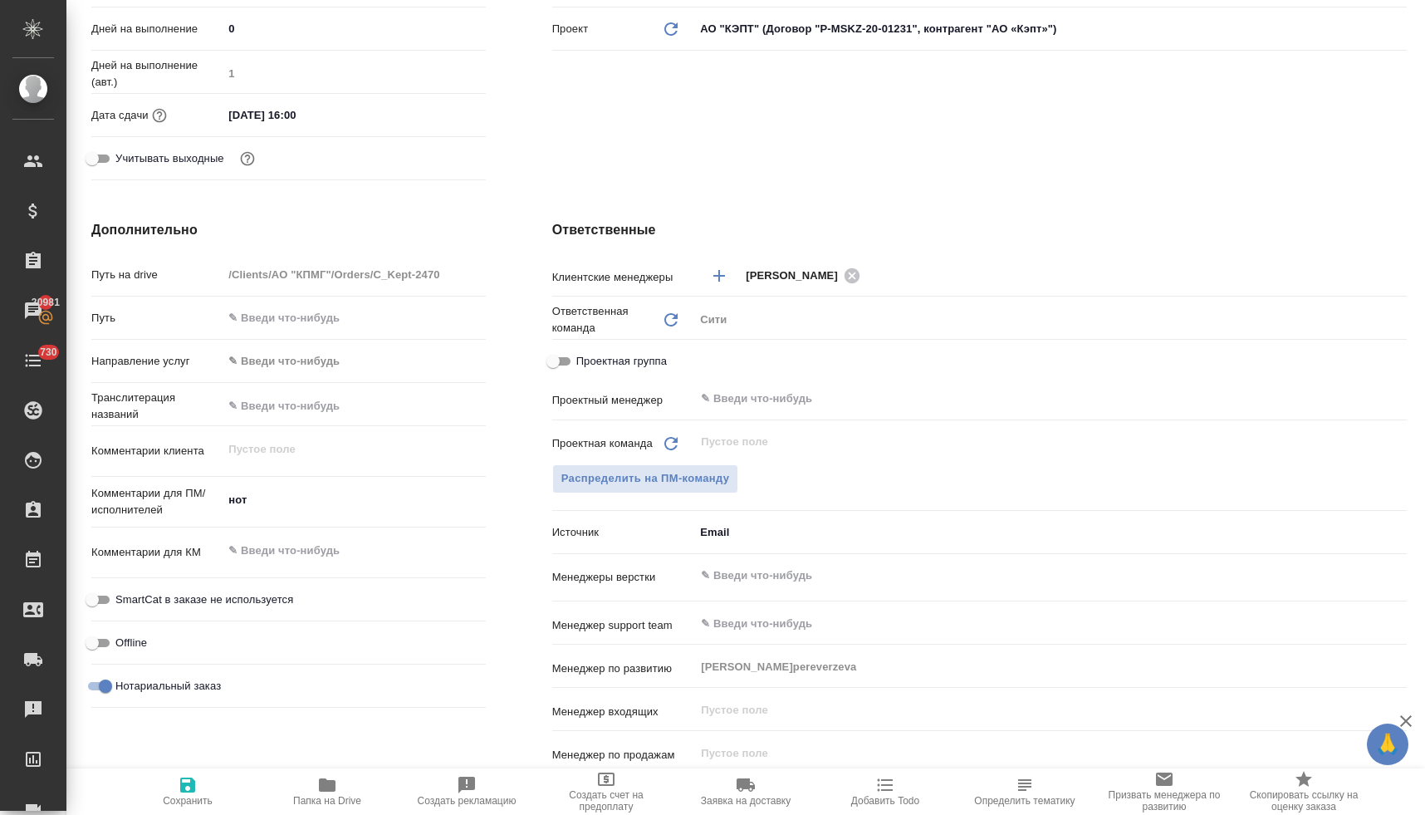
type textarea "x"
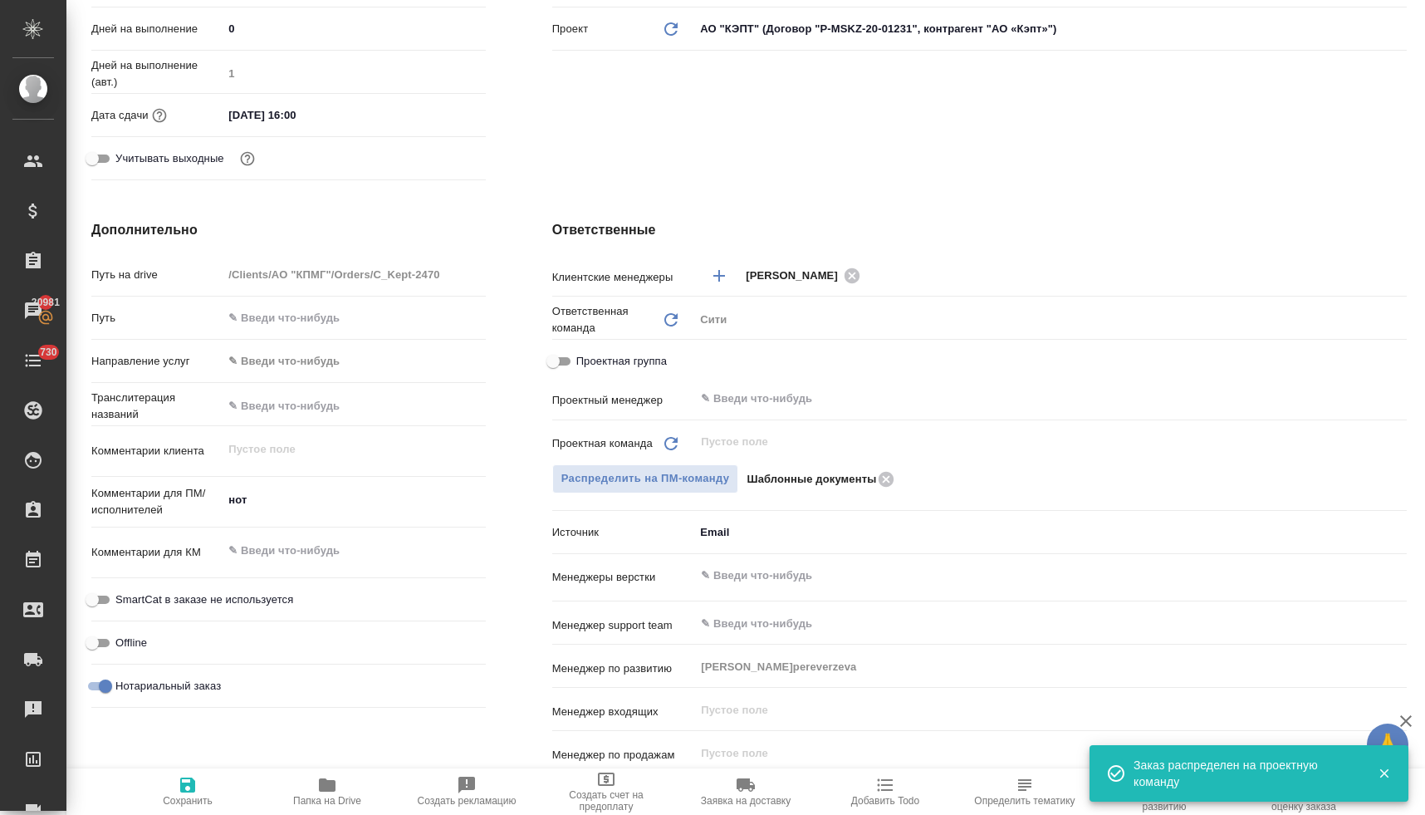
click at [184, 792] on icon "button" at bounding box center [188, 785] width 20 height 20
type textarea "x"
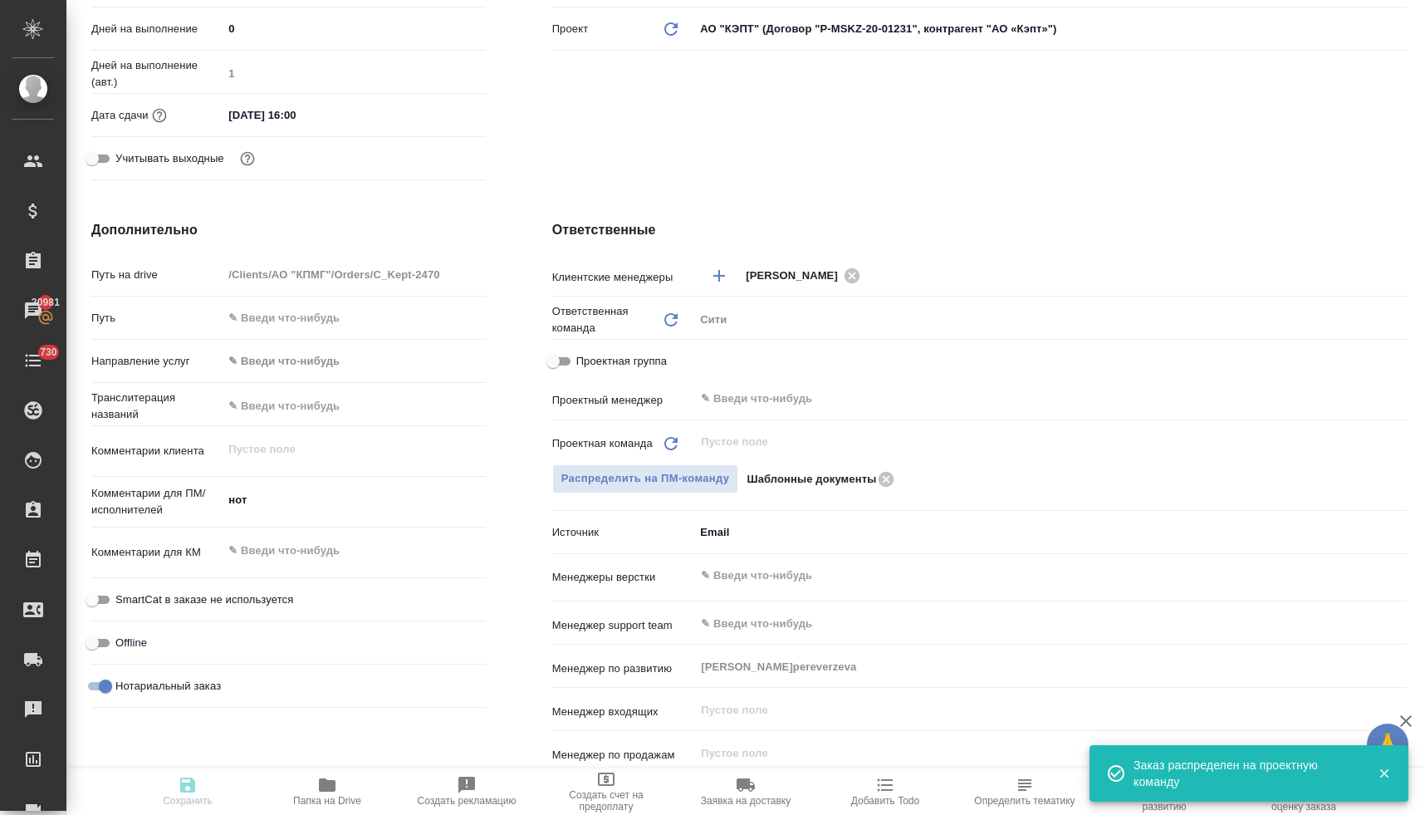
type textarea "x"
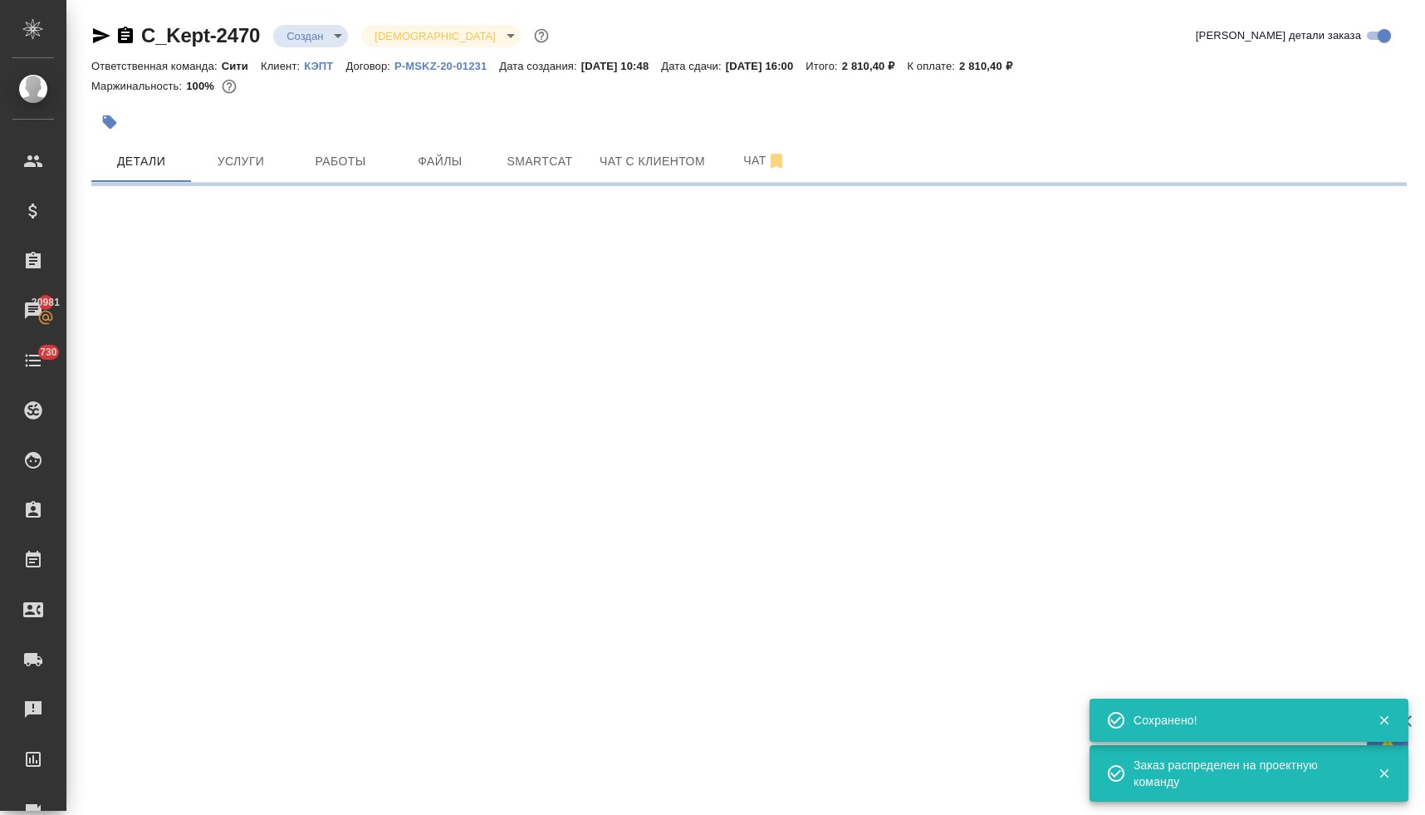
scroll to position [0, 0]
select select "RU"
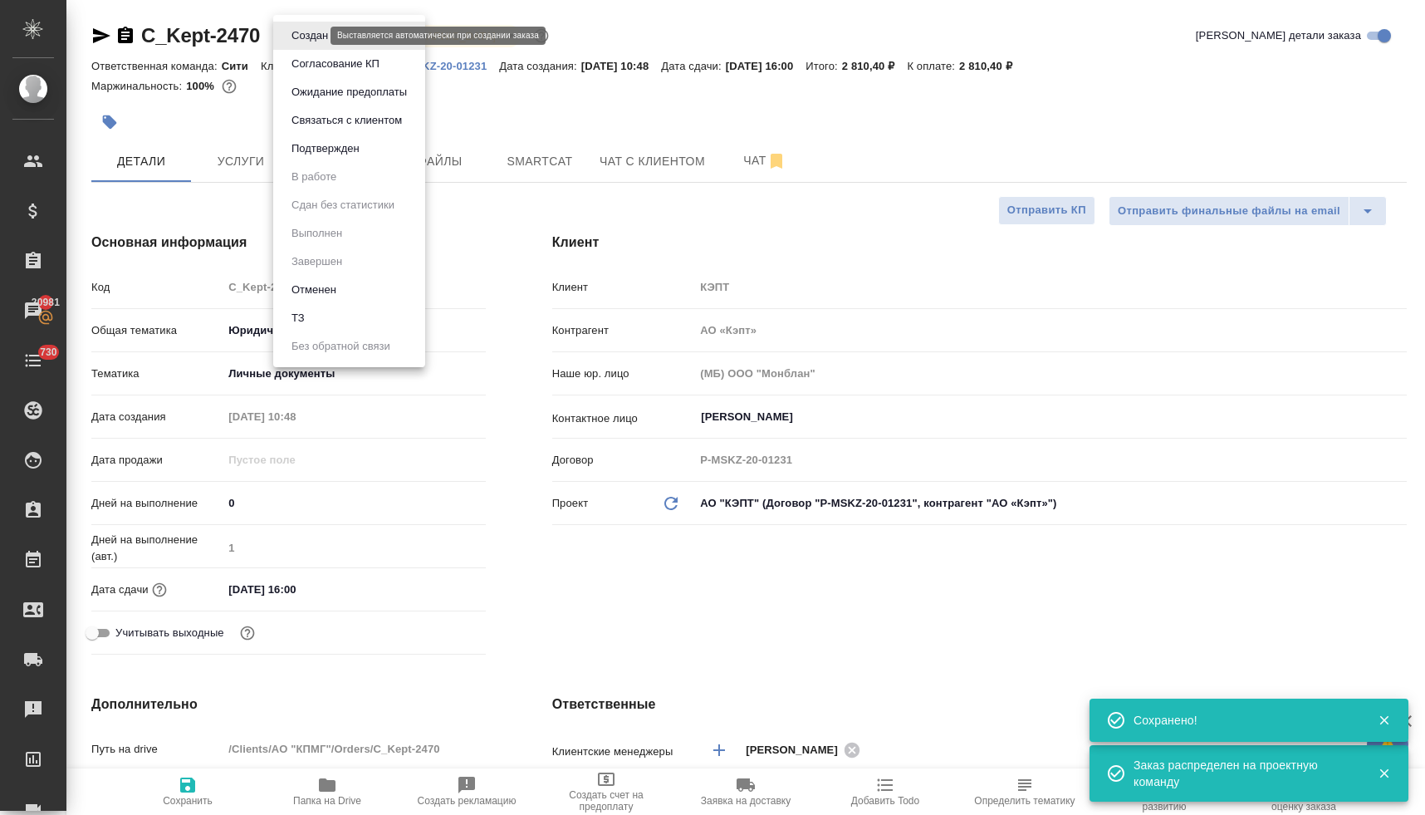
click at [316, 37] on body "🙏 .cls-1 fill:#fff; AWATERA [PERSON_NAME] Спецификации Заказы 20981 Чаты 730 To…" at bounding box center [712, 407] width 1425 height 815
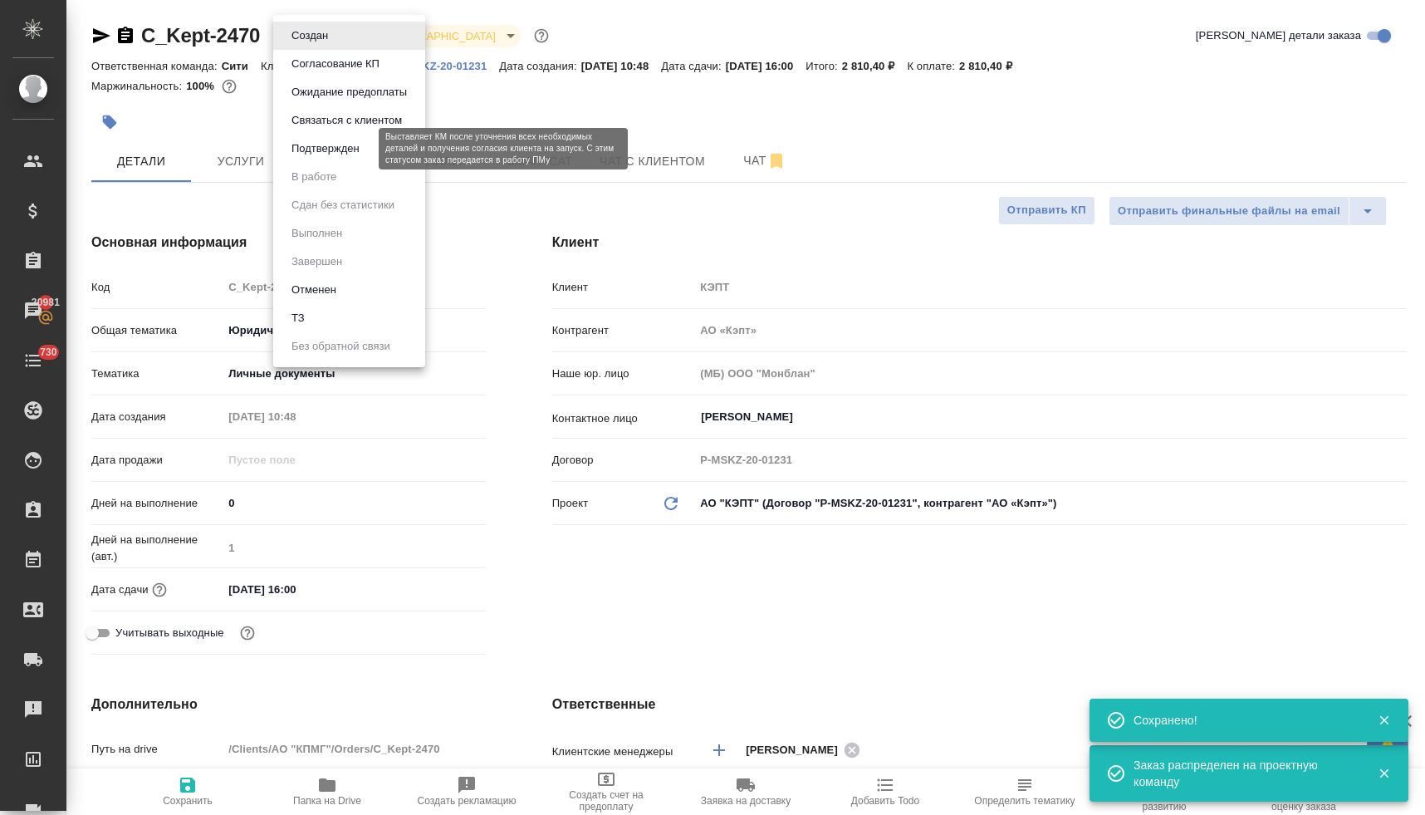
click at [324, 144] on button "Подтвержден" at bounding box center [325, 149] width 78 height 18
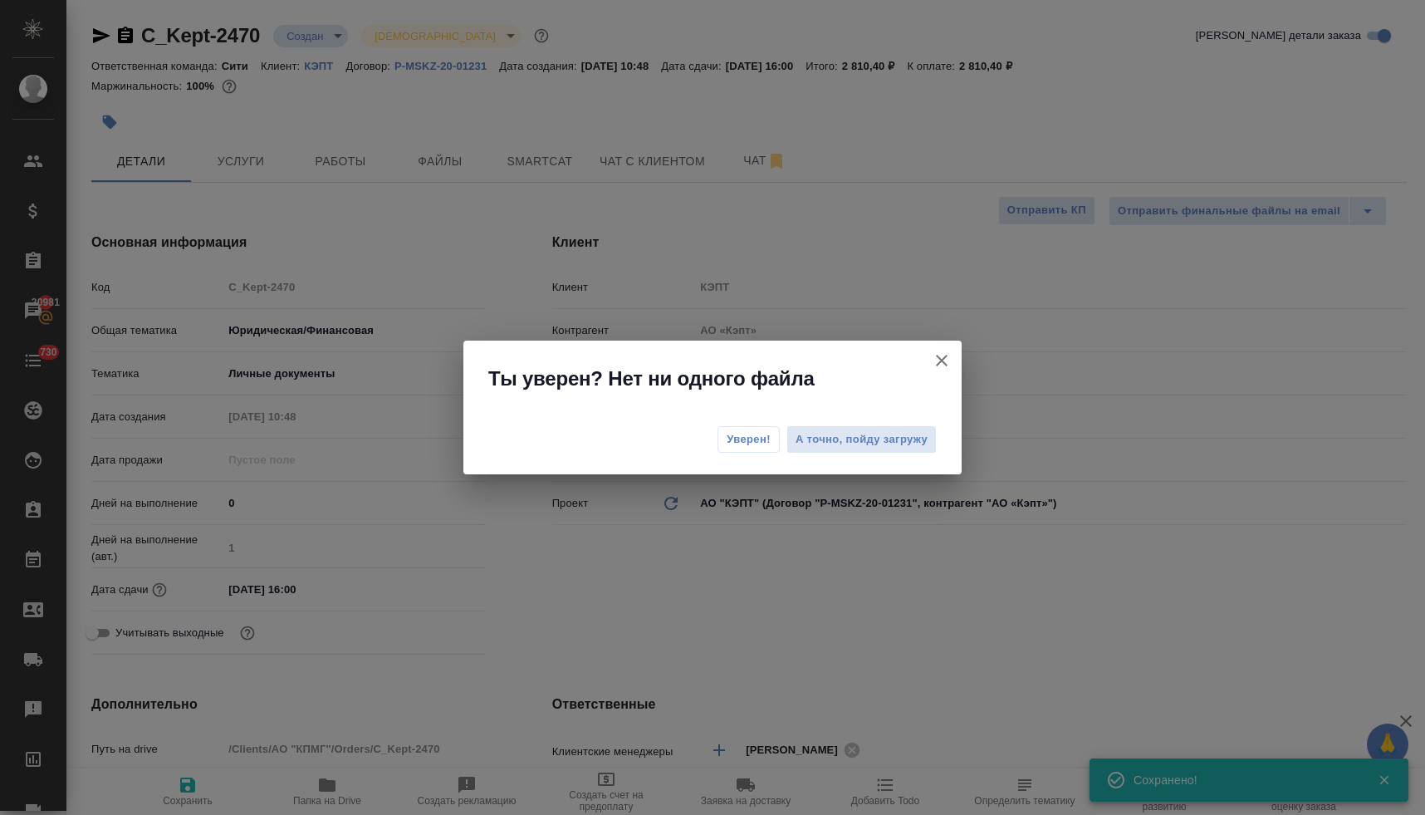
click at [736, 437] on span "Уверен!" at bounding box center [749, 439] width 44 height 17
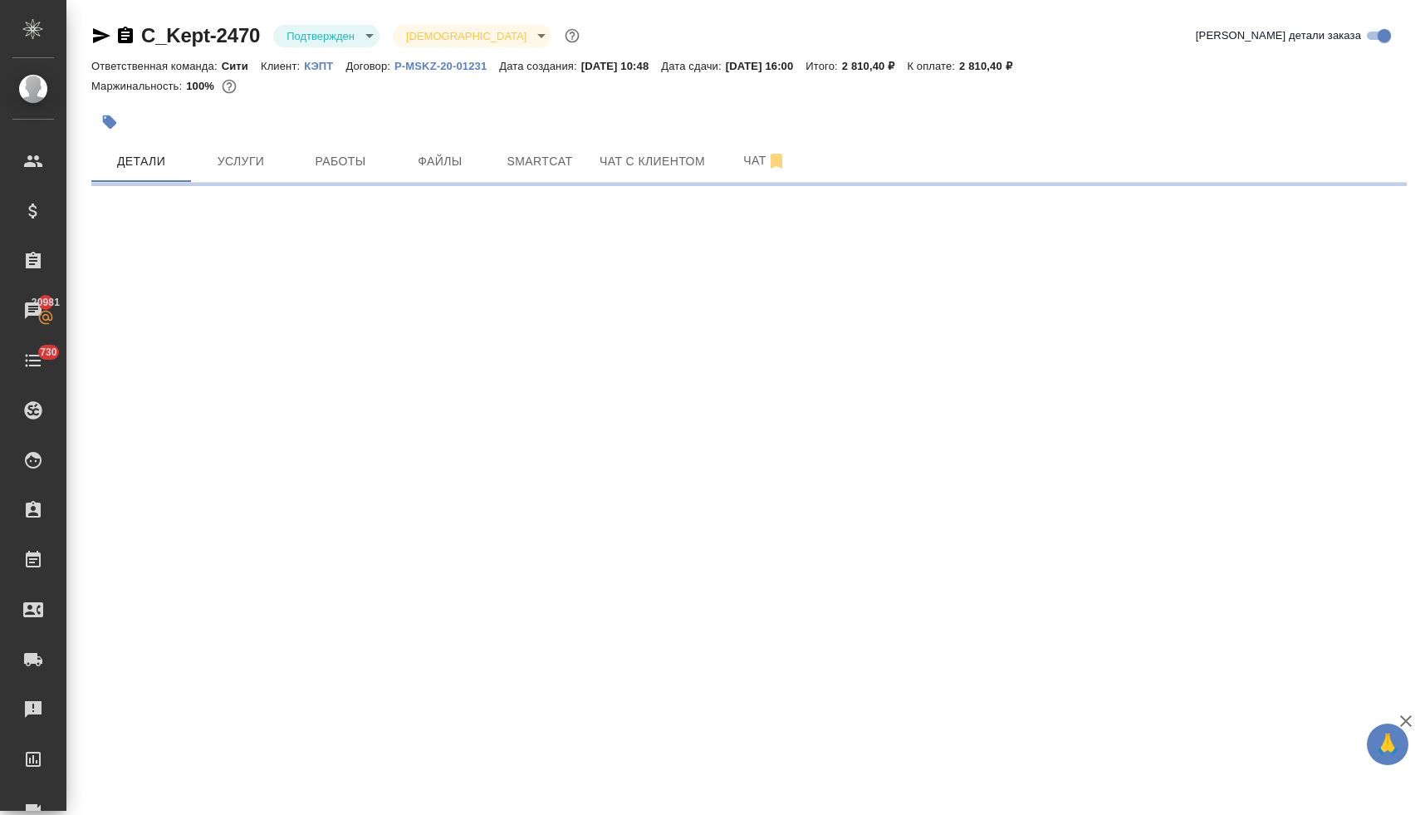
select select "RU"
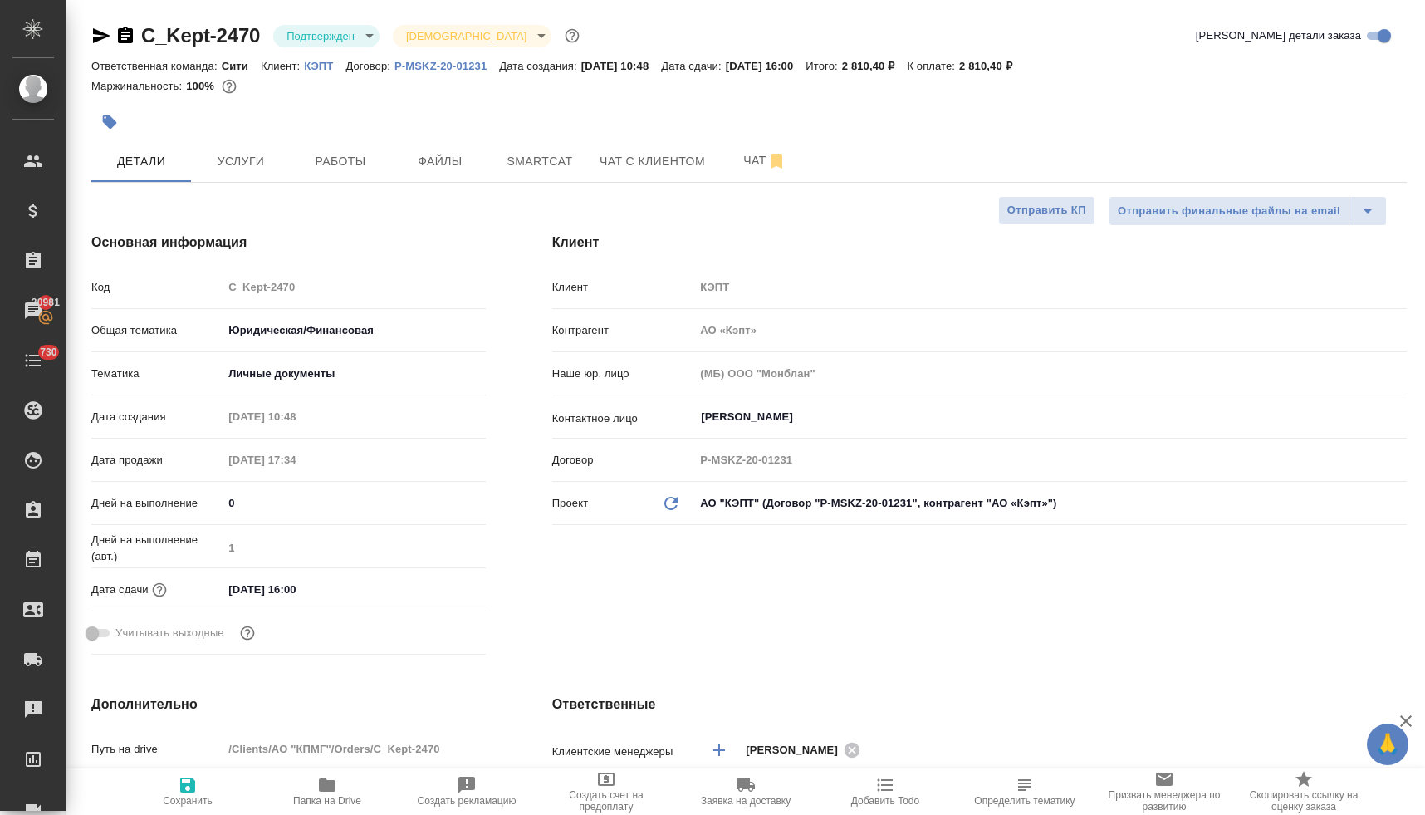
type textarea "x"
click at [438, 161] on span "Файлы" at bounding box center [440, 161] width 80 height 21
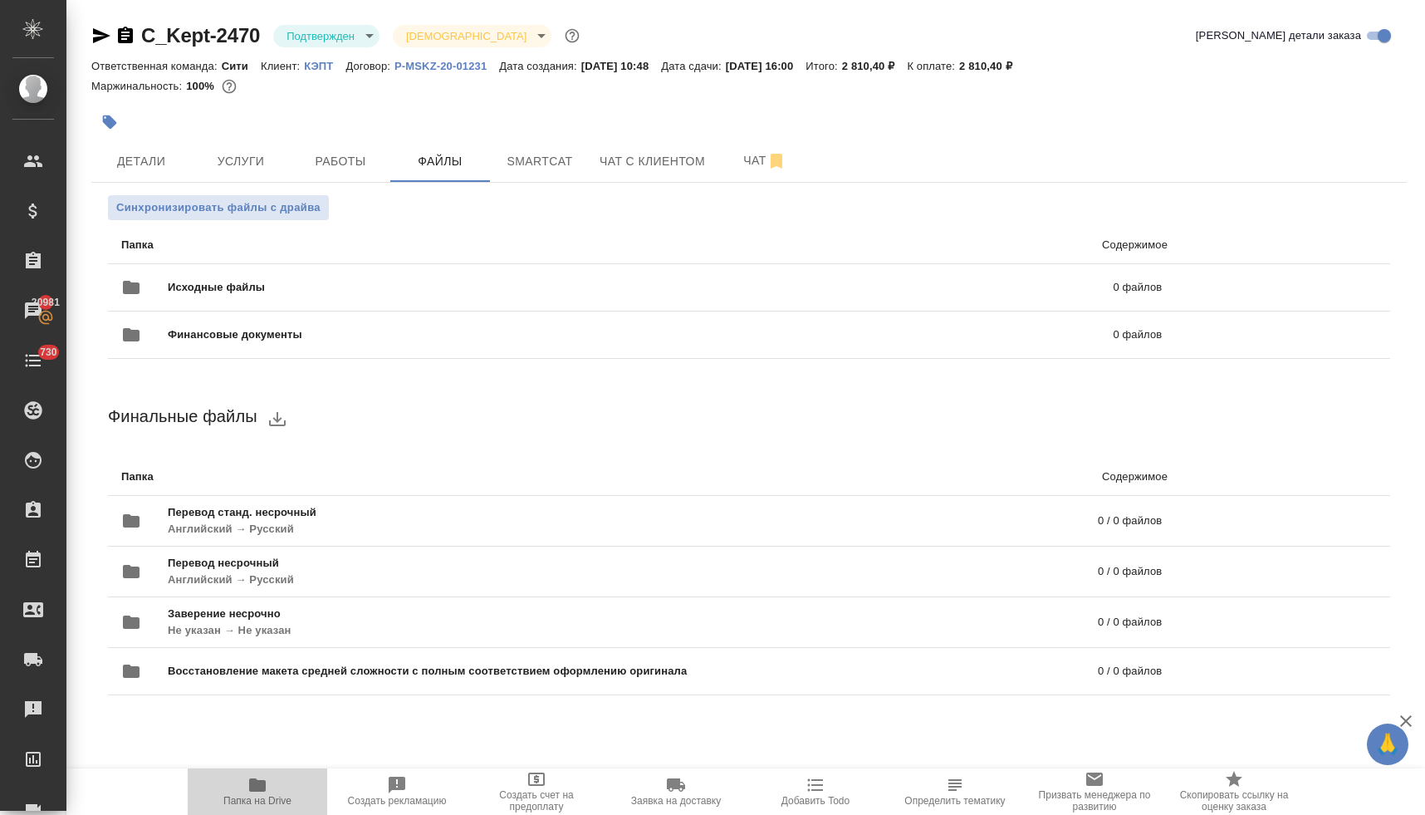
click at [260, 795] on span "Папка на Drive" at bounding box center [257, 801] width 68 height 12
